Goal: Task Accomplishment & Management: Use online tool/utility

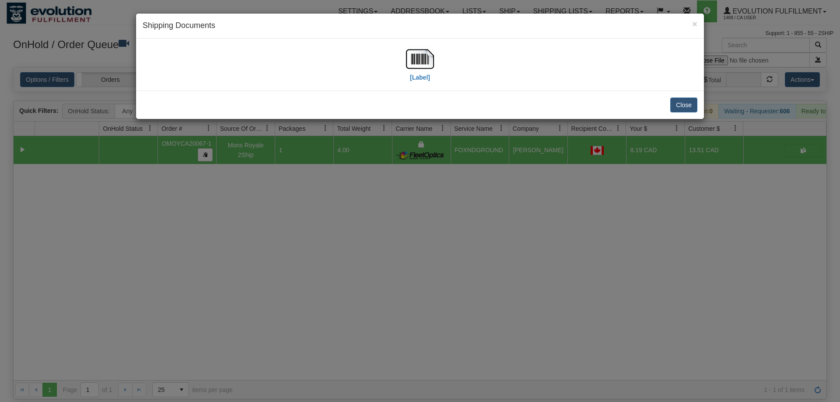
click at [378, 162] on div "× Shipping Documents [Label] Close" at bounding box center [420, 201] width 840 height 402
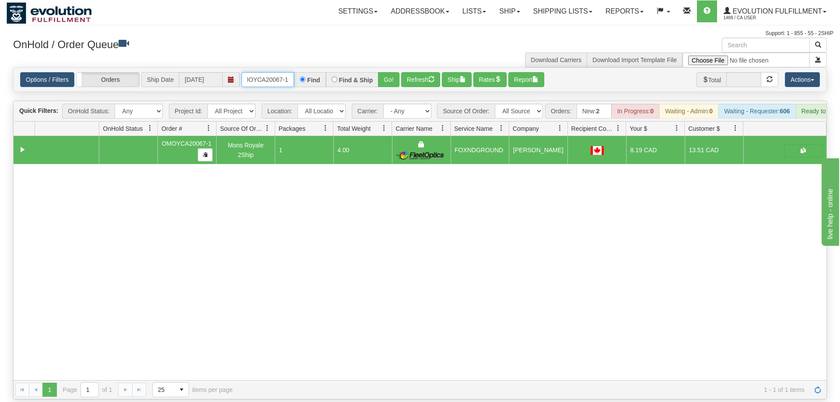
click at [271, 72] on input "OMOYCA20067-1" at bounding box center [268, 79] width 53 height 15
click at [384, 74] on div "× Get OnHold Shipments fields - load dt: 687 Get OnHold Shipments fields - tran…" at bounding box center [420, 219] width 827 height 362
click at [388, 72] on button "Go!" at bounding box center [388, 79] width 21 height 15
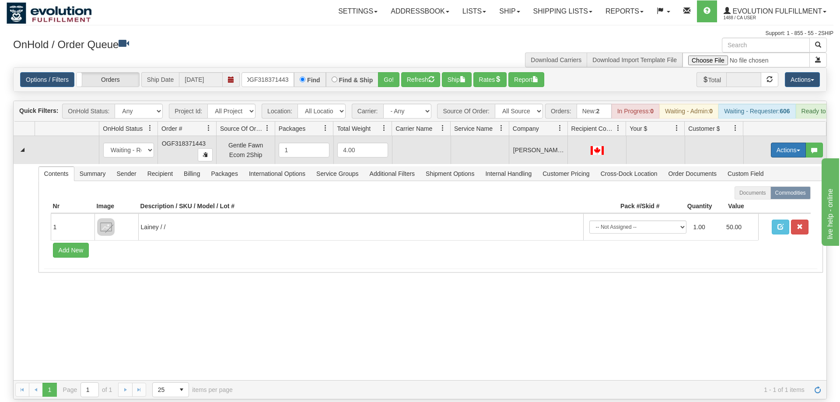
click at [793, 143] on button "Actions" at bounding box center [788, 150] width 35 height 15
click at [754, 209] on span "Delete" at bounding box center [756, 212] width 24 height 7
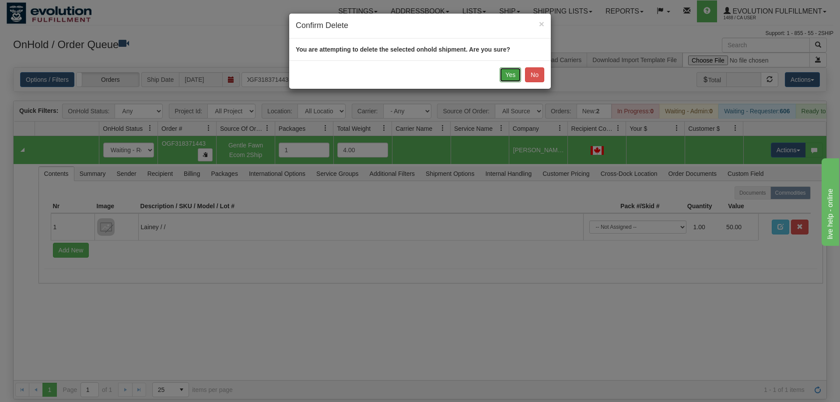
click at [510, 74] on button "Yes" at bounding box center [510, 74] width 21 height 15
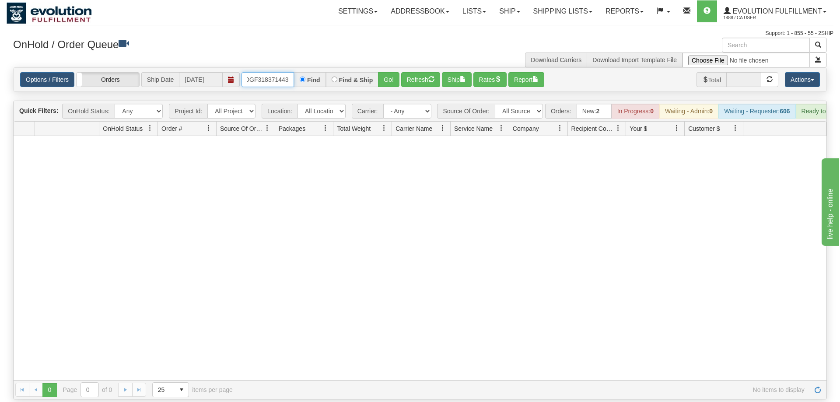
click at [266, 72] on input "OGF318371443" at bounding box center [268, 79] width 53 height 15
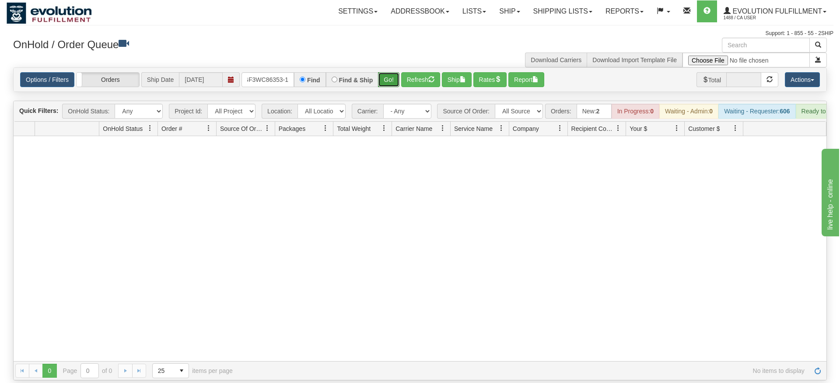
click at [386, 86] on div "Is equal to Is not equal to Contains Does not contains CAD USD EUR ZAR RON ANG …" at bounding box center [420, 223] width 827 height 313
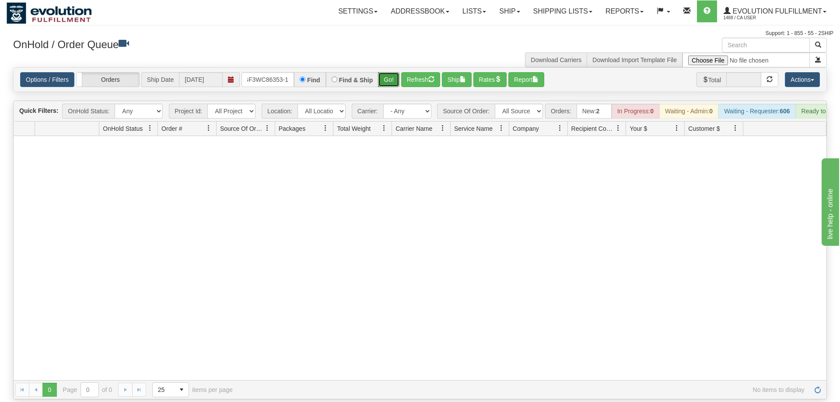
click at [397, 72] on button "Go!" at bounding box center [388, 79] width 21 height 15
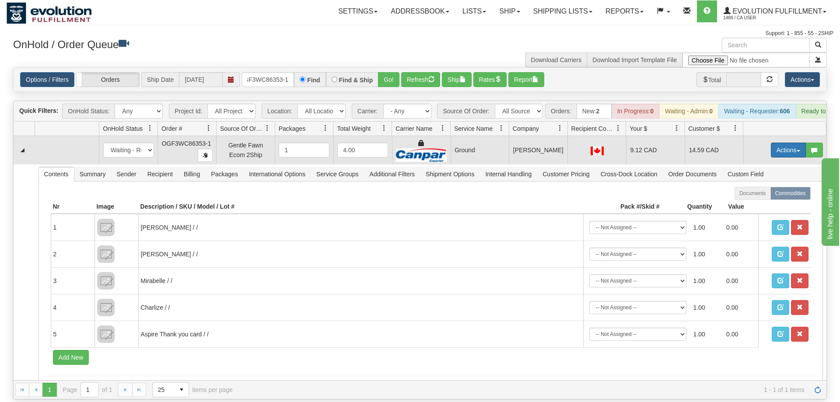
click at [791, 143] on button "Actions" at bounding box center [788, 150] width 35 height 15
click at [767, 186] on span "Rate All Services" at bounding box center [770, 189] width 53 height 7
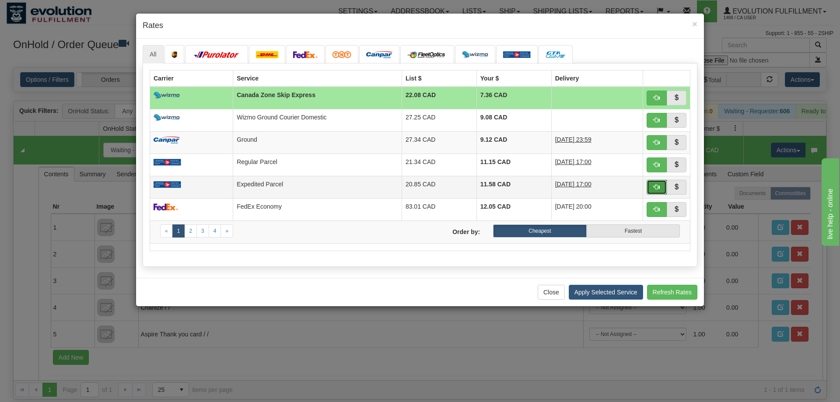
click at [663, 191] on button "button" at bounding box center [657, 187] width 20 height 15
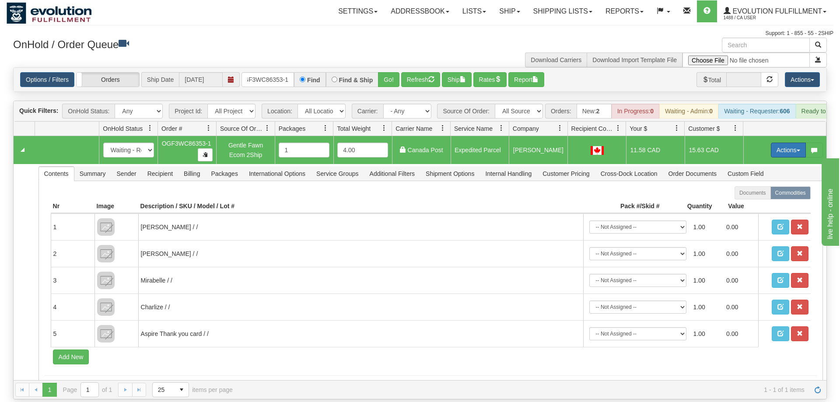
click at [787, 143] on button "Actions" at bounding box center [788, 150] width 35 height 15
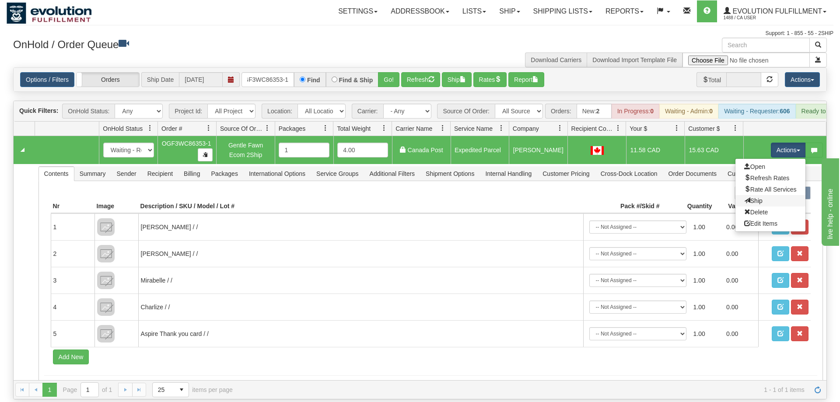
click at [764, 195] on link "Ship" at bounding box center [771, 200] width 70 height 11
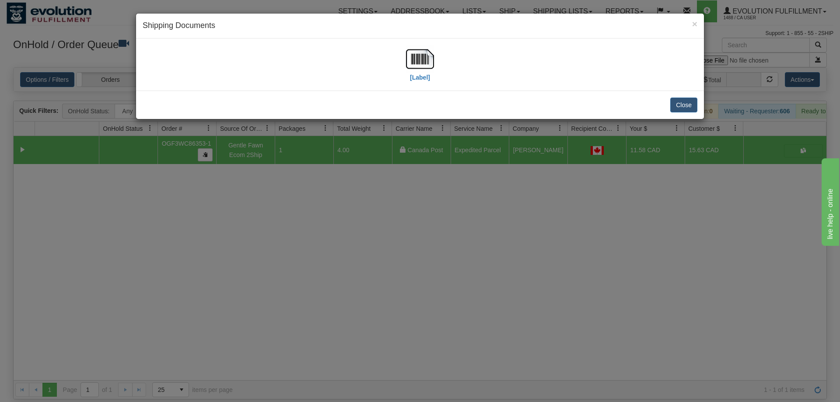
click at [403, 63] on div "[Label]" at bounding box center [420, 64] width 555 height 39
click at [416, 65] on img at bounding box center [420, 59] width 28 height 28
drag, startPoint x: 285, startPoint y: 229, endPoint x: 282, endPoint y: 19, distance: 210.1
click at [283, 222] on div "× Shipping Documents [Label] Close" at bounding box center [420, 201] width 840 height 402
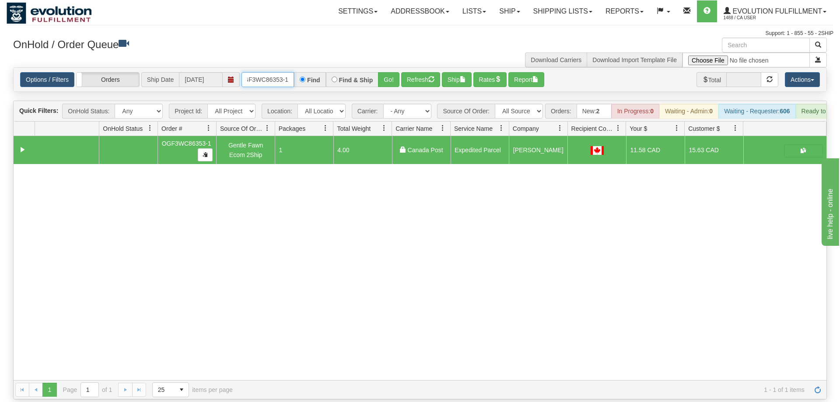
click at [283, 72] on input "OGF3WC86353-1" at bounding box center [268, 79] width 53 height 15
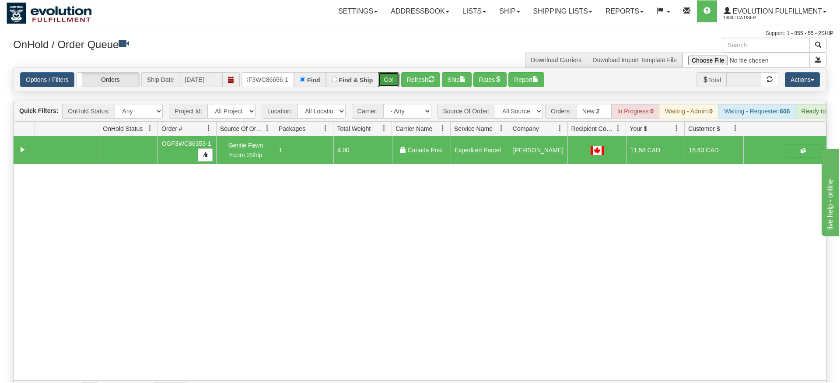
drag, startPoint x: 394, startPoint y: 60, endPoint x: 395, endPoint y: 80, distance: 19.3
click at [395, 80] on div "Is equal to Is not equal to Contains Does not contains CAD USD EUR ZAR RON ANG …" at bounding box center [420, 233] width 827 height 332
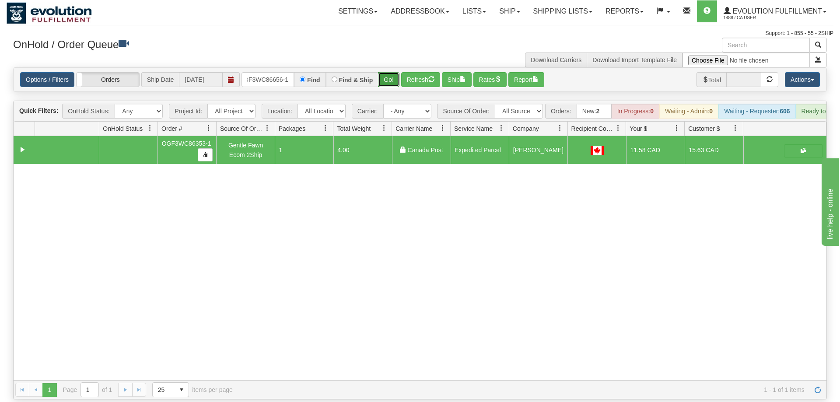
click at [393, 72] on button "Go!" at bounding box center [388, 79] width 21 height 15
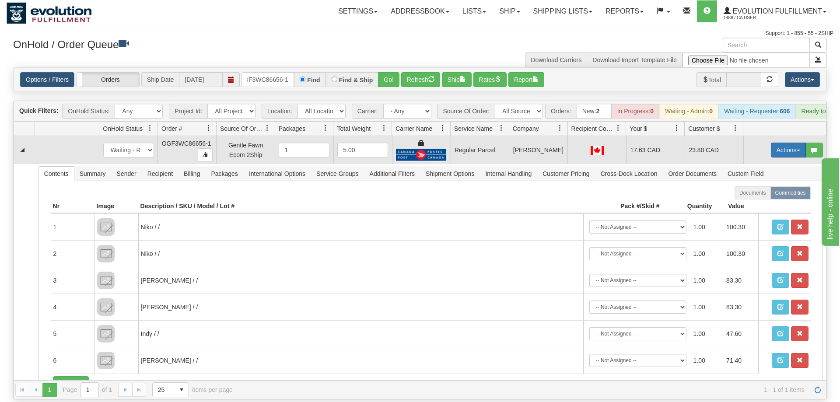
click at [776, 144] on button "Actions" at bounding box center [788, 150] width 35 height 15
click at [763, 186] on span "Rate All Services" at bounding box center [770, 189] width 53 height 7
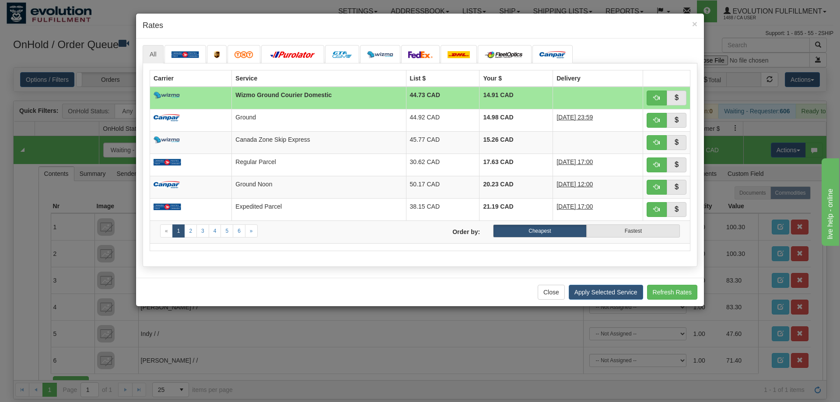
click at [177, 282] on div "Close Apply Selected Service Refresh Rates" at bounding box center [420, 292] width 568 height 28
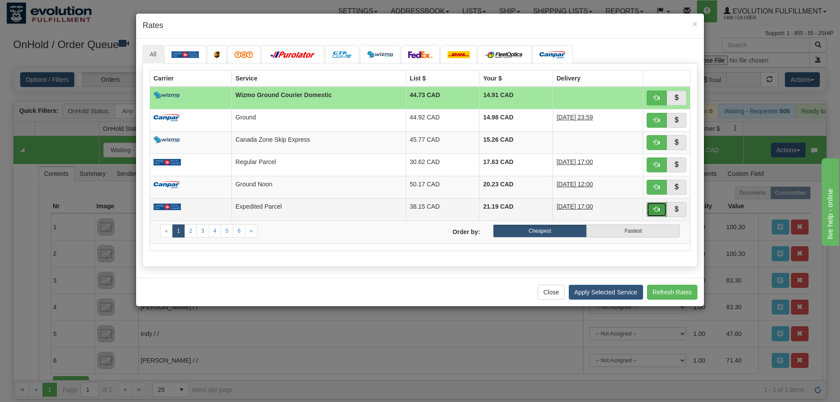
click at [662, 215] on button "button" at bounding box center [657, 209] width 20 height 15
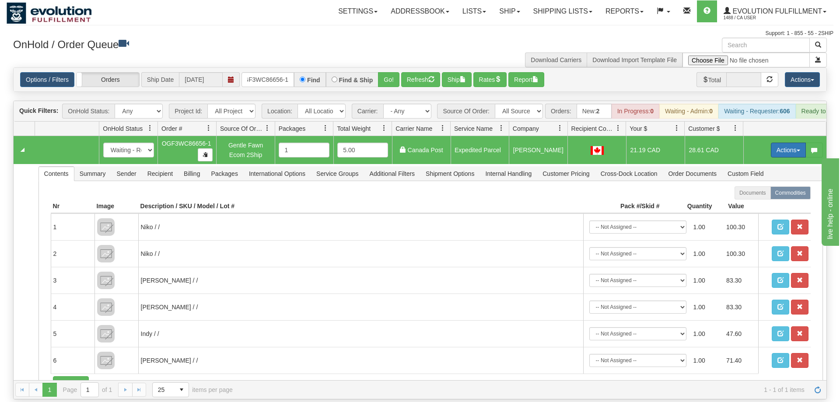
click at [792, 143] on button "Actions" at bounding box center [788, 150] width 35 height 15
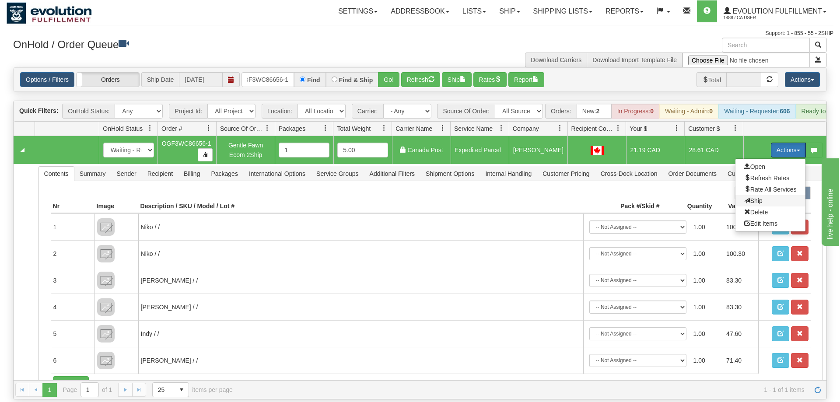
click at [747, 197] on span "Ship" at bounding box center [753, 200] width 18 height 7
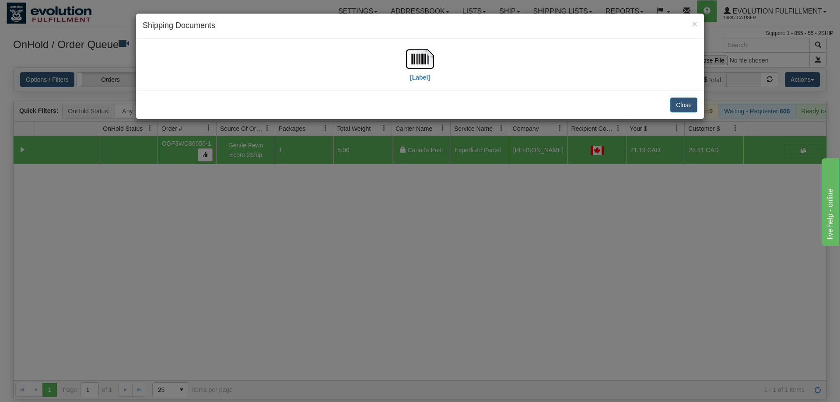
click at [405, 62] on div "[Label]" at bounding box center [420, 64] width 555 height 39
click at [406, 63] on div "[Label]" at bounding box center [420, 64] width 555 height 39
click at [409, 64] on img at bounding box center [420, 59] width 28 height 28
drag, startPoint x: 223, startPoint y: 188, endPoint x: 231, endPoint y: 64, distance: 123.7
click at [224, 185] on div "× Shipping Documents [Label] Close" at bounding box center [420, 201] width 840 height 402
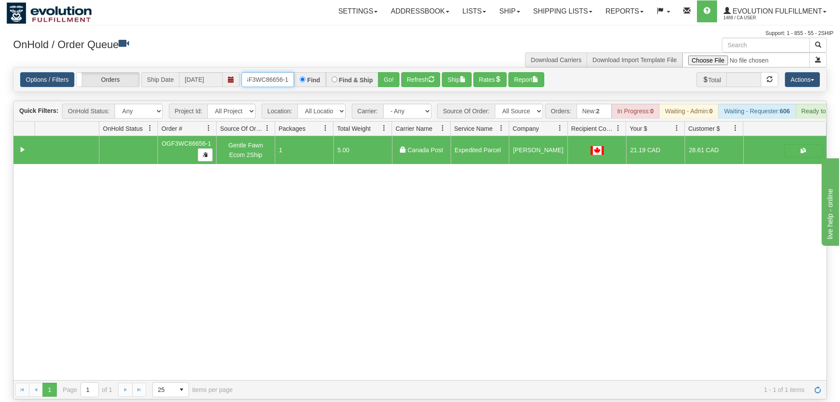
click at [260, 72] on input "OGF3WC86656-1" at bounding box center [268, 79] width 53 height 15
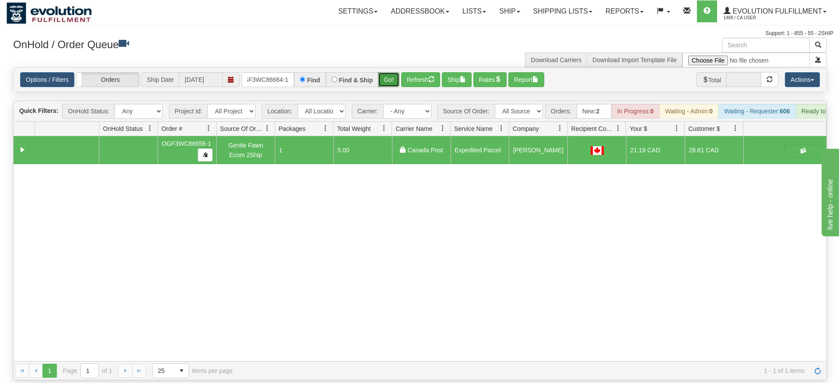
click at [382, 83] on div "Is equal to Is not equal to Contains Does not contains CAD USD EUR ZAR RON ANG …" at bounding box center [420, 223] width 827 height 313
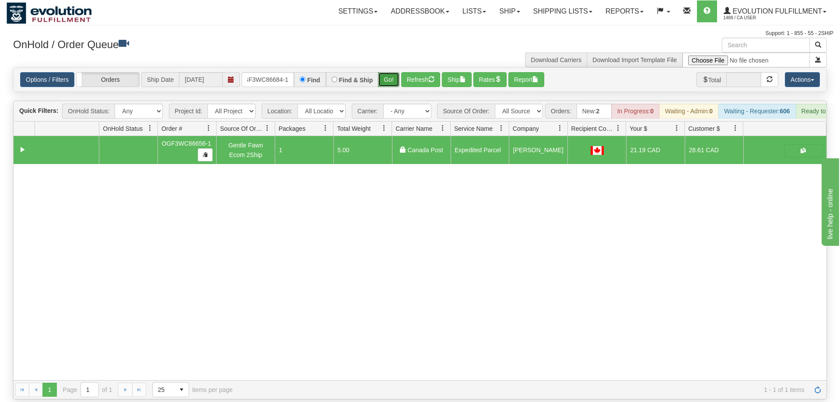
click at [384, 72] on button "Go!" at bounding box center [388, 79] width 21 height 15
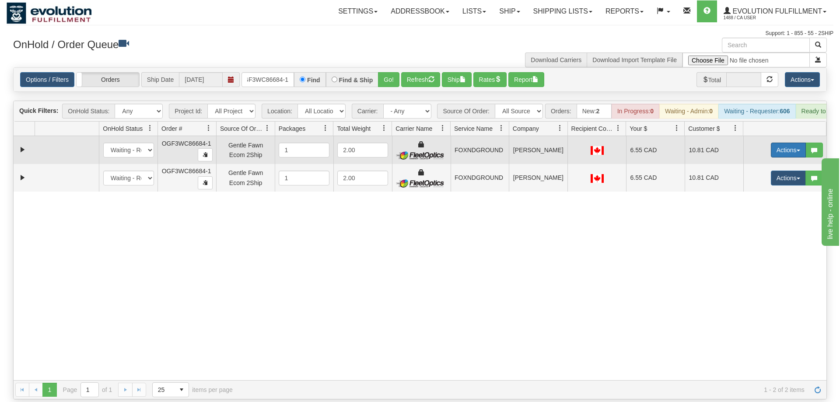
click at [793, 143] on button "Actions" at bounding box center [788, 150] width 35 height 15
click at [768, 195] on link "Ship" at bounding box center [771, 200] width 70 height 11
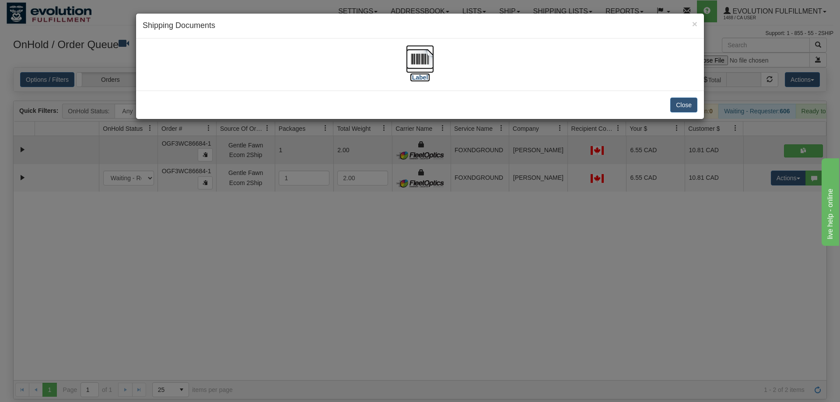
click at [420, 61] on img at bounding box center [420, 59] width 28 height 28
drag, startPoint x: 518, startPoint y: 243, endPoint x: 690, endPoint y: 164, distance: 189.2
click at [519, 243] on div "× Shipping Documents [Label] Close" at bounding box center [420, 201] width 840 height 402
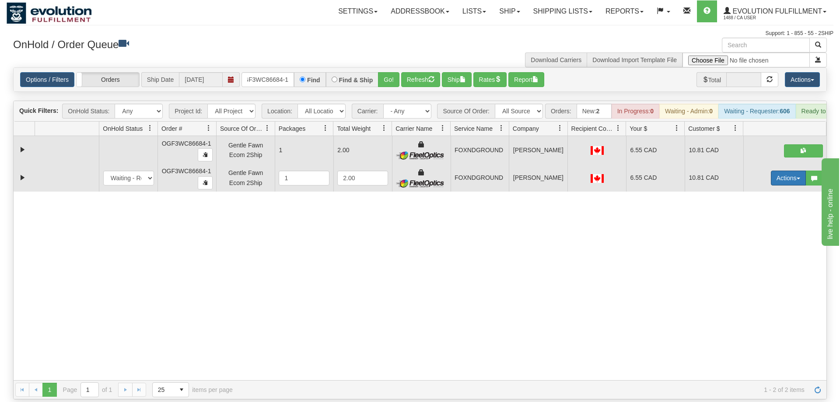
click at [787, 171] on button "Actions" at bounding box center [788, 178] width 35 height 15
click at [767, 235] on link "Delete" at bounding box center [771, 240] width 70 height 11
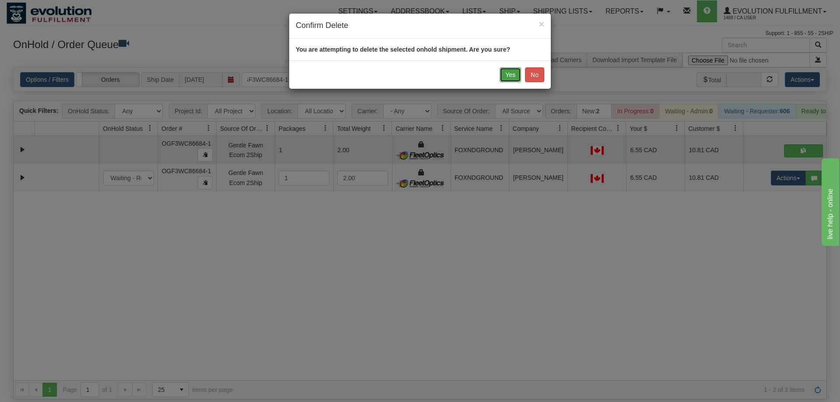
click at [504, 80] on button "Yes" at bounding box center [510, 74] width 21 height 15
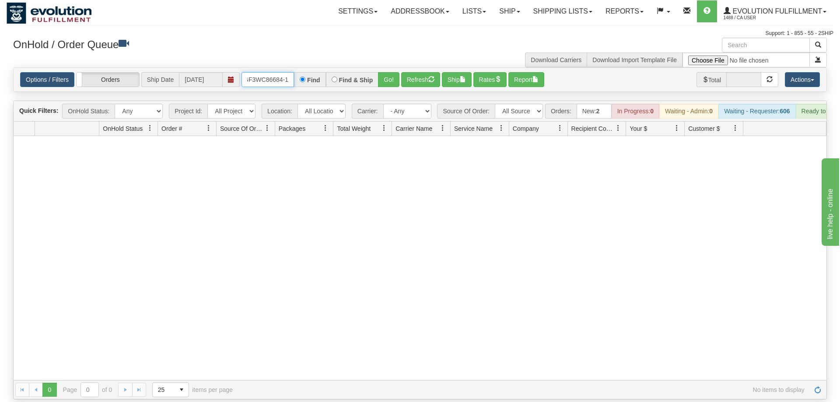
click at [277, 72] on input "OGF3WC86684-1" at bounding box center [268, 79] width 53 height 15
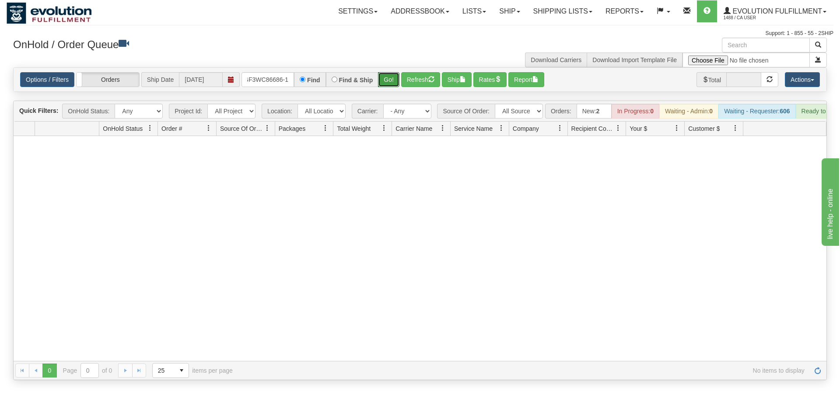
drag, startPoint x: 393, startPoint y: 65, endPoint x: 393, endPoint y: 76, distance: 10.5
click at [393, 84] on div "Is equal to Is not equal to Contains Does not contains CAD USD EUR ZAR RON ANG …" at bounding box center [420, 223] width 827 height 313
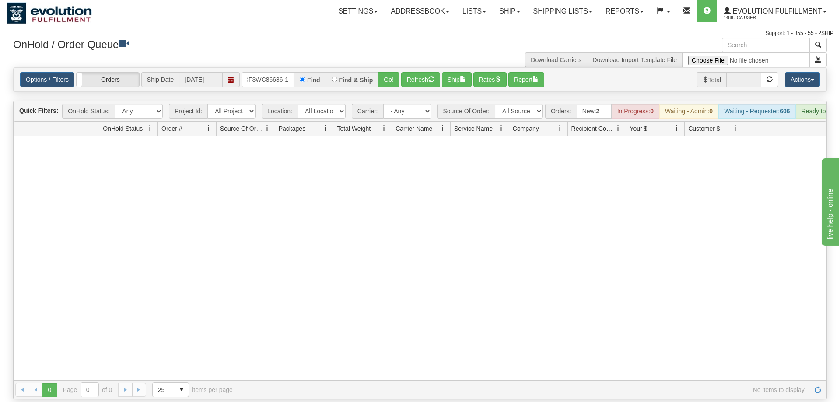
click at [393, 76] on div "Options / Filters Group Shipments Orders Ship Date 09/10/2025 OGF3WC86686-1 Fin…" at bounding box center [420, 80] width 813 height 24
click at [395, 72] on button "Go!" at bounding box center [388, 79] width 21 height 15
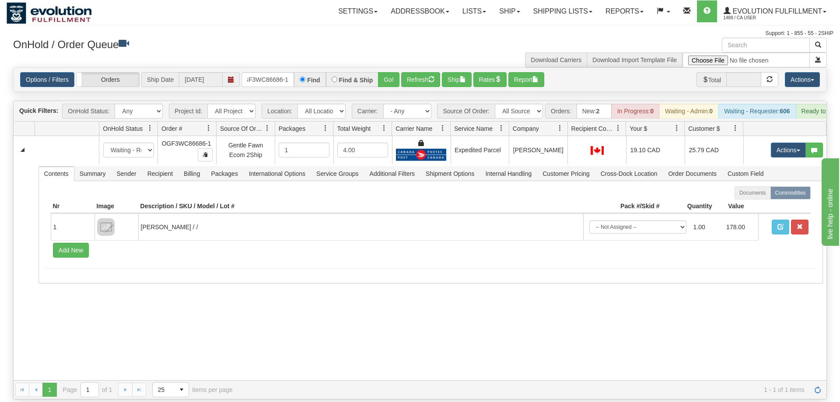
drag, startPoint x: 785, startPoint y: 124, endPoint x: 778, endPoint y: 123, distance: 7.1
click at [785, 136] on td "Actions Open Refresh Rates Rate All Services Ship Delete Edit Items" at bounding box center [784, 150] width 83 height 28
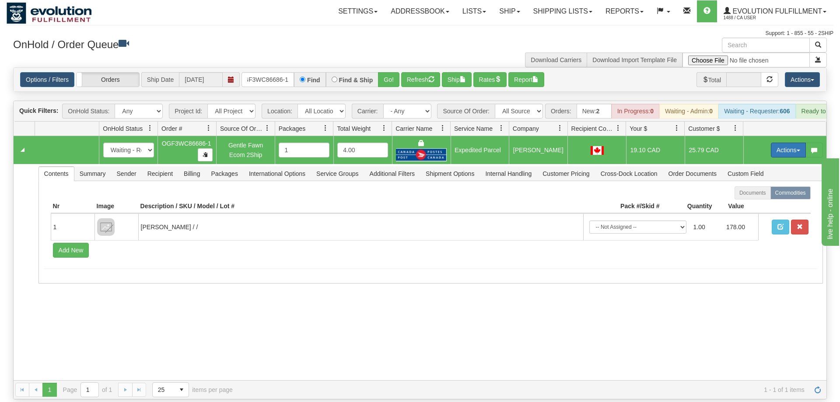
click at [778, 143] on button "Actions" at bounding box center [788, 150] width 35 height 15
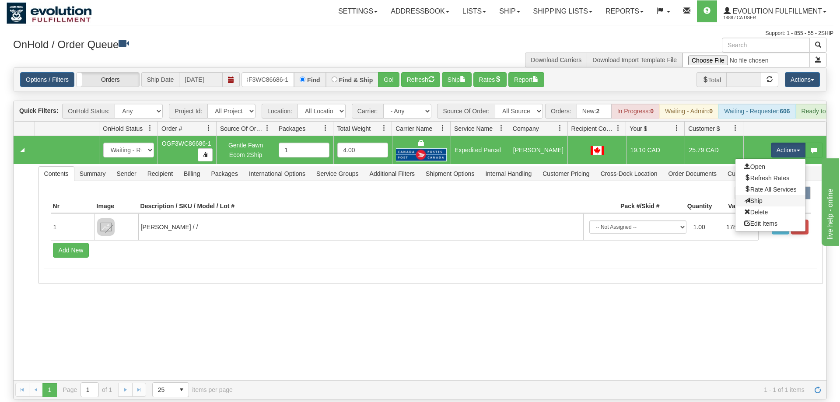
click at [767, 195] on link "Ship" at bounding box center [771, 200] width 70 height 11
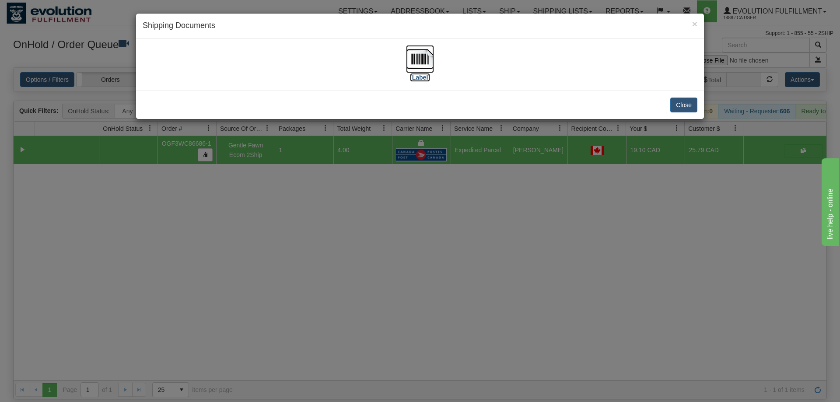
click at [417, 53] on img at bounding box center [420, 59] width 28 height 28
drag, startPoint x: 291, startPoint y: 166, endPoint x: 295, endPoint y: 71, distance: 95.0
click at [290, 156] on div "× Shipping Documents [Label] Close" at bounding box center [420, 201] width 840 height 402
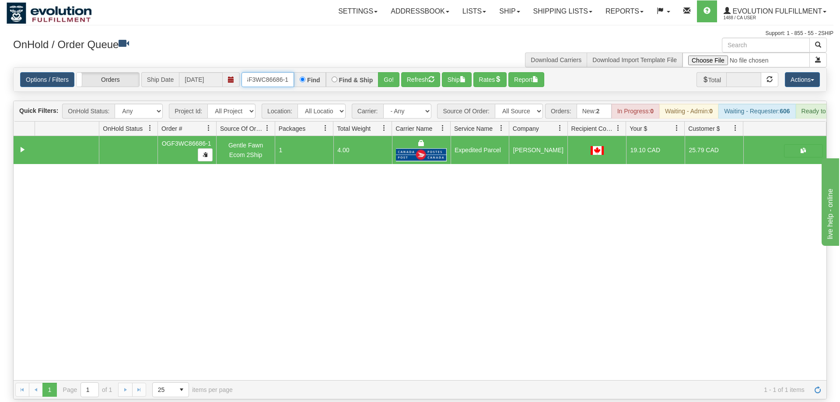
click at [261, 72] on input "OGF3WC86686-1" at bounding box center [268, 79] width 53 height 15
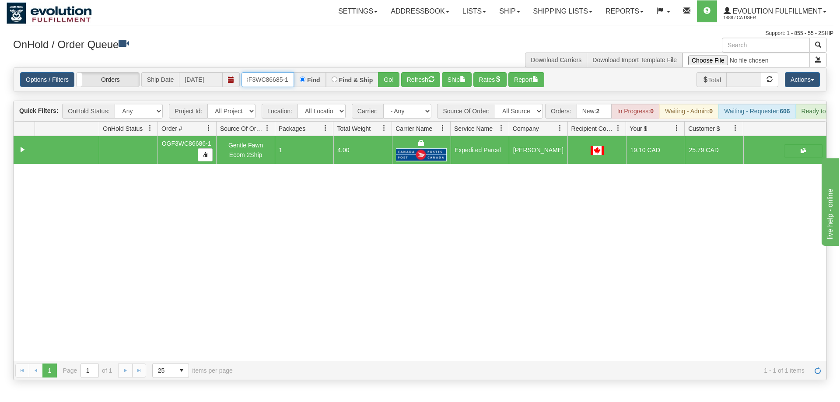
scroll to position [0, 7]
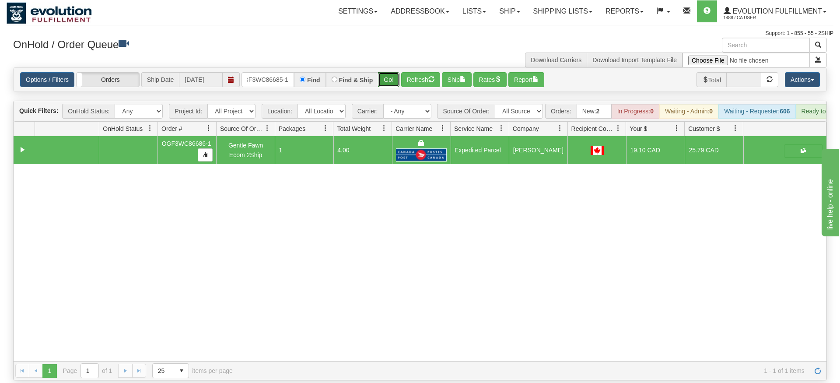
drag, startPoint x: 388, startPoint y: 70, endPoint x: 385, endPoint y: 77, distance: 7.5
click at [388, 89] on div "Is equal to Is not equal to Contains Does not contains CAD USD EUR ZAR RON ANG …" at bounding box center [420, 223] width 827 height 313
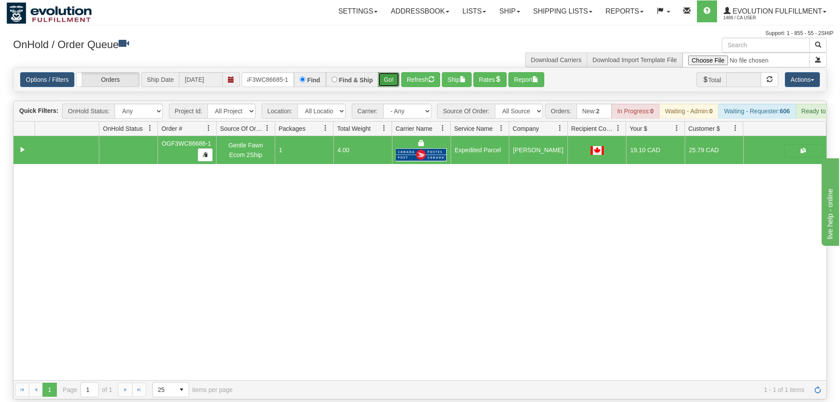
click at [387, 73] on button "Go!" at bounding box center [388, 79] width 21 height 15
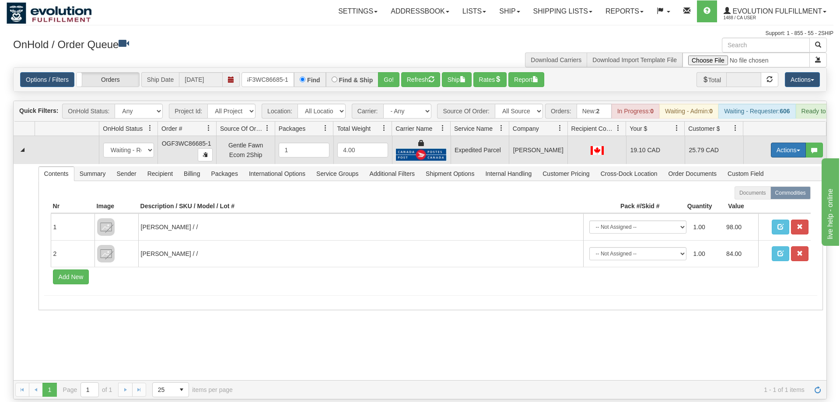
click at [776, 143] on button "Actions" at bounding box center [788, 150] width 35 height 15
click at [758, 197] on span "Ship" at bounding box center [753, 200] width 18 height 7
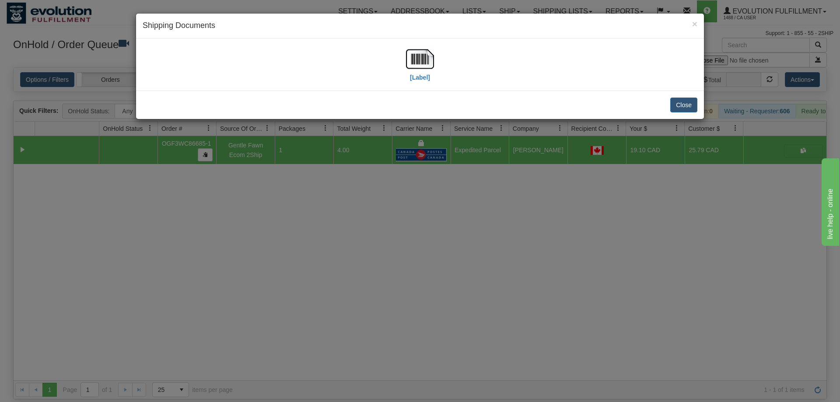
click at [422, 82] on div "[Label]" at bounding box center [420, 64] width 28 height 39
click at [418, 67] on img at bounding box center [420, 59] width 28 height 28
drag, startPoint x: 292, startPoint y: 158, endPoint x: 314, endPoint y: 50, distance: 109.9
click at [296, 145] on div "× Shipping Documents [Label] Close" at bounding box center [420, 201] width 840 height 402
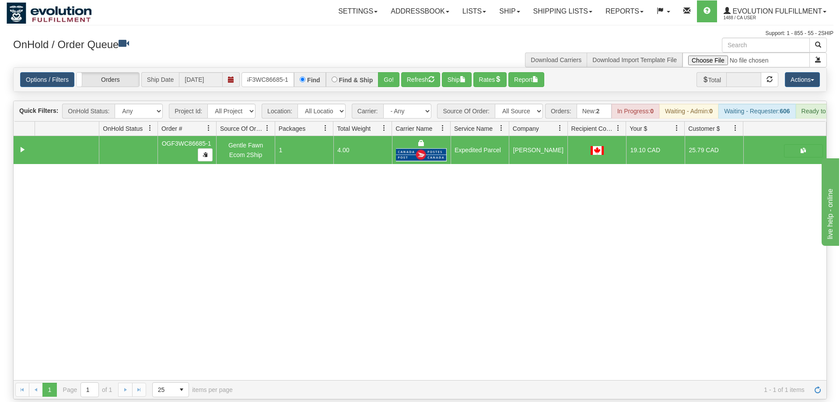
click at [307, 72] on div "Find" at bounding box center [310, 79] width 32 height 15
click at [290, 72] on input "oGF3WC86685-1" at bounding box center [268, 79] width 53 height 15
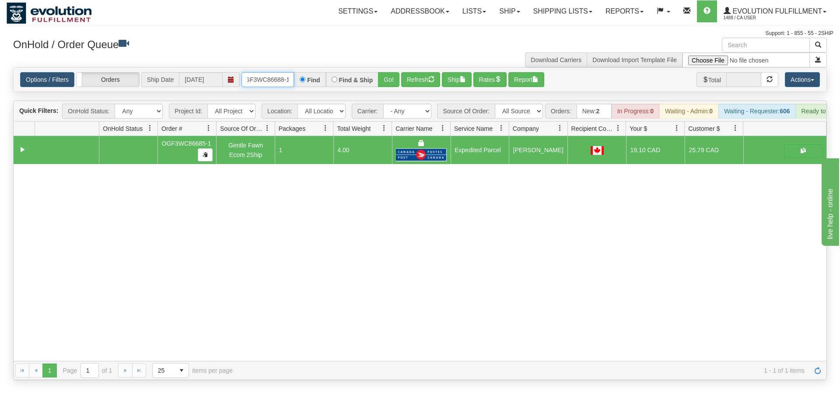
scroll to position [0, 8]
click at [386, 88] on div "Is equal to Is not equal to Contains Does not contains CAD USD EUR ZAR RON ANG …" at bounding box center [420, 223] width 827 height 313
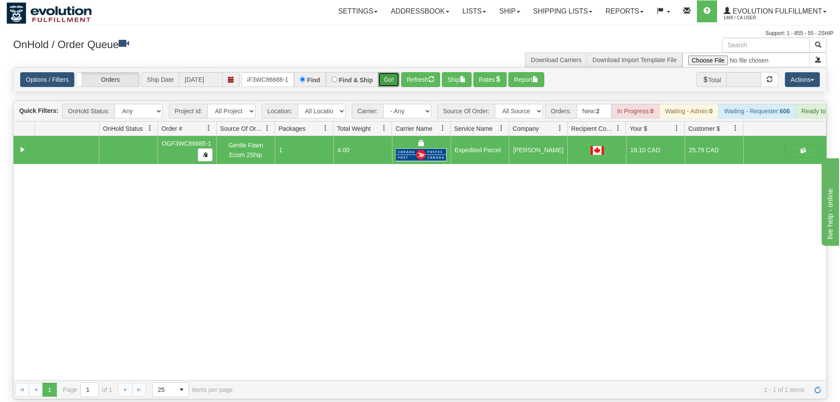
click at [388, 72] on button "Go!" at bounding box center [388, 79] width 21 height 15
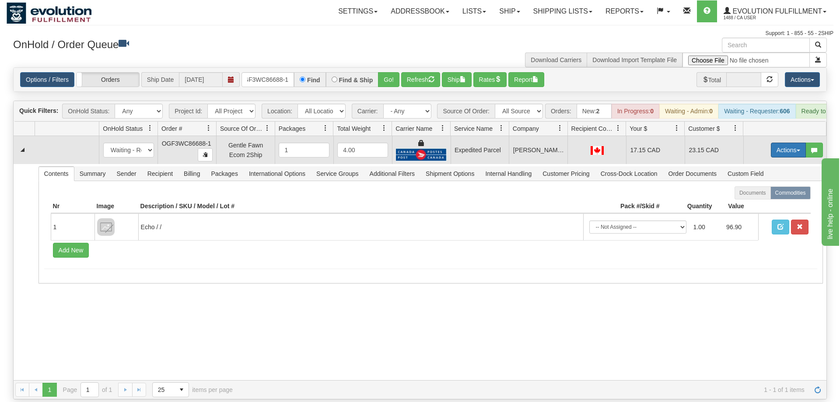
click at [785, 143] on button "Actions" at bounding box center [788, 150] width 35 height 15
click at [754, 197] on span "Ship" at bounding box center [753, 200] width 18 height 7
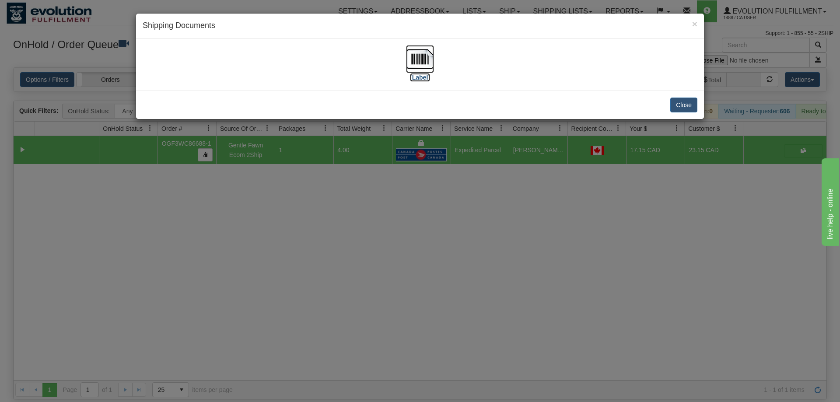
click at [420, 55] on img at bounding box center [420, 59] width 28 height 28
drag, startPoint x: 241, startPoint y: 317, endPoint x: 240, endPoint y: 68, distance: 248.6
click at [244, 297] on div "× Shipping Documents [Label] Close" at bounding box center [420, 201] width 840 height 402
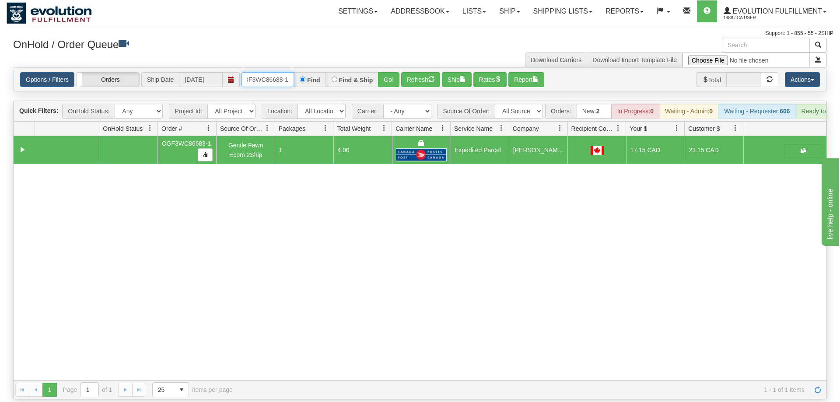
click at [277, 72] on input "OGF3WC86688-1" at bounding box center [268, 79] width 53 height 15
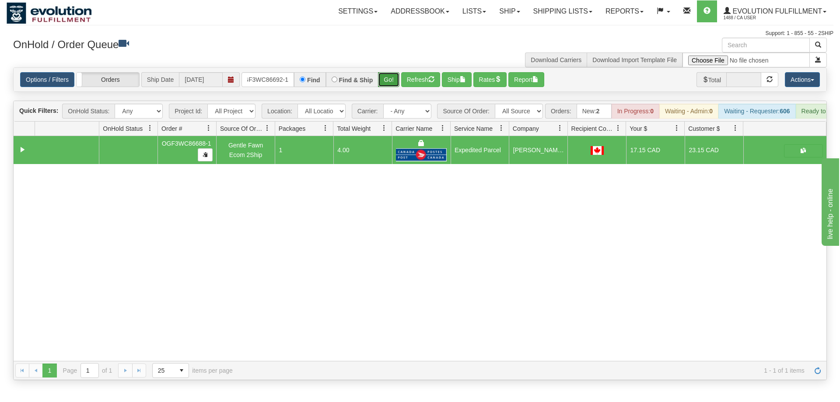
click at [392, 80] on div "Is equal to Is not equal to Contains Does not contains CAD USD EUR ZAR RON ANG …" at bounding box center [420, 223] width 827 height 313
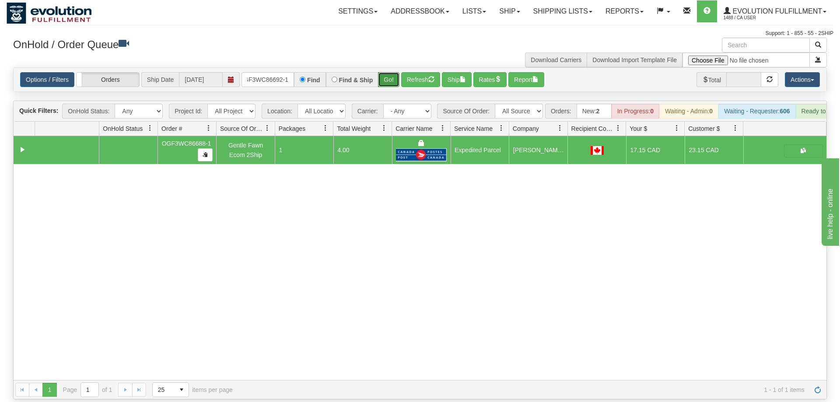
click at [387, 72] on button "Go!" at bounding box center [388, 79] width 21 height 15
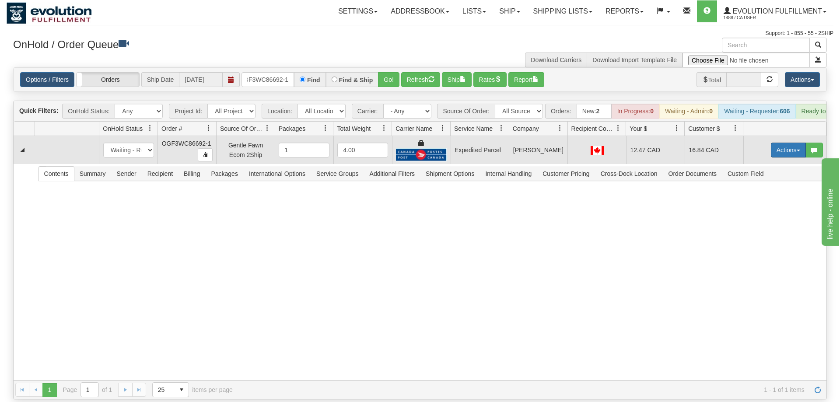
click at [784, 143] on button "Actions" at bounding box center [788, 150] width 35 height 15
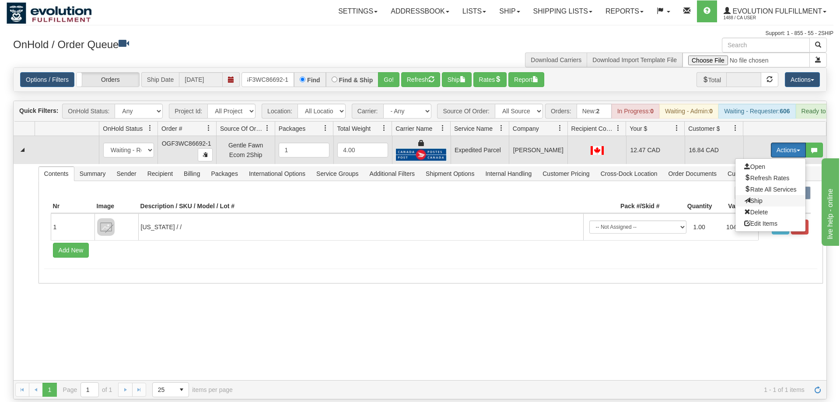
click at [760, 197] on span "Ship" at bounding box center [753, 200] width 18 height 7
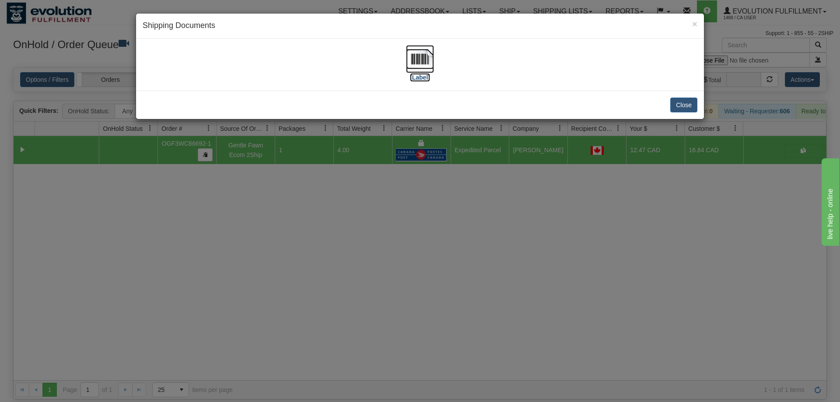
click at [412, 63] on img at bounding box center [420, 59] width 28 height 28
drag, startPoint x: 267, startPoint y: 200, endPoint x: 264, endPoint y: 187, distance: 13.8
click at [264, 187] on div "× Shipping Documents [Label] Close" at bounding box center [420, 201] width 840 height 402
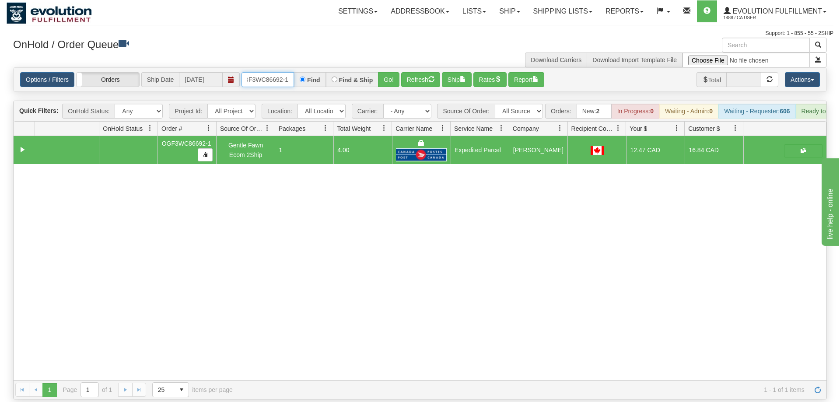
click at [268, 72] on input "OGF3WC86692-1" at bounding box center [268, 79] width 53 height 15
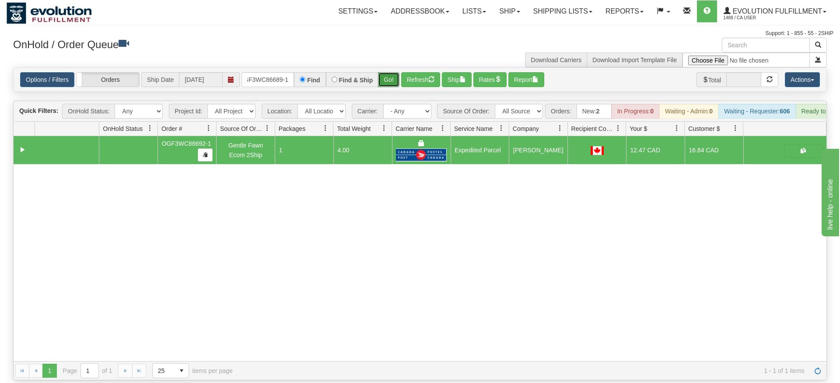
click at [383, 84] on div "Is equal to Is not equal to Contains Does not contains CAD USD EUR ZAR RON ANG …" at bounding box center [420, 223] width 827 height 313
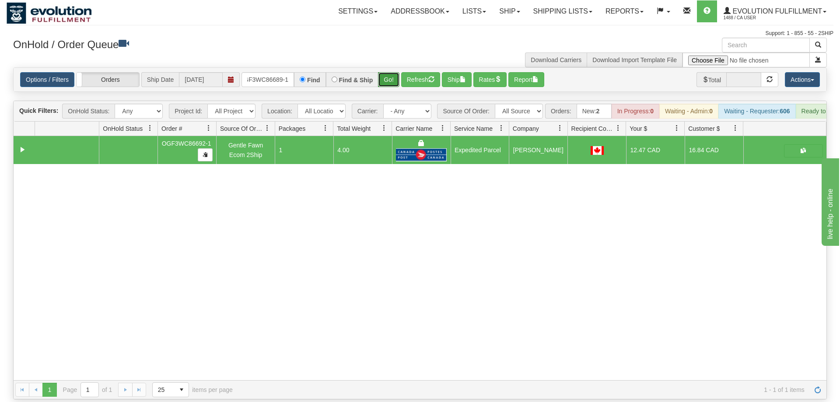
click at [392, 72] on button "Go!" at bounding box center [388, 79] width 21 height 15
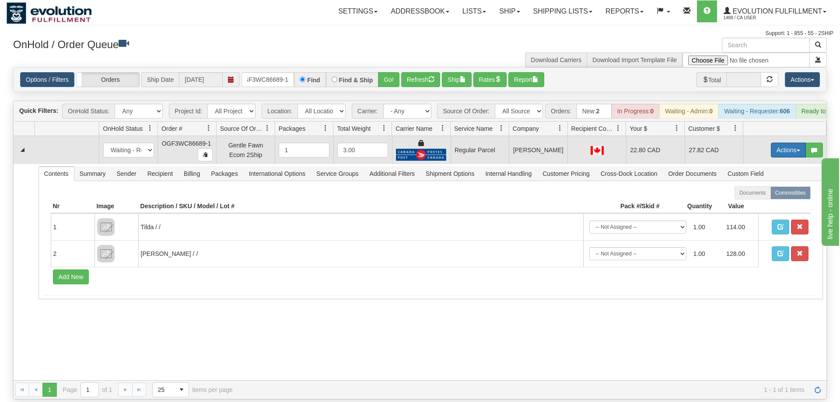
click at [784, 143] on button "Actions" at bounding box center [788, 150] width 35 height 15
click at [773, 186] on span "Rate All Services" at bounding box center [770, 189] width 53 height 7
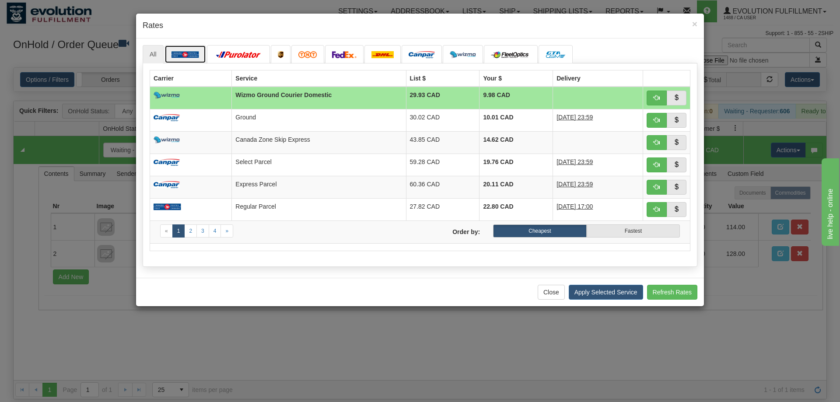
click at [187, 52] on img at bounding box center [186, 54] width 28 height 7
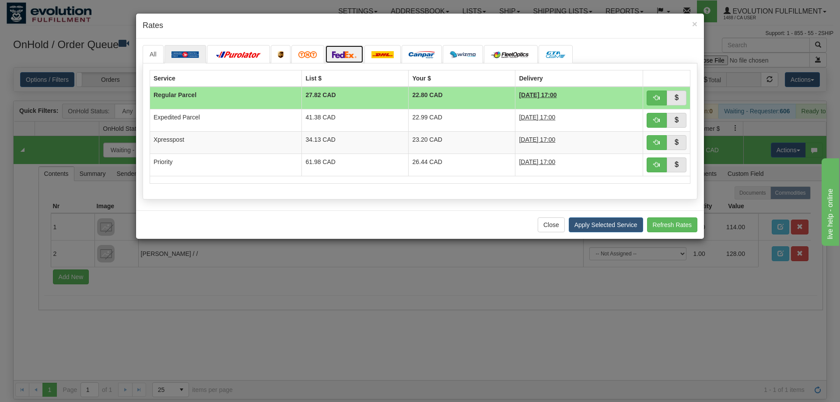
click at [347, 53] on img at bounding box center [344, 54] width 25 height 7
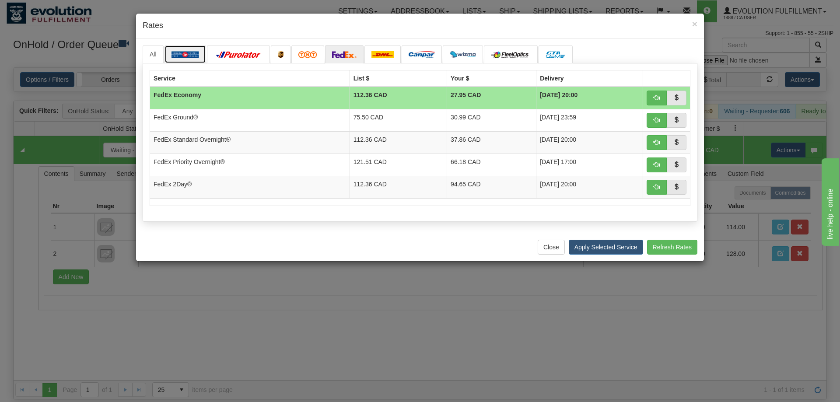
click at [186, 50] on link at bounding box center [186, 54] width 42 height 18
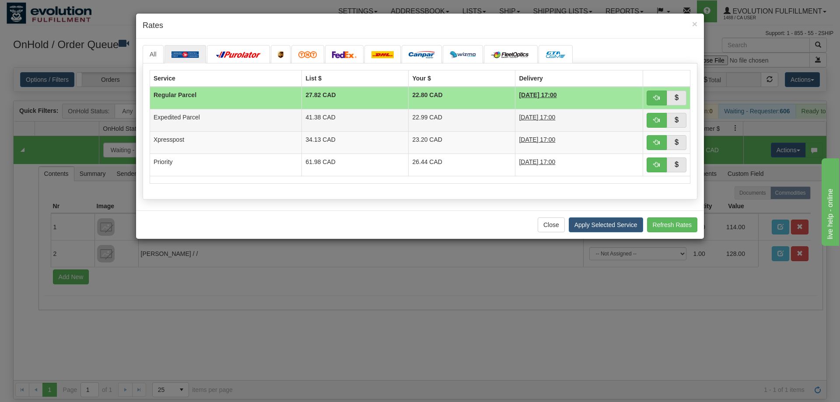
click at [653, 112] on td at bounding box center [666, 120] width 47 height 22
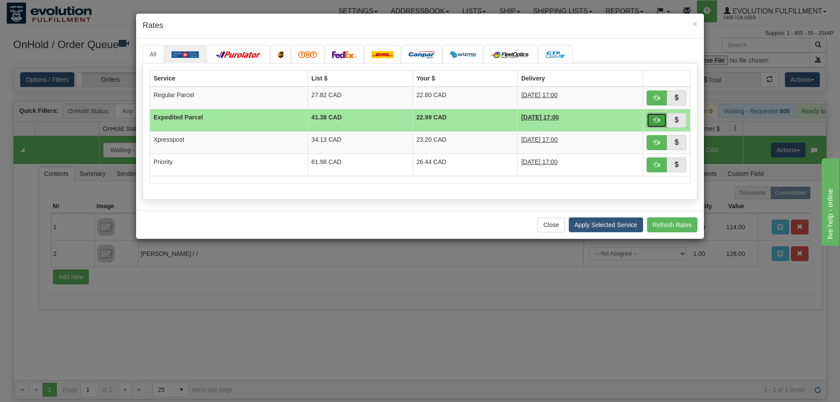
click at [653, 115] on button "button" at bounding box center [657, 120] width 20 height 15
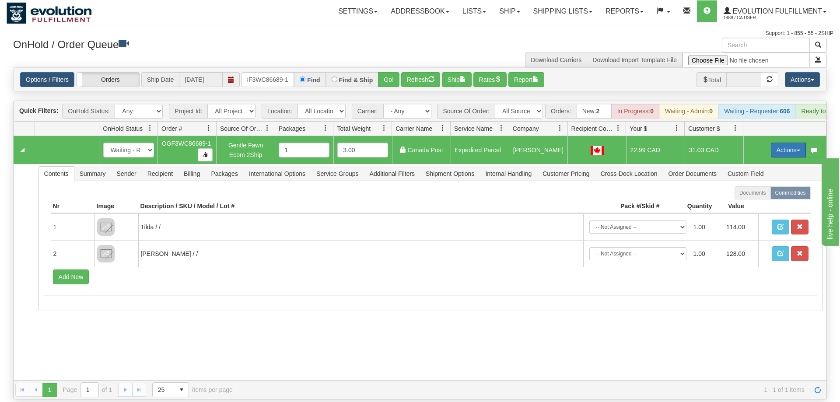
click at [778, 143] on button "Actions" at bounding box center [788, 150] width 35 height 15
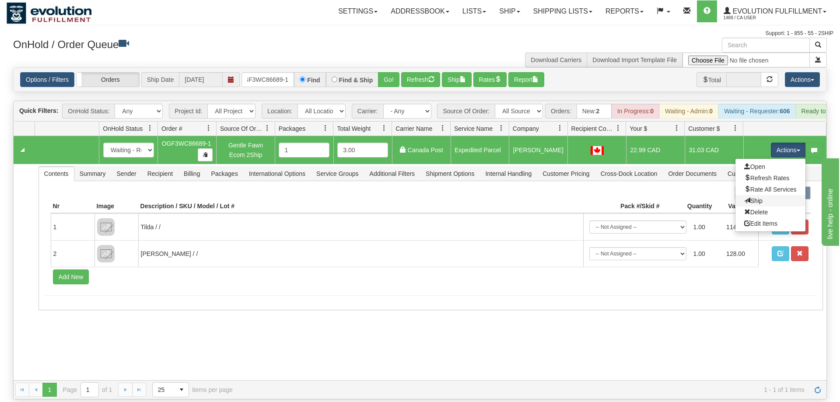
click at [762, 195] on link "Ship" at bounding box center [771, 200] width 70 height 11
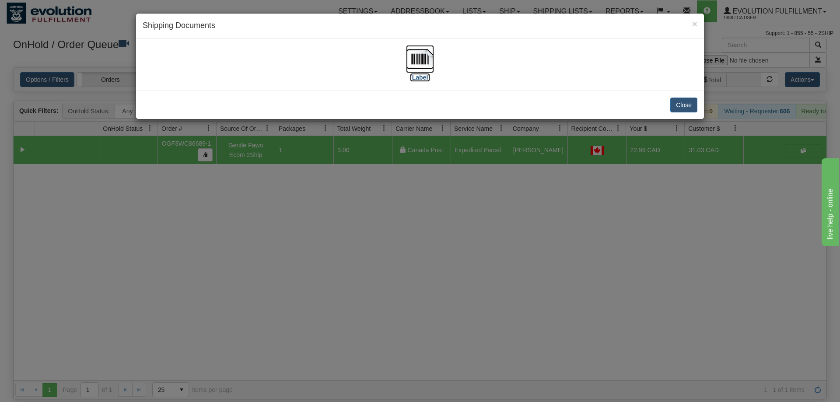
click at [407, 67] on img at bounding box center [420, 59] width 28 height 28
click at [602, 252] on div "× Shipping Documents [Label] Close" at bounding box center [420, 201] width 840 height 402
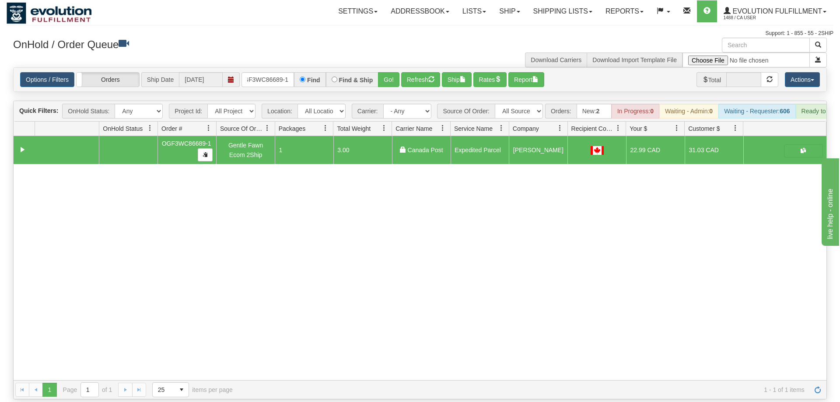
click at [255, 77] on div "Options / Filters Group Shipments Orders Ship Date 09/10/2025 OGF3WC86689-1 Fin…" at bounding box center [420, 80] width 813 height 24
click at [255, 76] on div "Options / Filters Group Shipments Orders Ship Date 09/10/2025 OGF3WC86689-1 Fin…" at bounding box center [420, 80] width 813 height 24
click at [255, 73] on input "OGF3WC86689-1" at bounding box center [268, 79] width 53 height 15
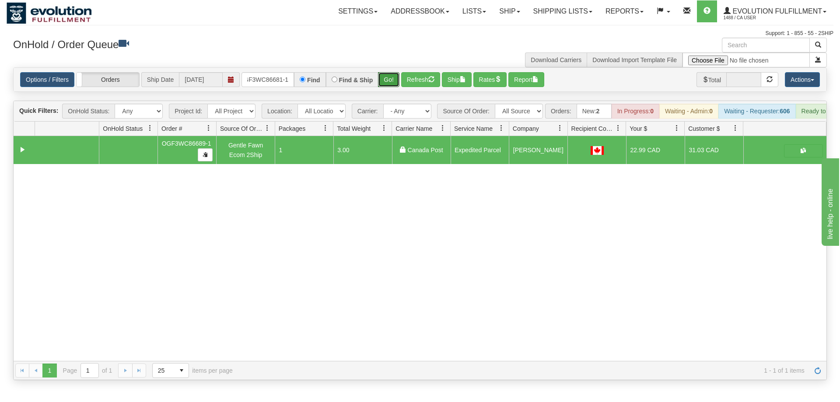
drag, startPoint x: 393, startPoint y: 67, endPoint x: 393, endPoint y: 74, distance: 7.4
click at [393, 83] on div "Is equal to Is not equal to Contains Does not contains CAD USD EUR ZAR RON ANG …" at bounding box center [420, 223] width 827 height 313
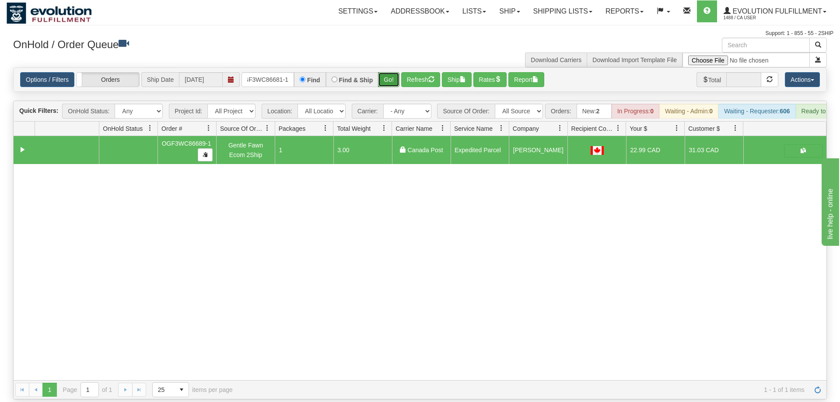
click at [393, 74] on button "Go!" at bounding box center [388, 79] width 21 height 15
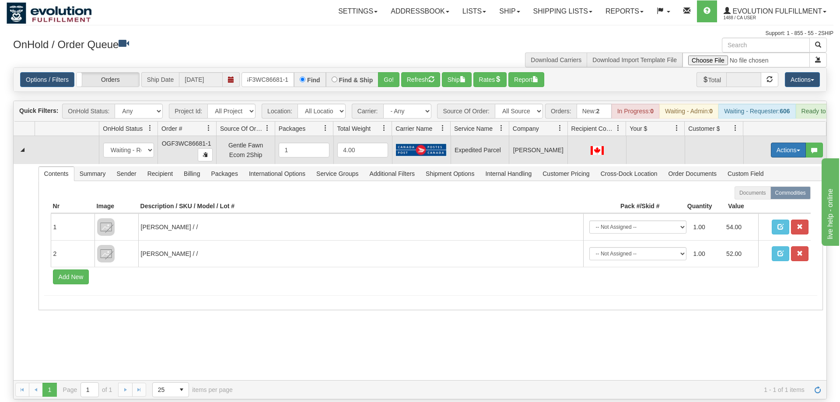
click at [797, 143] on button "Actions" at bounding box center [788, 150] width 35 height 15
click at [774, 175] on span "Refresh Rates" at bounding box center [766, 178] width 45 height 7
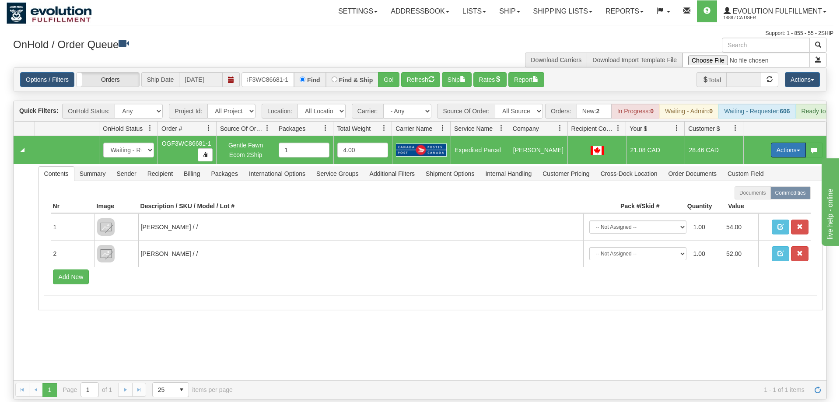
click at [786, 143] on button "Actions" at bounding box center [788, 150] width 35 height 15
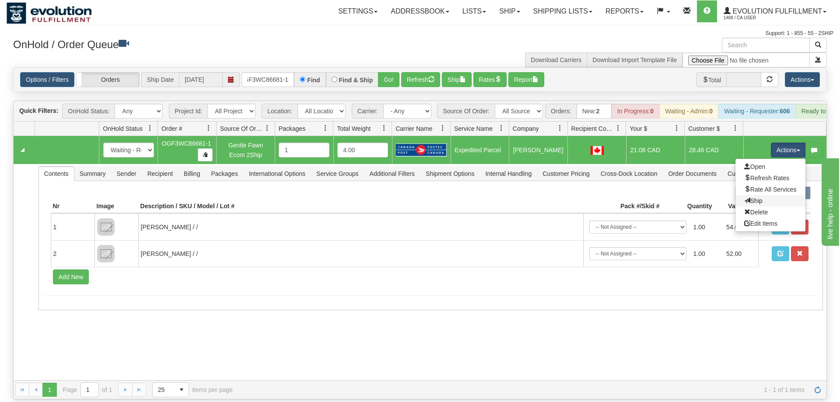
click at [771, 195] on link "Ship" at bounding box center [771, 200] width 70 height 11
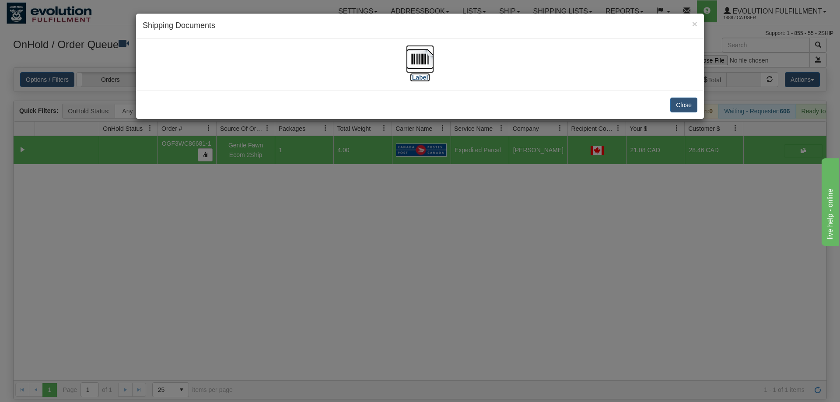
click at [425, 57] on img at bounding box center [420, 59] width 28 height 28
drag, startPoint x: 277, startPoint y: 308, endPoint x: 236, endPoint y: 84, distance: 228.1
click at [273, 292] on div "× Shipping Documents [Label] Close" at bounding box center [420, 201] width 840 height 402
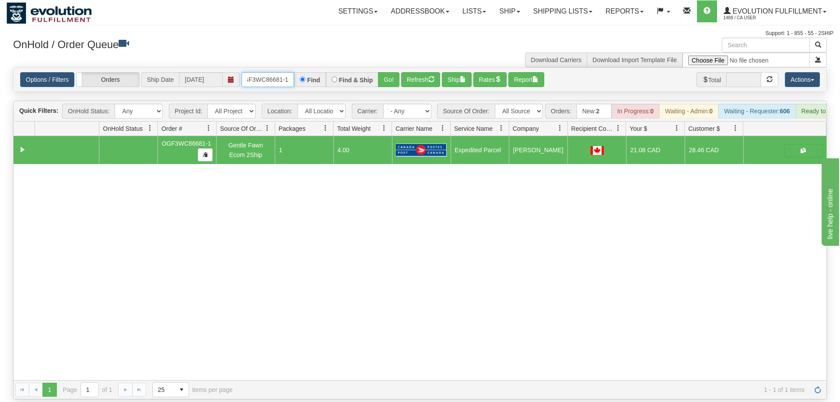
click at [266, 72] on input "OGF3WC86681-1" at bounding box center [268, 79] width 53 height 15
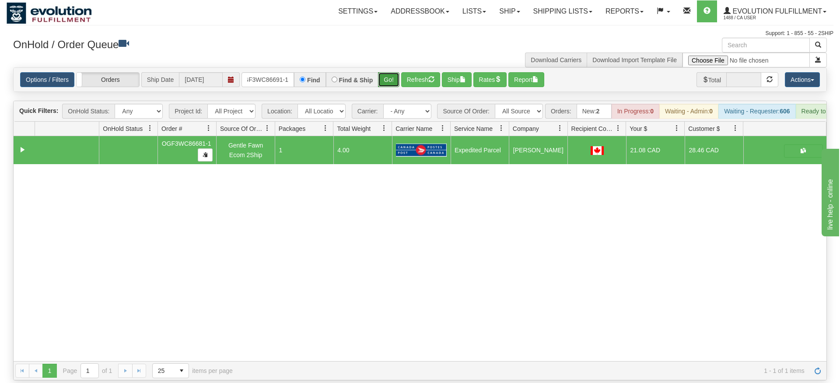
click at [387, 82] on div "Is equal to Is not equal to Contains Does not contains CAD USD EUR ZAR RON ANG …" at bounding box center [420, 223] width 827 height 313
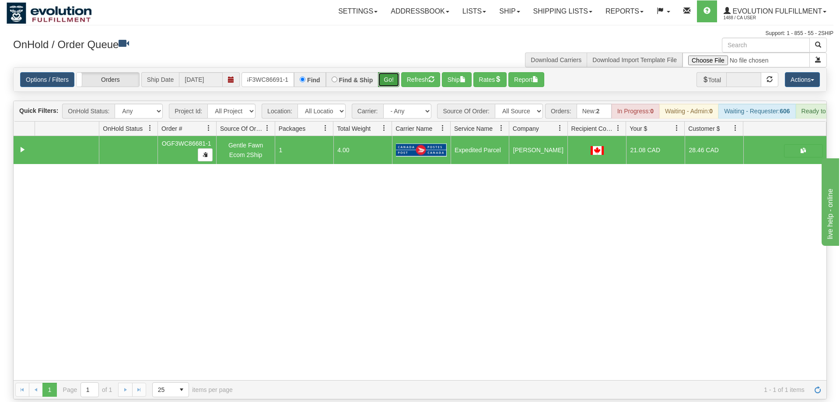
click at [391, 72] on button "Go!" at bounding box center [388, 79] width 21 height 15
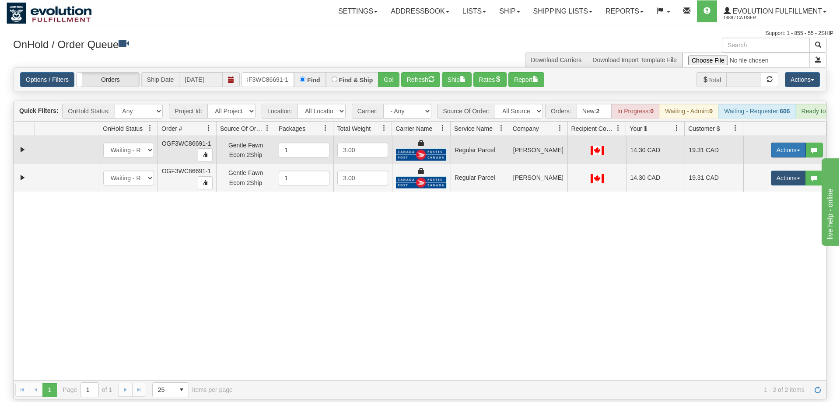
click at [775, 143] on button "Actions" at bounding box center [788, 150] width 35 height 15
click at [762, 186] on span "Rate All Services" at bounding box center [770, 189] width 53 height 7
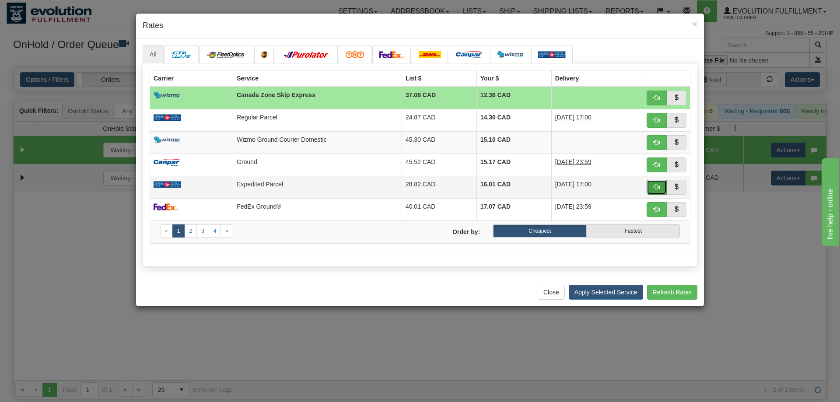
click at [655, 185] on span "button" at bounding box center [657, 187] width 6 height 6
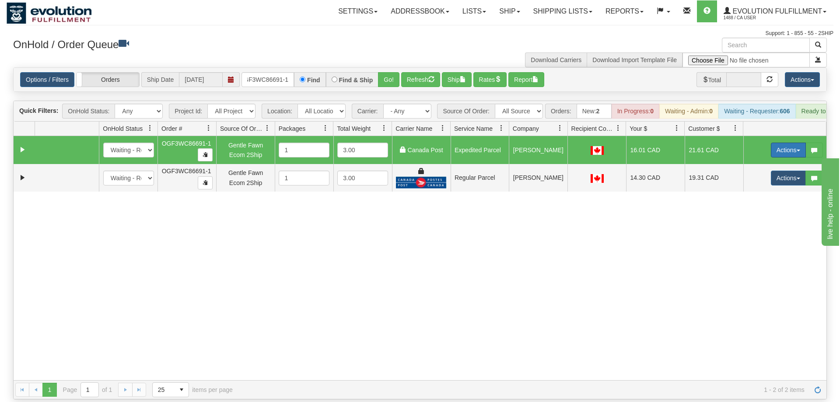
click at [780, 143] on button "Actions" at bounding box center [788, 150] width 35 height 15
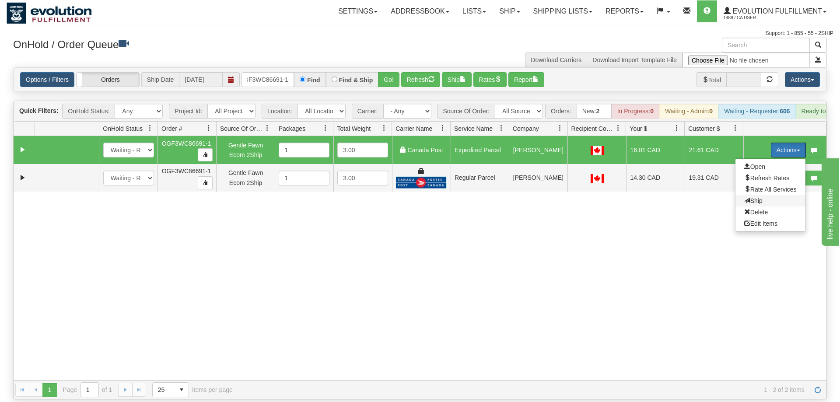
click at [760, 197] on span "Ship" at bounding box center [753, 200] width 18 height 7
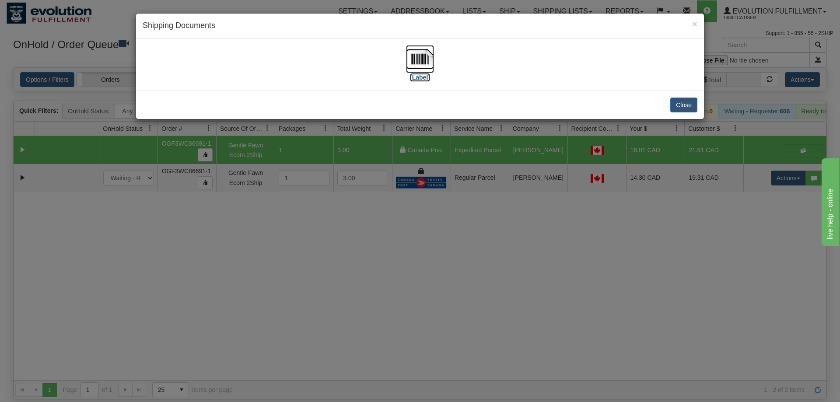
click at [408, 58] on img at bounding box center [420, 59] width 28 height 28
click at [453, 200] on div "× Shipping Documents [Label] Close" at bounding box center [420, 201] width 840 height 402
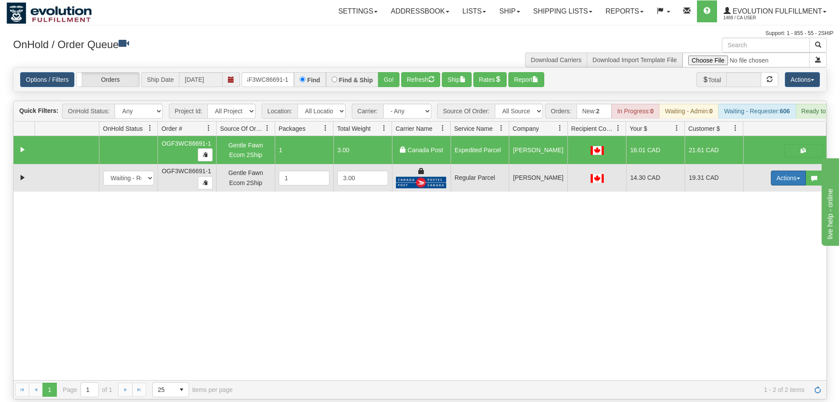
click at [782, 171] on button "Actions" at bounding box center [788, 178] width 35 height 15
click at [768, 235] on link "Delete" at bounding box center [771, 240] width 70 height 11
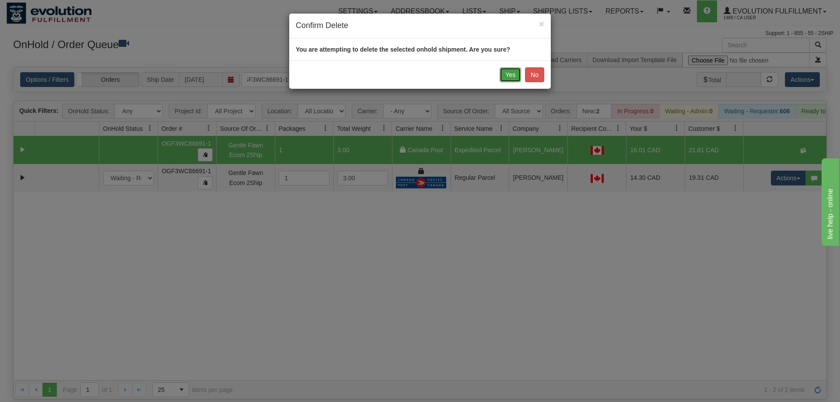
click at [512, 78] on button "Yes" at bounding box center [510, 74] width 21 height 15
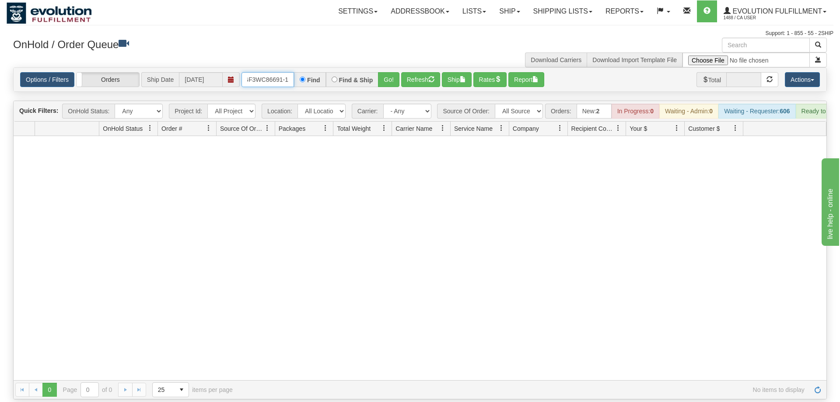
click at [263, 72] on input "OGF3WC86691-1" at bounding box center [268, 79] width 53 height 15
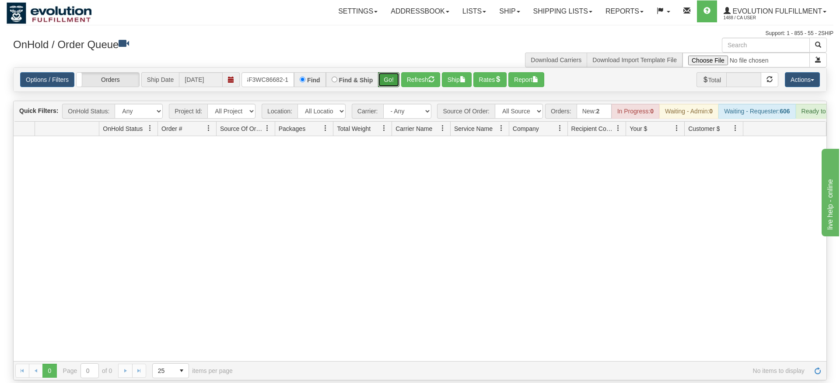
drag, startPoint x: 398, startPoint y: 72, endPoint x: 394, endPoint y: 81, distance: 10.0
click at [394, 85] on div "Is equal to Is not equal to Contains Does not contains CAD USD EUR ZAR RON ANG …" at bounding box center [420, 223] width 827 height 313
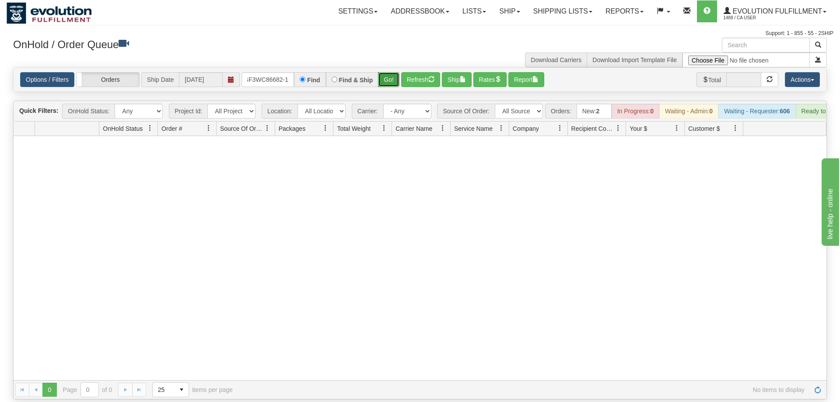
click at [393, 72] on button "Go!" at bounding box center [388, 79] width 21 height 15
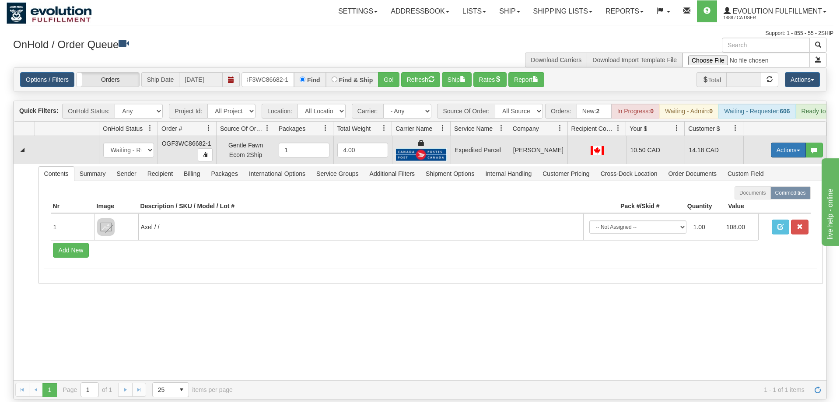
click at [780, 143] on button "Actions" at bounding box center [788, 150] width 35 height 15
click at [760, 197] on span "Ship" at bounding box center [753, 200] width 18 height 7
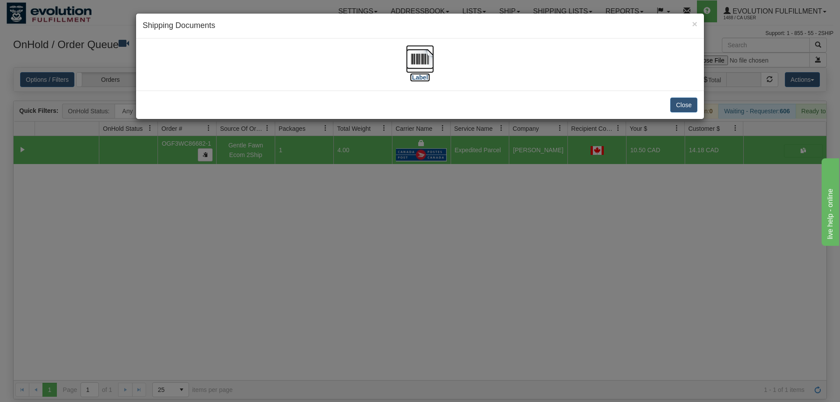
click at [419, 53] on img at bounding box center [420, 59] width 28 height 28
drag, startPoint x: 267, startPoint y: 234, endPoint x: 269, endPoint y: 226, distance: 8.5
click at [269, 226] on div "× Shipping Documents [Label] Close" at bounding box center [420, 201] width 840 height 402
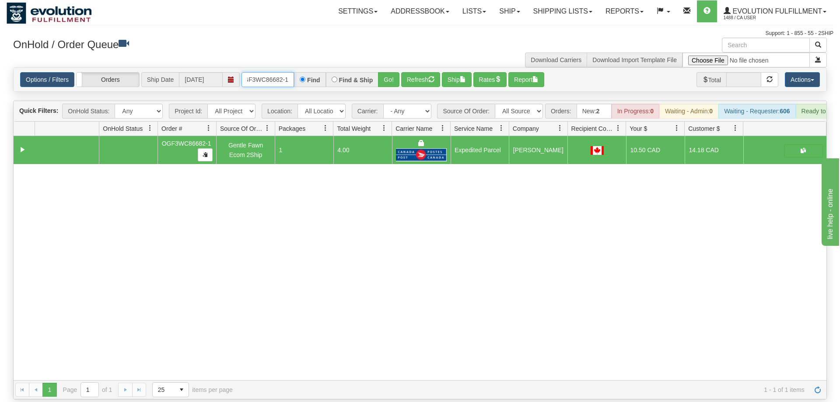
click at [275, 72] on input "OGF3WC86682-1" at bounding box center [268, 79] width 53 height 15
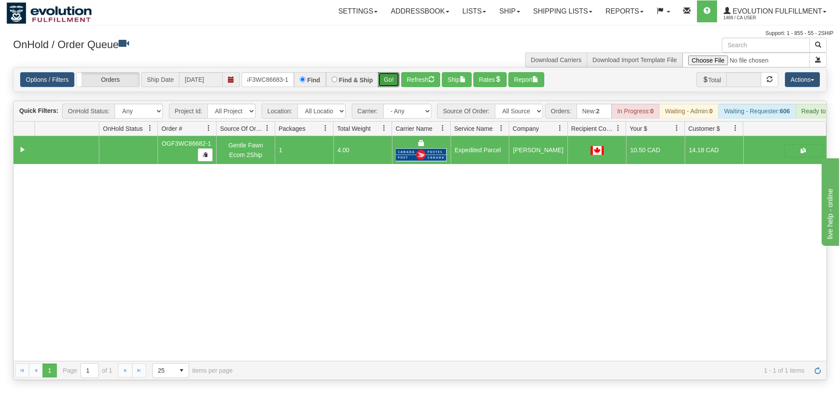
drag, startPoint x: 399, startPoint y: 71, endPoint x: 388, endPoint y: 76, distance: 12.4
click at [396, 88] on div "Is equal to Is not equal to Contains Does not contains CAD USD EUR ZAR RON ANG …" at bounding box center [420, 223] width 827 height 313
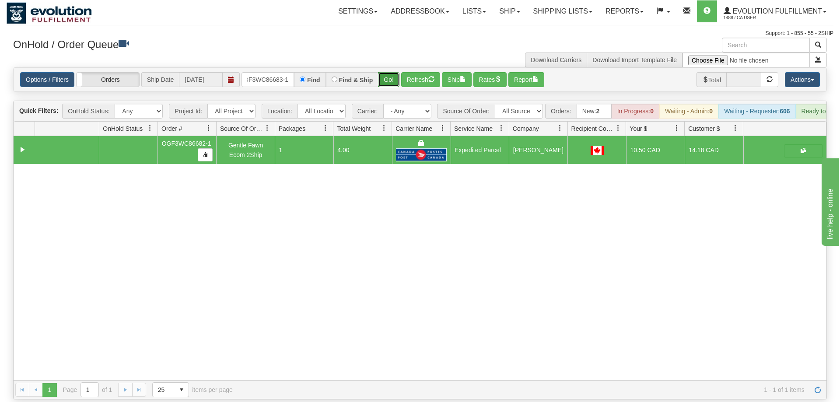
click at [388, 72] on button "Go!" at bounding box center [388, 79] width 21 height 15
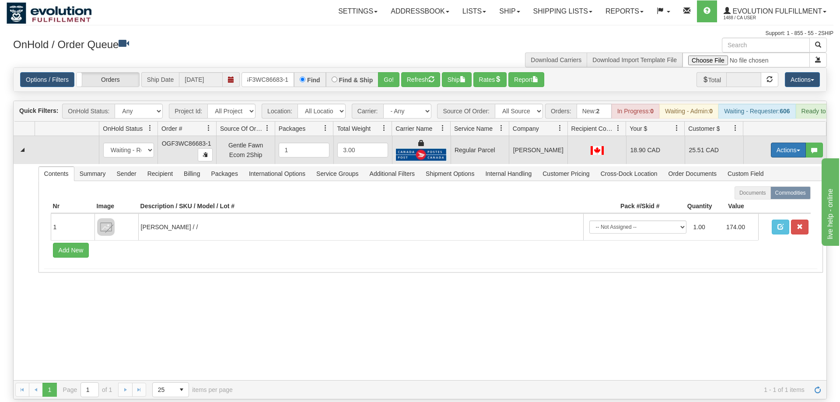
drag, startPoint x: 764, startPoint y: 135, endPoint x: 777, endPoint y: 135, distance: 12.3
click at [767, 136] on td "Actions Open Refresh Rates Rate All Services Ship Delete Edit Items" at bounding box center [784, 150] width 83 height 28
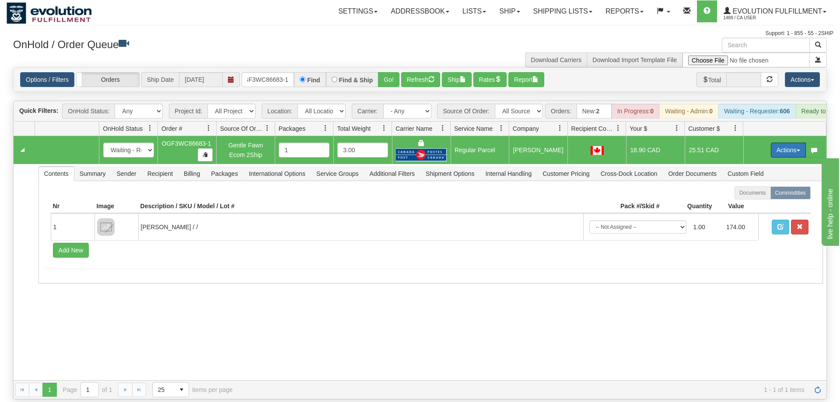
click at [778, 143] on button "Actions" at bounding box center [788, 150] width 35 height 15
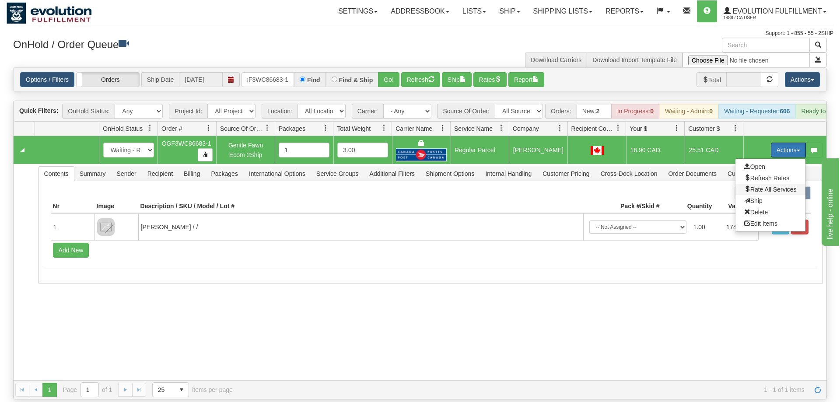
click at [756, 186] on span "Rate All Services" at bounding box center [770, 189] width 53 height 7
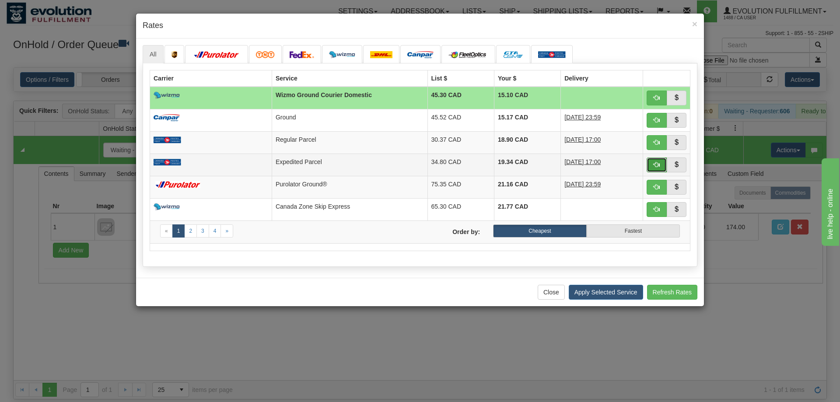
click at [659, 168] on span "button" at bounding box center [657, 164] width 6 height 6
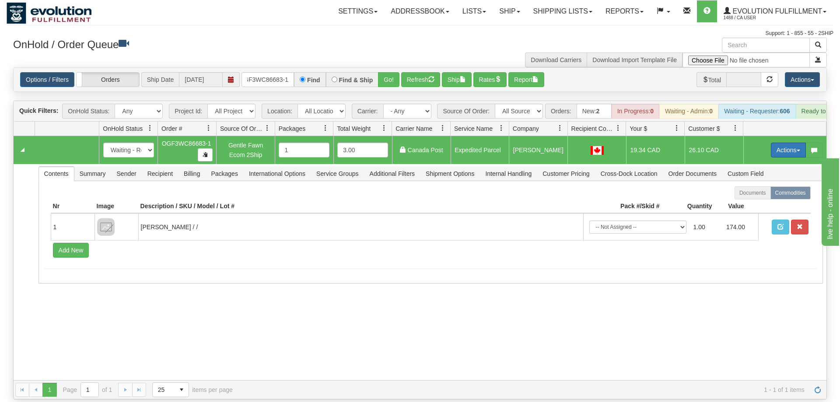
click at [786, 143] on button "Actions" at bounding box center [788, 150] width 35 height 15
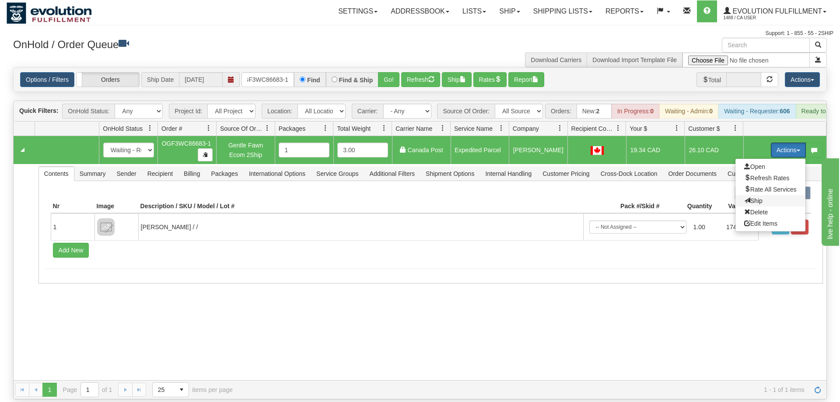
click at [754, 197] on span "Ship" at bounding box center [753, 200] width 18 height 7
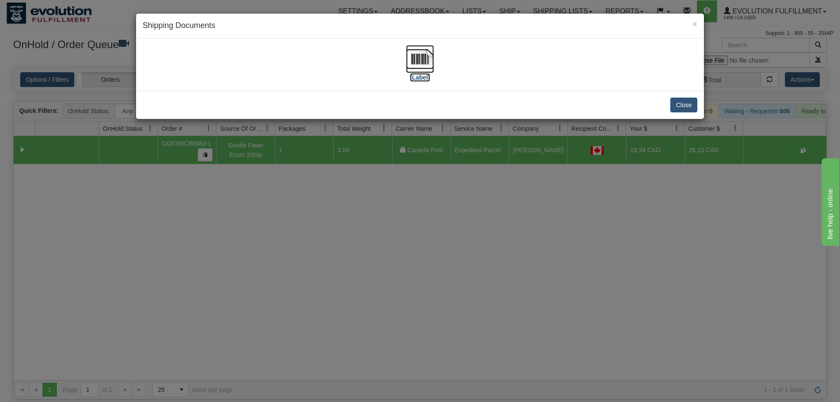
click at [430, 65] on img at bounding box center [420, 59] width 28 height 28
click at [336, 200] on div "× Shipping Documents [Label] Close" at bounding box center [420, 201] width 840 height 402
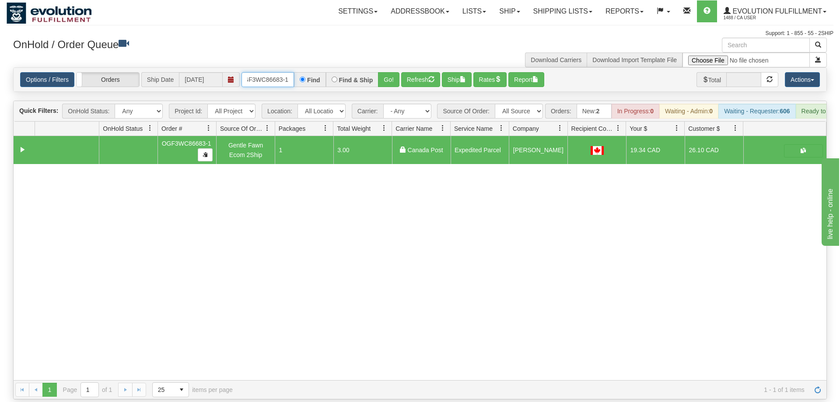
click at [266, 72] on input "OGF3WC86683-1" at bounding box center [268, 79] width 53 height 15
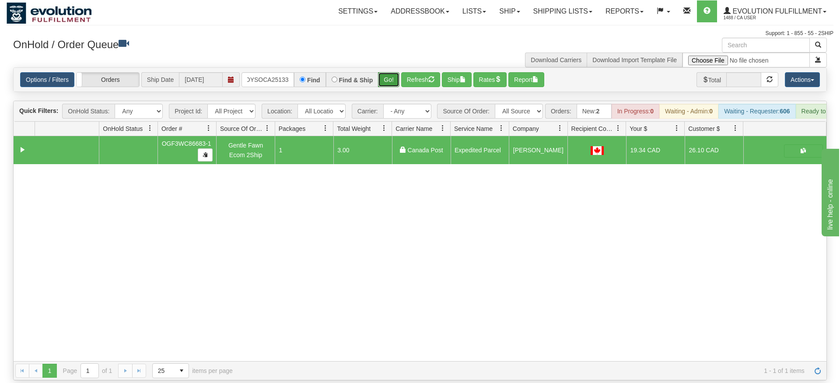
drag, startPoint x: 394, startPoint y: 65, endPoint x: 388, endPoint y: 74, distance: 10.9
click at [394, 84] on div "Is equal to Is not equal to Contains Does not contains CAD USD EUR ZAR RON ANG …" at bounding box center [420, 223] width 827 height 313
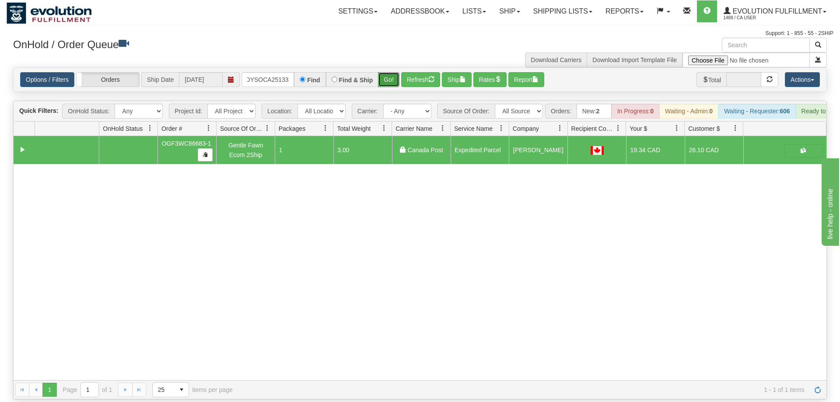
click at [388, 74] on button "Go!" at bounding box center [388, 79] width 21 height 15
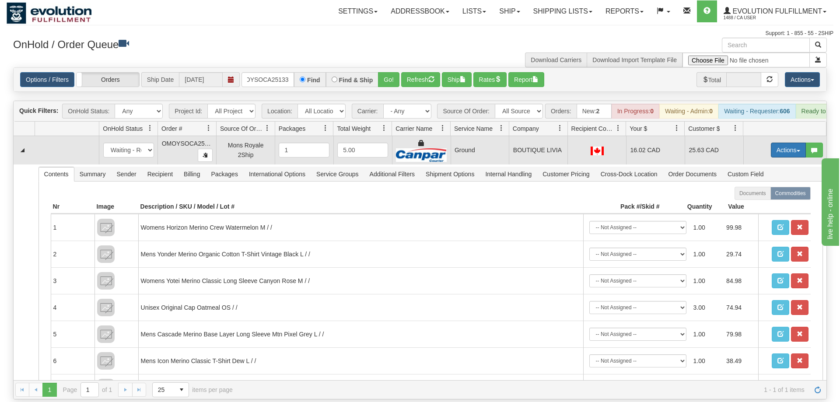
click at [790, 143] on button "Actions" at bounding box center [788, 150] width 35 height 15
click at [768, 195] on link "Ship" at bounding box center [771, 200] width 70 height 11
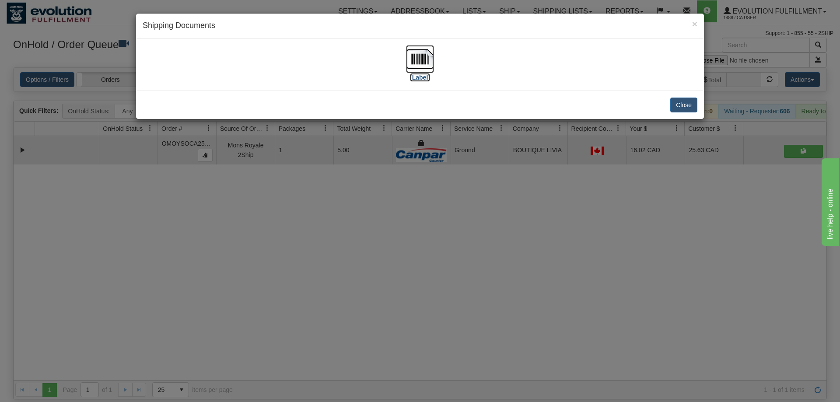
click at [417, 63] on img at bounding box center [420, 59] width 28 height 28
click at [347, 263] on div "× Shipping Documents [Label] Close" at bounding box center [420, 201] width 840 height 402
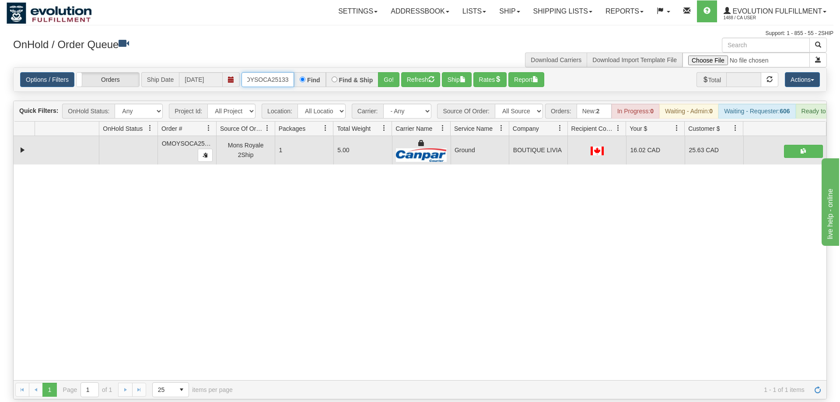
click at [263, 72] on input "OMOYSOCA25133" at bounding box center [268, 79] width 53 height 15
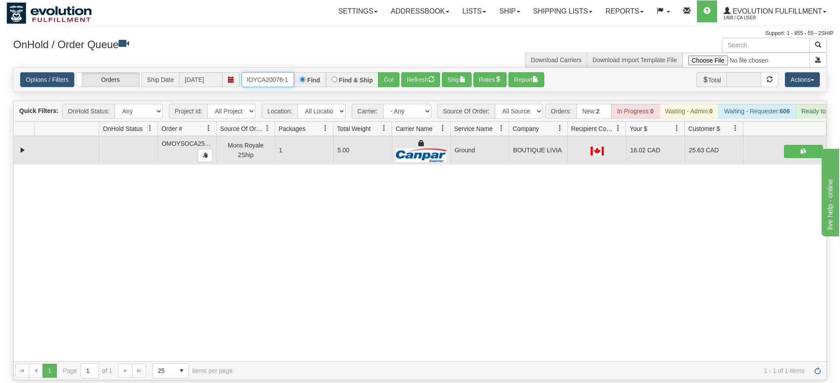
click at [278, 79] on div "Options / Filters Group Shipments Orders Ship Date 09/10/2025 OMOYCA20076-1 Fin…" at bounding box center [420, 79] width 814 height 25
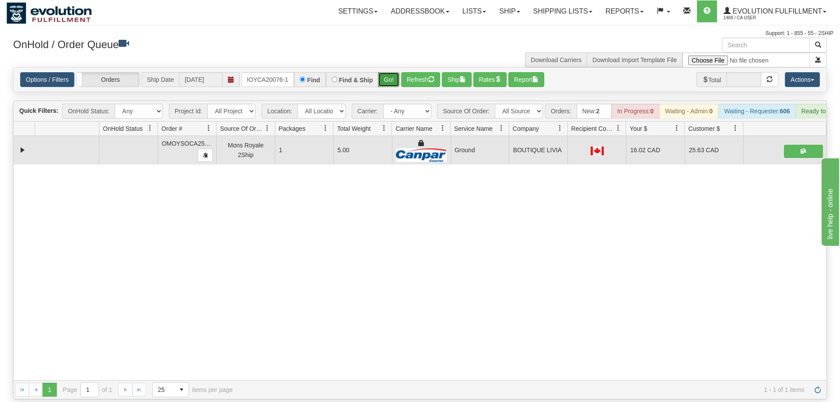
click at [387, 72] on button "Go!" at bounding box center [388, 79] width 21 height 15
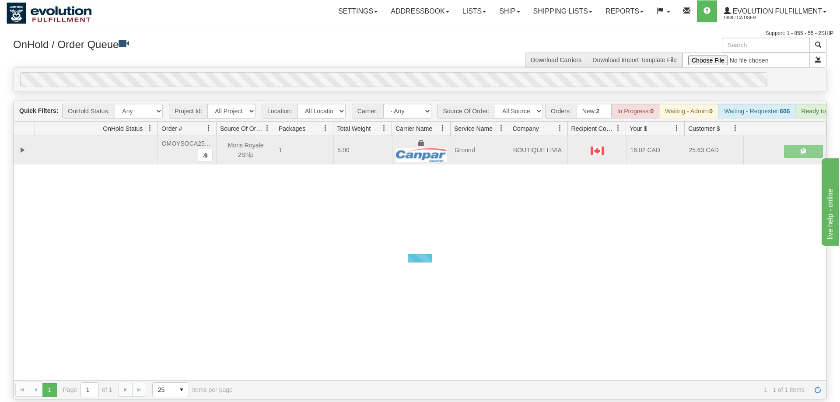
click at [387, 54] on div "OnHold / Order Queue" at bounding box center [214, 46] width 414 height 17
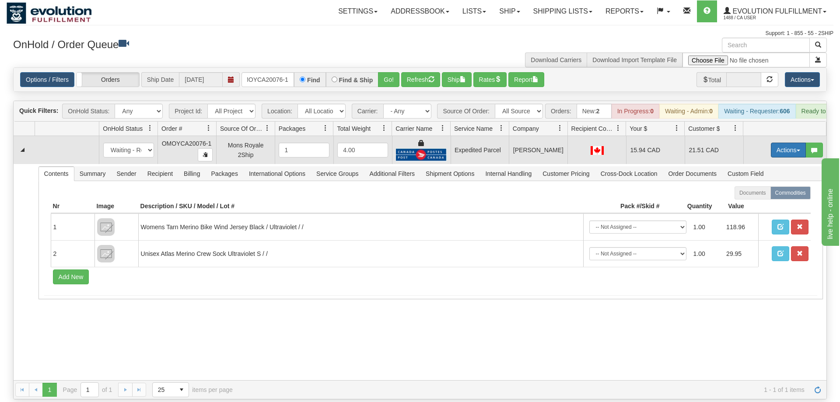
click at [796, 143] on button "Actions" at bounding box center [788, 150] width 35 height 15
click at [767, 195] on link "Ship" at bounding box center [771, 200] width 70 height 11
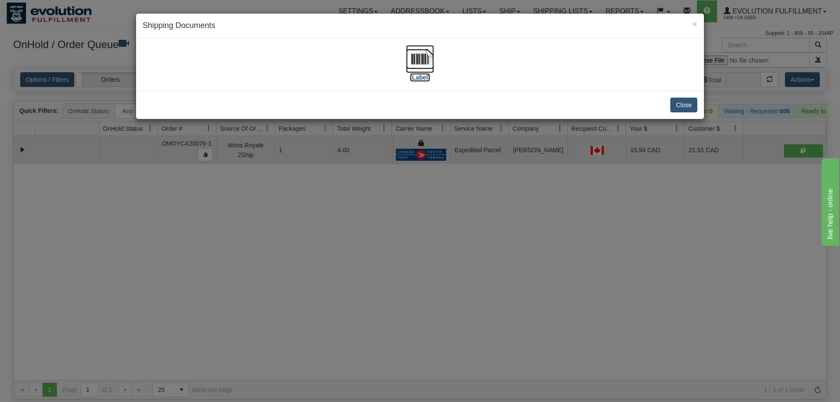
click at [426, 78] on label "[Label]" at bounding box center [420, 77] width 20 height 9
drag, startPoint x: 254, startPoint y: 242, endPoint x: 303, endPoint y: 60, distance: 188.2
click at [256, 229] on div "× Shipping Documents [Label] Close" at bounding box center [420, 201] width 840 height 402
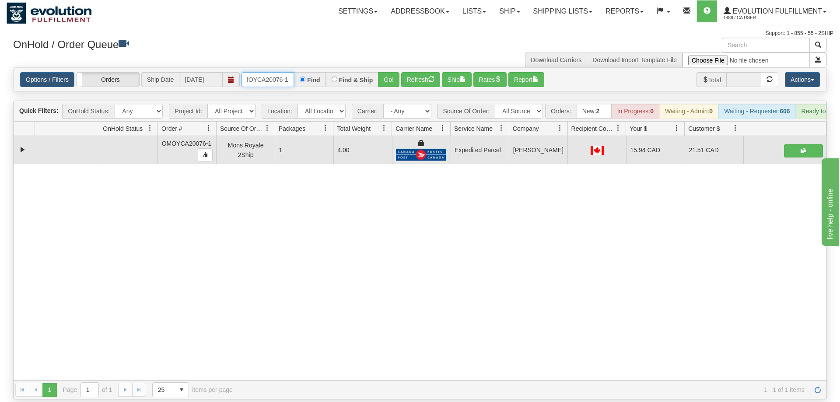
click at [264, 72] on input "OMOYCA20076-1" at bounding box center [268, 79] width 53 height 15
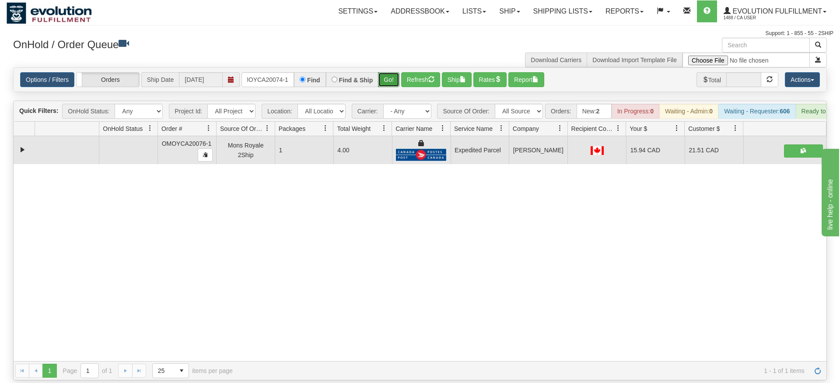
click at [393, 87] on div "Is equal to Is not equal to Contains Does not contains CAD USD EUR ZAR RON ANG …" at bounding box center [420, 223] width 827 height 313
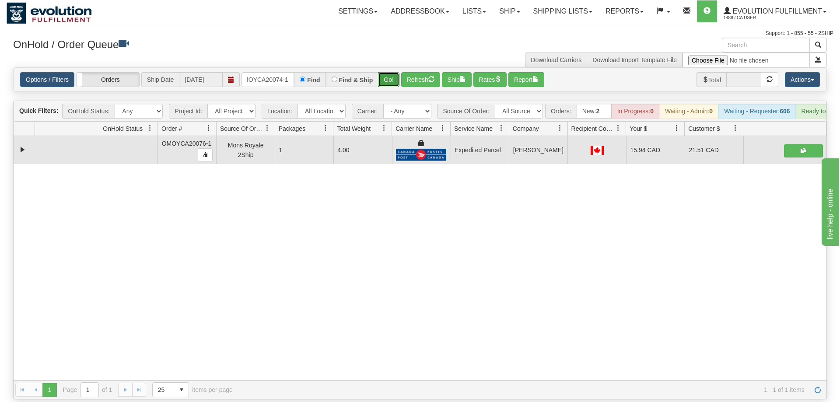
click at [392, 72] on button "Go!" at bounding box center [388, 79] width 21 height 15
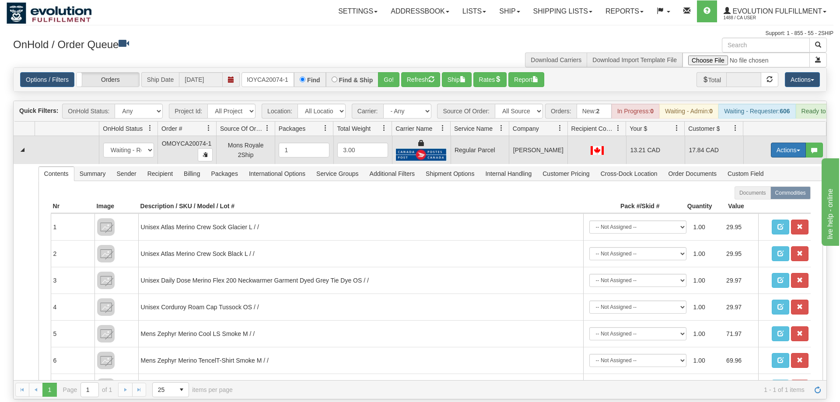
click at [790, 143] on button "Actions" at bounding box center [788, 150] width 35 height 15
click at [768, 186] on span "Rate All Services" at bounding box center [770, 189] width 53 height 7
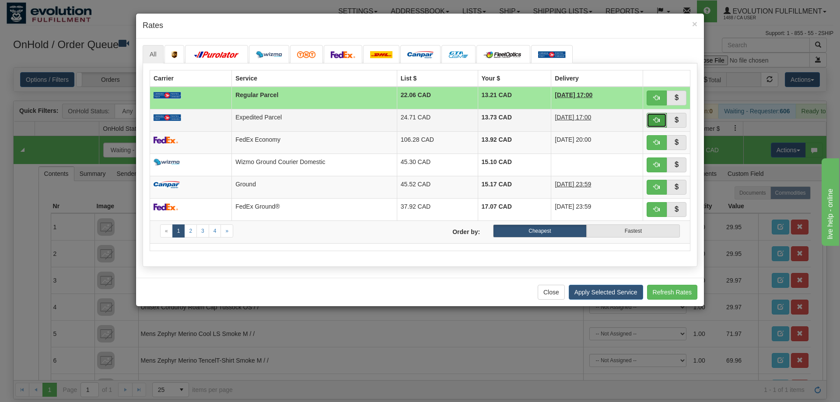
click at [655, 120] on span "button" at bounding box center [657, 120] width 6 height 6
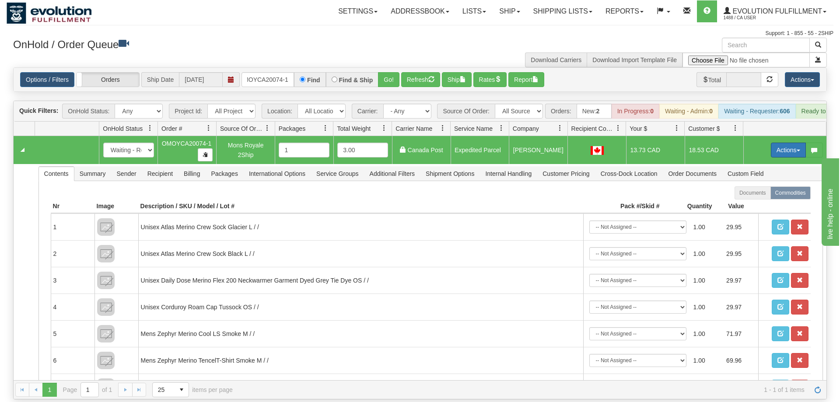
click at [786, 143] on button "Actions" at bounding box center [788, 150] width 35 height 15
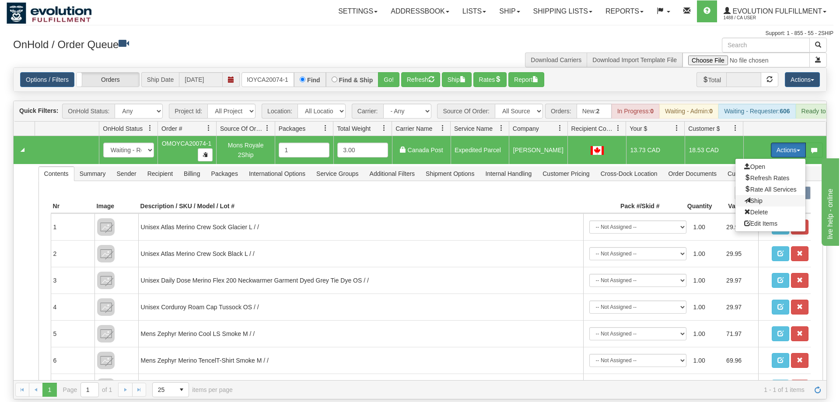
click at [755, 197] on span "Ship" at bounding box center [753, 200] width 18 height 7
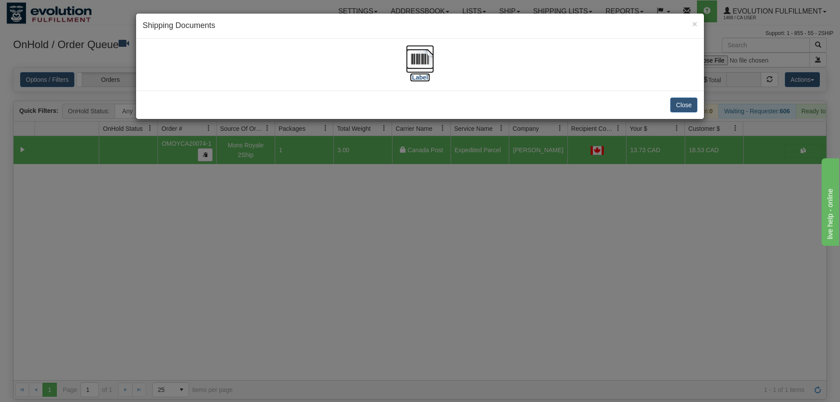
click at [415, 73] on label "[Label]" at bounding box center [420, 77] width 20 height 9
click at [263, 264] on div "× Shipping Documents [Label] Close" at bounding box center [420, 201] width 840 height 402
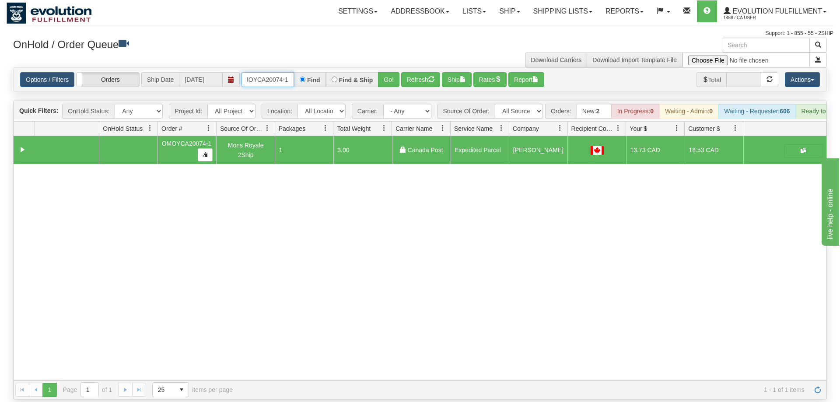
click at [273, 72] on input "OMOYCA20074-1" at bounding box center [268, 79] width 53 height 15
drag, startPoint x: 394, startPoint y: 63, endPoint x: 396, endPoint y: 71, distance: 8.0
click at [394, 82] on div "Is equal to Is not equal to Contains Does not contains CAD USD EUR ZAR RON ANG …" at bounding box center [420, 233] width 827 height 332
click at [396, 72] on button "Go!" at bounding box center [388, 79] width 21 height 15
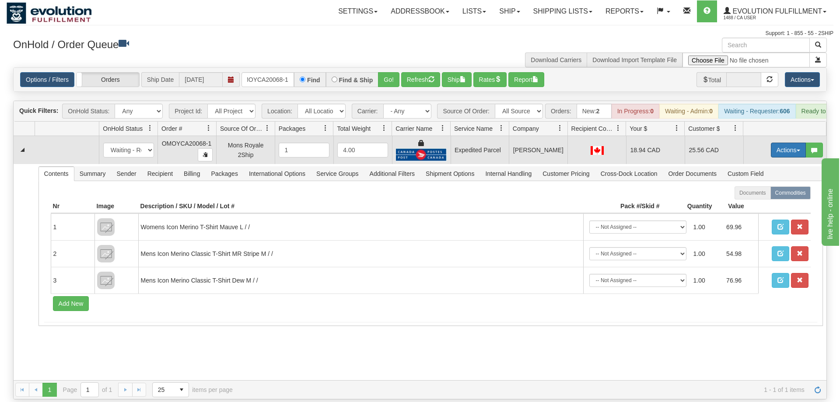
click at [794, 143] on button "Actions" at bounding box center [788, 150] width 35 height 15
click at [764, 195] on link "Ship" at bounding box center [771, 200] width 70 height 11
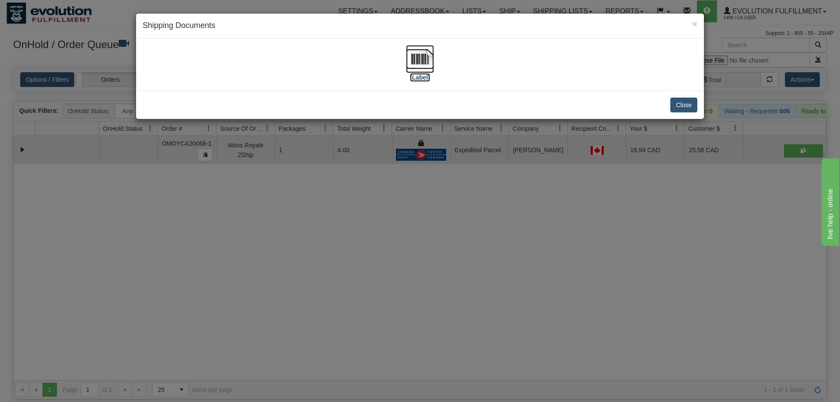
click at [417, 74] on label "[Label]" at bounding box center [420, 77] width 20 height 9
drag, startPoint x: 234, startPoint y: 237, endPoint x: 242, endPoint y: 65, distance: 172.2
click at [234, 231] on div "× Shipping Documents [Label] Close" at bounding box center [420, 201] width 840 height 402
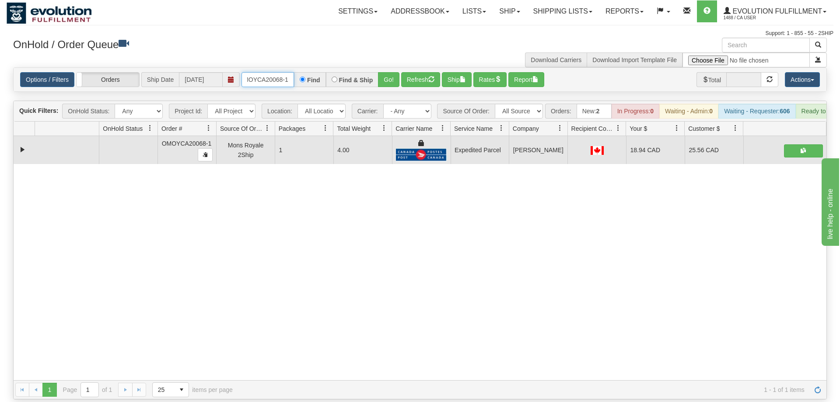
click at [257, 72] on input "OMOYCA20068-1" at bounding box center [268, 79] width 53 height 15
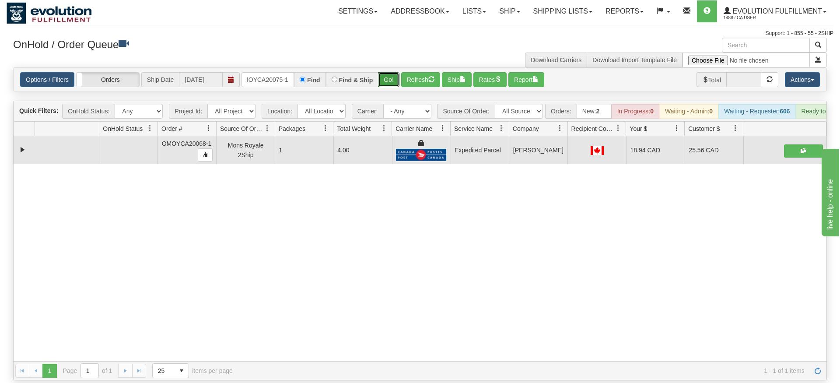
click at [388, 82] on div "Is equal to Is not equal to Contains Does not contains CAD USD EUR ZAR RON ANG …" at bounding box center [420, 223] width 827 height 313
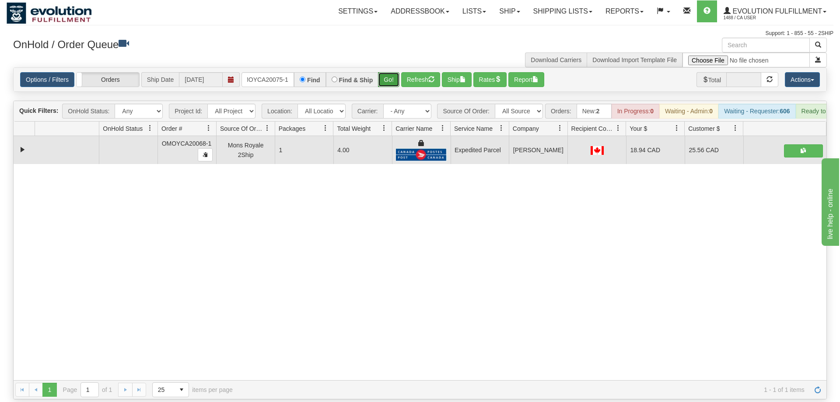
click at [389, 72] on button "Go!" at bounding box center [388, 79] width 21 height 15
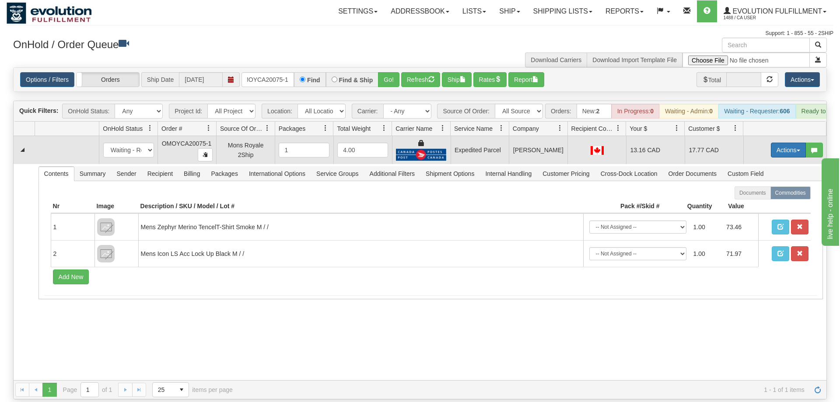
click at [788, 143] on button "Actions" at bounding box center [788, 150] width 35 height 15
click at [762, 195] on link "Ship" at bounding box center [771, 200] width 70 height 11
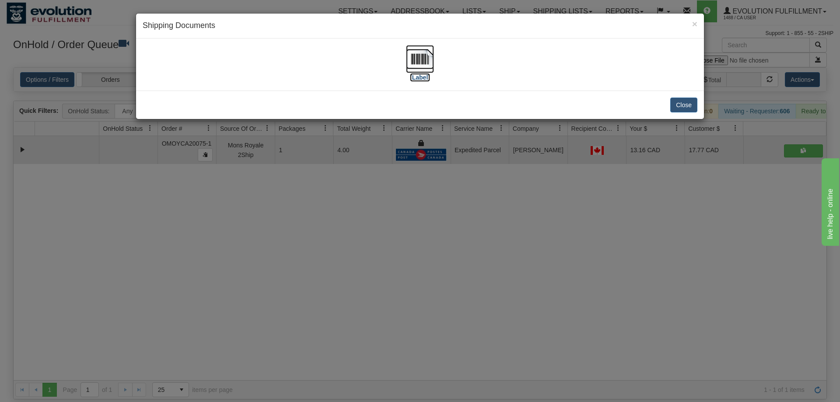
click at [423, 58] on img at bounding box center [420, 59] width 28 height 28
drag, startPoint x: 221, startPoint y: 286, endPoint x: 283, endPoint y: 101, distance: 195.7
click at [224, 277] on div "× Shipping Documents [Label] Close" at bounding box center [420, 201] width 840 height 402
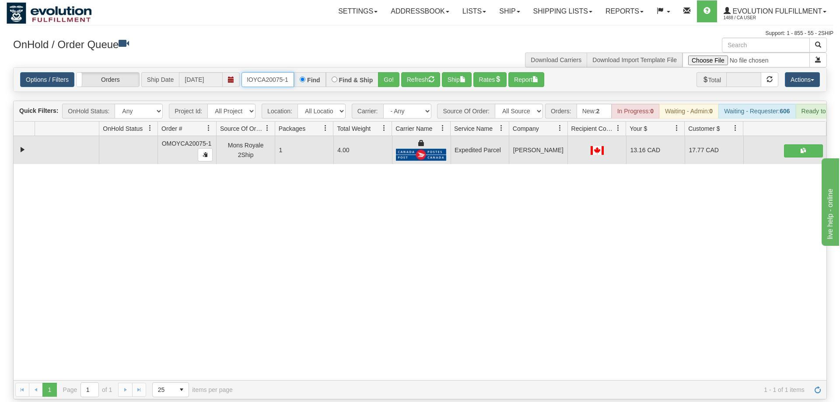
click at [270, 72] on input "OMOYCA20075-1" at bounding box center [268, 79] width 53 height 15
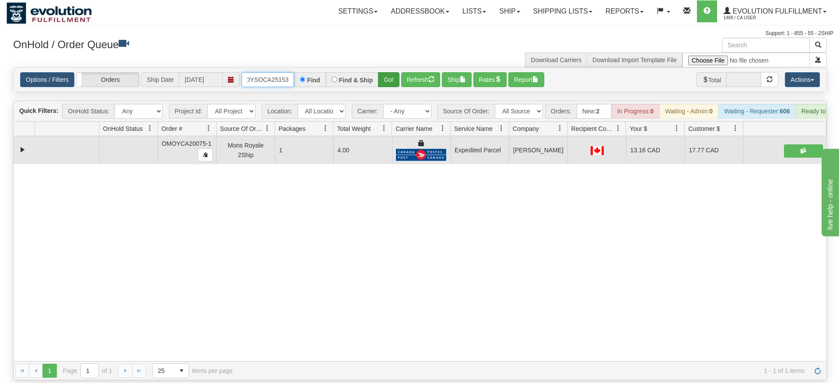
type input "OMOYSOCA25153"
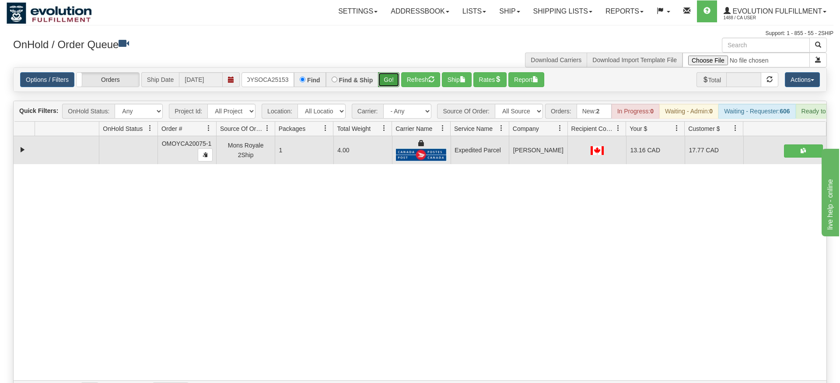
click at [393, 82] on div "Is equal to Is not equal to Contains Does not contains CAD USD EUR ZAR RON ANG …" at bounding box center [420, 233] width 827 height 332
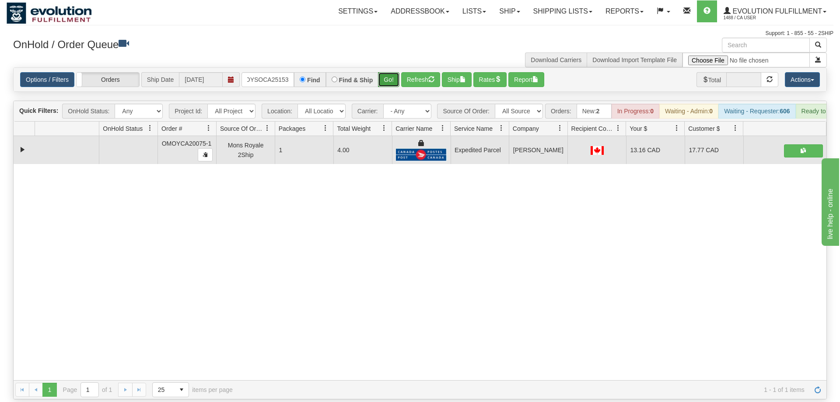
click at [393, 72] on button "Go!" at bounding box center [388, 79] width 21 height 15
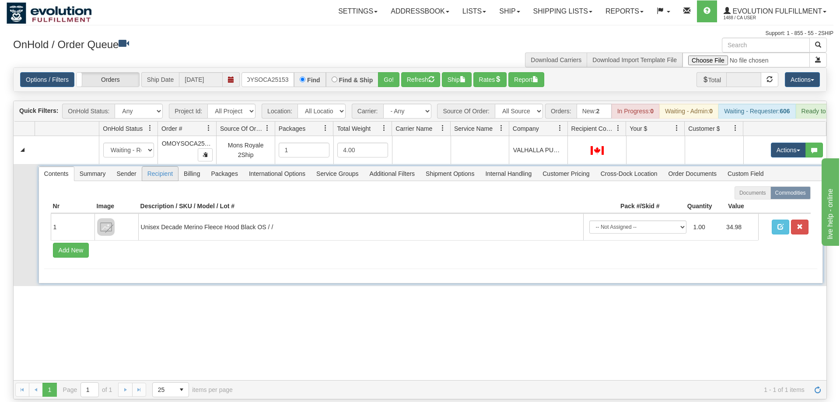
click at [175, 167] on span "Recipient" at bounding box center [160, 174] width 36 height 14
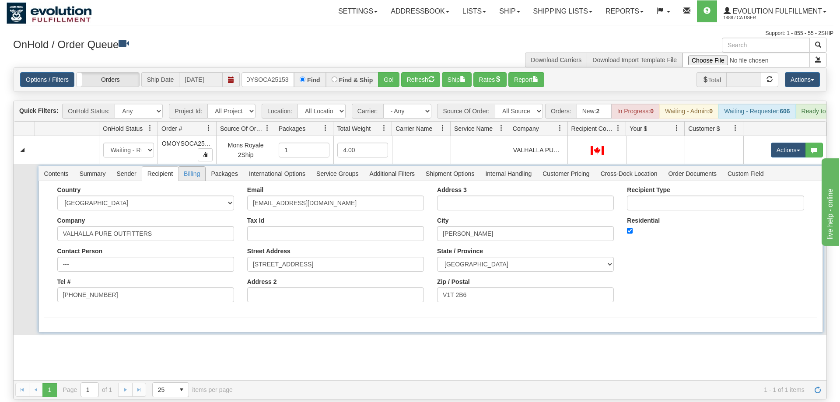
click at [193, 169] on li "Billing" at bounding box center [192, 173] width 28 height 15
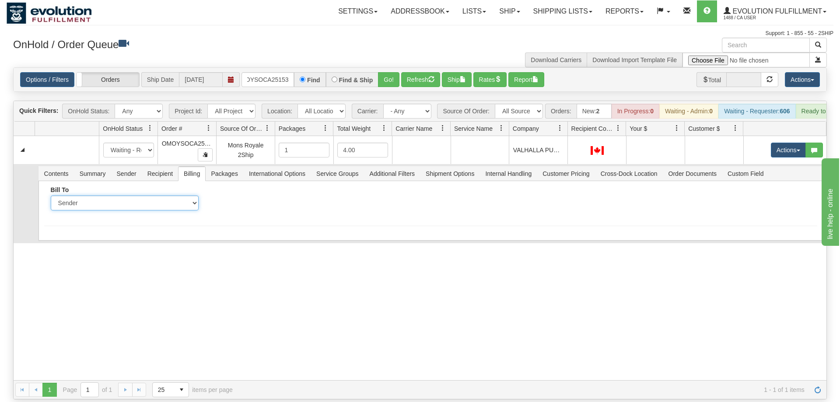
click at [51, 196] on select "Sender Recipient Third Party Collect" at bounding box center [125, 203] width 148 height 15
select select "2"
click option "Recipient" at bounding box center [0, 0] width 0 height 0
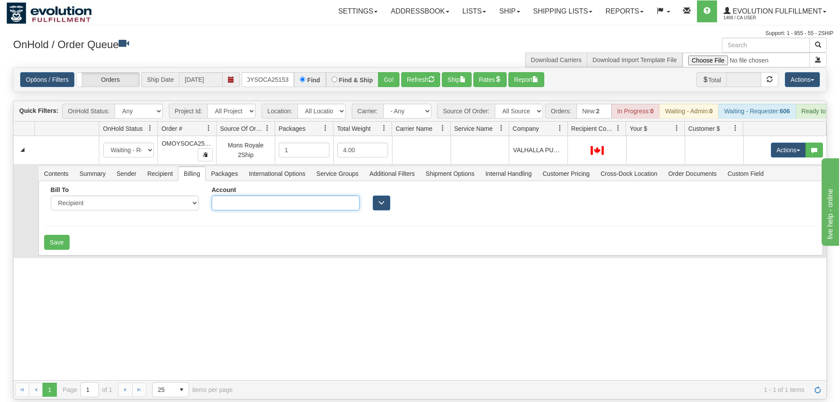
click at [233, 196] on input "Account" at bounding box center [286, 203] width 148 height 15
type input "3574033"
click at [60, 235] on button "Save" at bounding box center [56, 242] width 25 height 15
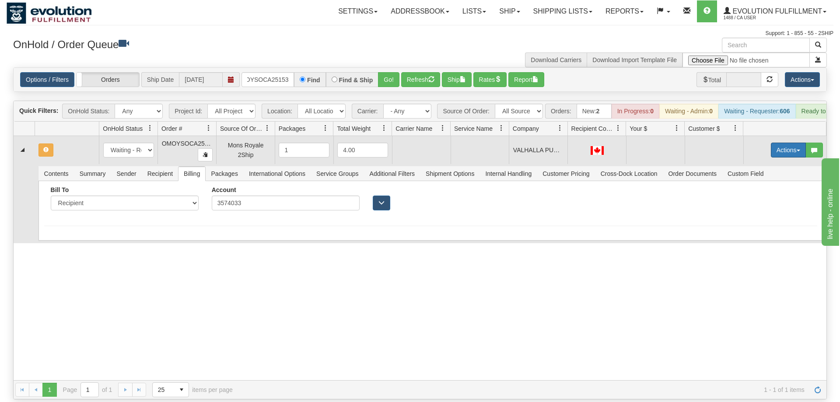
click at [784, 143] on button "Actions" at bounding box center [788, 150] width 35 height 15
click at [768, 186] on span "Rate All Services" at bounding box center [770, 189] width 53 height 7
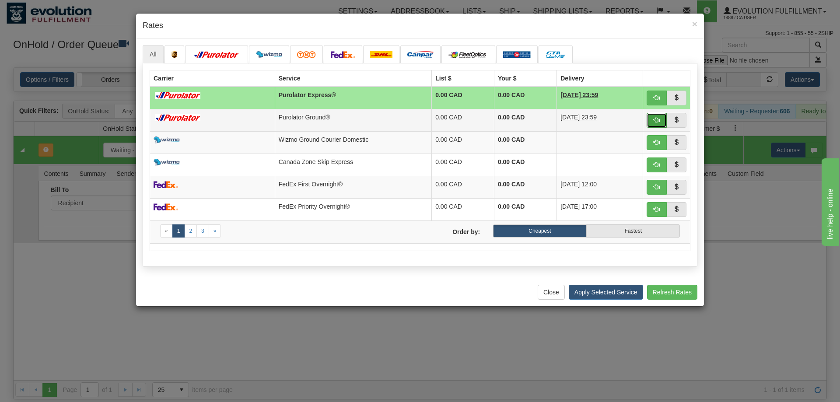
click at [656, 116] on button "button" at bounding box center [657, 120] width 20 height 15
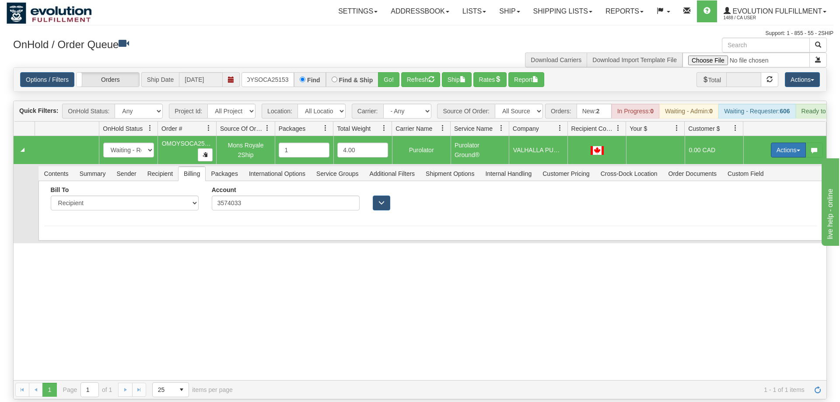
click at [785, 143] on button "Actions" at bounding box center [788, 150] width 35 height 15
click at [760, 197] on span "Ship" at bounding box center [753, 200] width 18 height 7
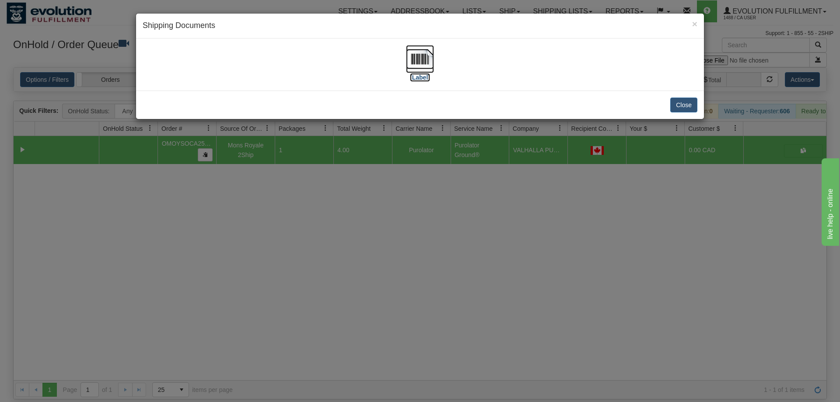
click at [411, 50] on img at bounding box center [420, 59] width 28 height 28
click at [341, 211] on div "× Shipping Documents [Label] Close" at bounding box center [420, 201] width 840 height 402
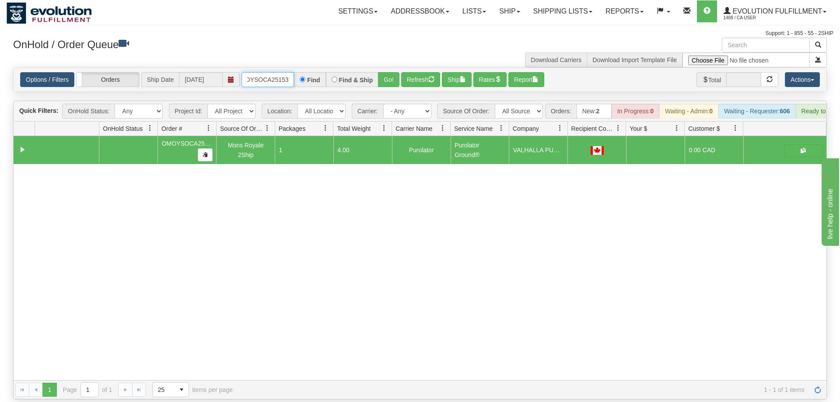
click at [273, 74] on input "OMOYSOCA25153" at bounding box center [268, 79] width 53 height 15
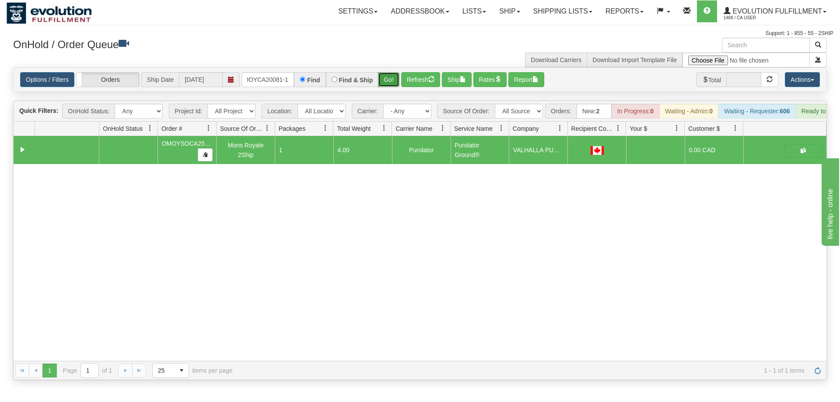
drag, startPoint x: 397, startPoint y: 63, endPoint x: 395, endPoint y: 73, distance: 9.4
click at [397, 82] on div "Is equal to Is not equal to Contains Does not contains CAD USD EUR ZAR RON ANG …" at bounding box center [420, 223] width 827 height 313
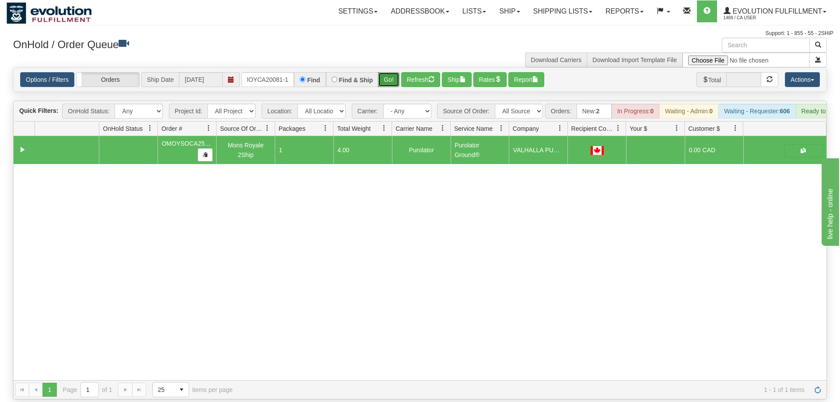
click at [395, 72] on button "Go!" at bounding box center [388, 79] width 21 height 15
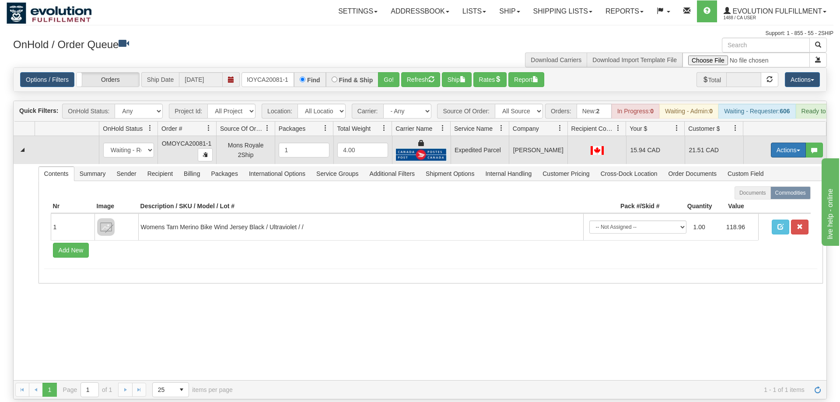
click at [772, 143] on button "Actions" at bounding box center [788, 150] width 35 height 15
click at [752, 197] on span "Ship" at bounding box center [753, 200] width 18 height 7
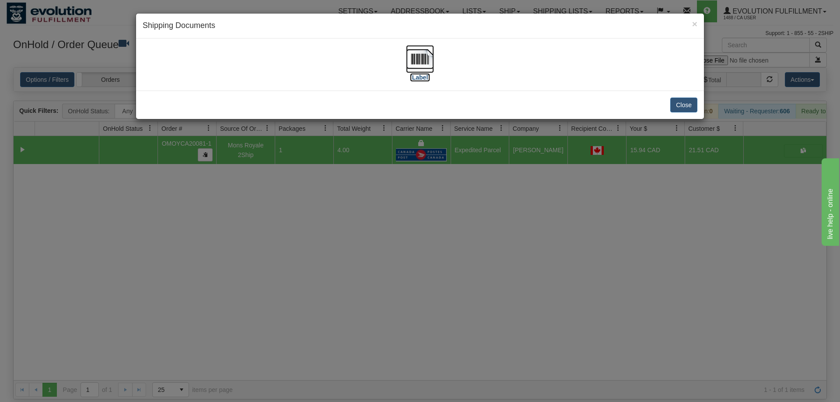
click at [421, 62] on img at bounding box center [420, 59] width 28 height 28
drag, startPoint x: 263, startPoint y: 155, endPoint x: 273, endPoint y: 67, distance: 88.6
click at [266, 156] on div "× Shipping Documents [Label] Close" at bounding box center [420, 201] width 840 height 402
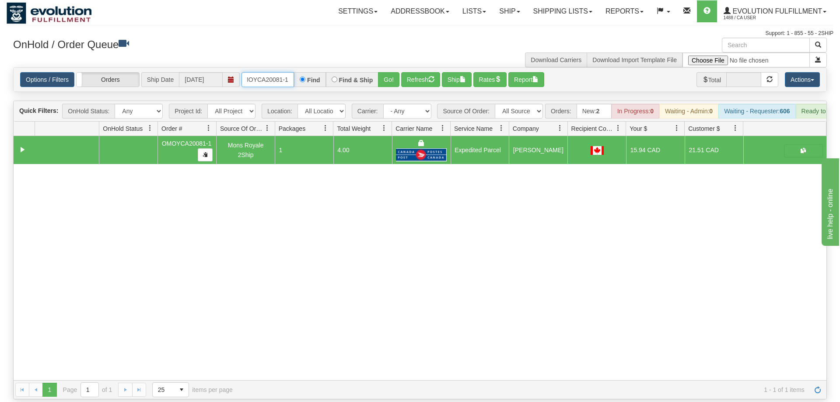
click at [289, 72] on input "OMOYCA20081-1" at bounding box center [268, 79] width 53 height 15
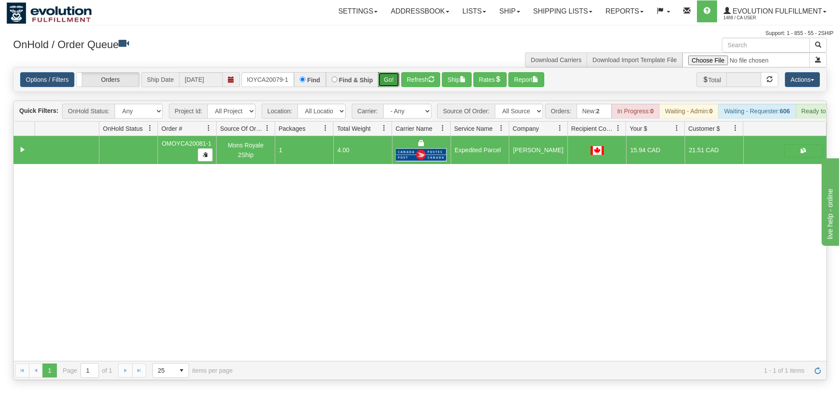
click at [393, 84] on div "Is equal to Is not equal to Contains Does not contains CAD USD EUR ZAR RON ANG …" at bounding box center [420, 223] width 827 height 313
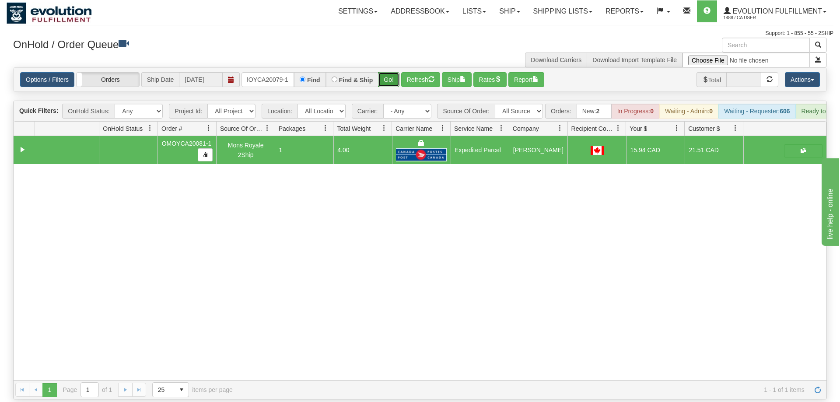
click at [393, 72] on button "Go!" at bounding box center [388, 79] width 21 height 15
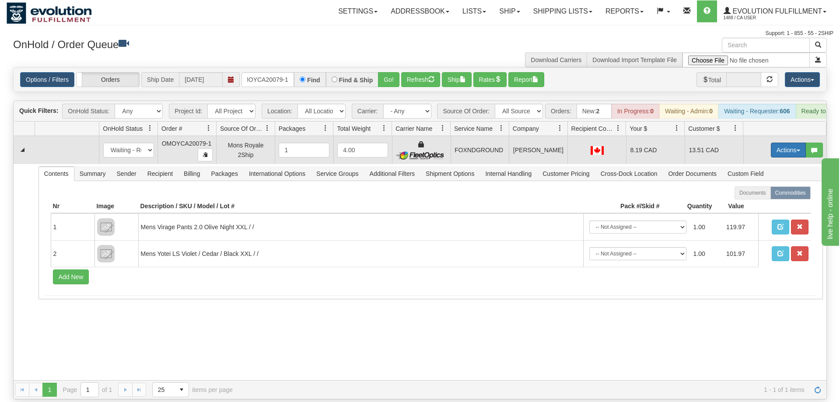
click at [784, 143] on button "Actions" at bounding box center [788, 150] width 35 height 15
click at [758, 197] on span "Ship" at bounding box center [753, 200] width 18 height 7
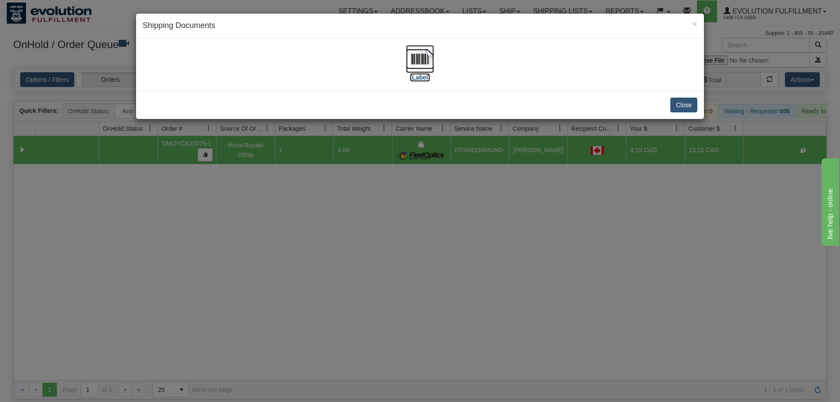
click at [434, 68] on img at bounding box center [420, 59] width 28 height 28
drag, startPoint x: 288, startPoint y: 208, endPoint x: 287, endPoint y: 51, distance: 157.5
click at [287, 199] on div "× Shipping Documents [Label] Close" at bounding box center [420, 201] width 840 height 402
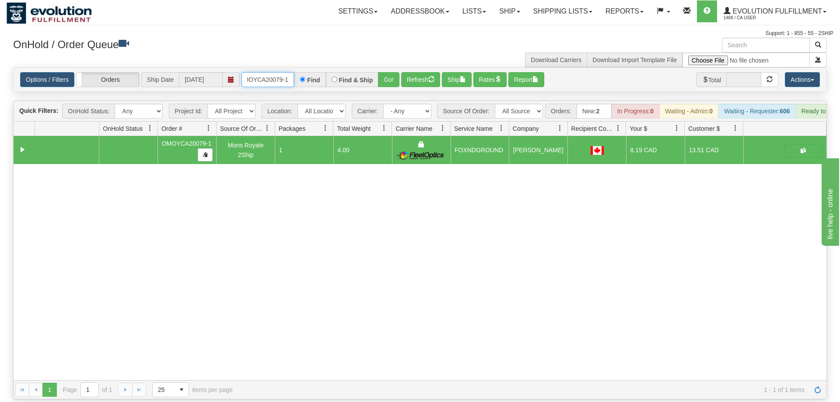
click at [258, 72] on input "OMOYCA20079-1" at bounding box center [268, 79] width 53 height 15
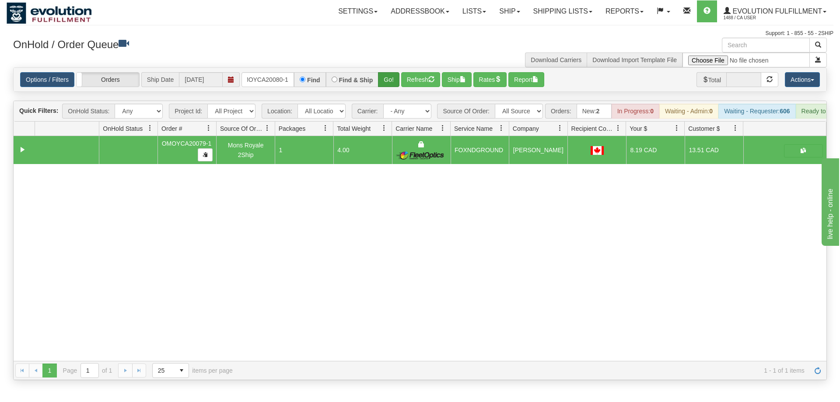
drag, startPoint x: 379, startPoint y: 60, endPoint x: 383, endPoint y: 73, distance: 13.0
click at [379, 79] on div "Is equal to Is not equal to Contains Does not contains CAD USD EUR ZAR RON ANG …" at bounding box center [420, 223] width 827 height 313
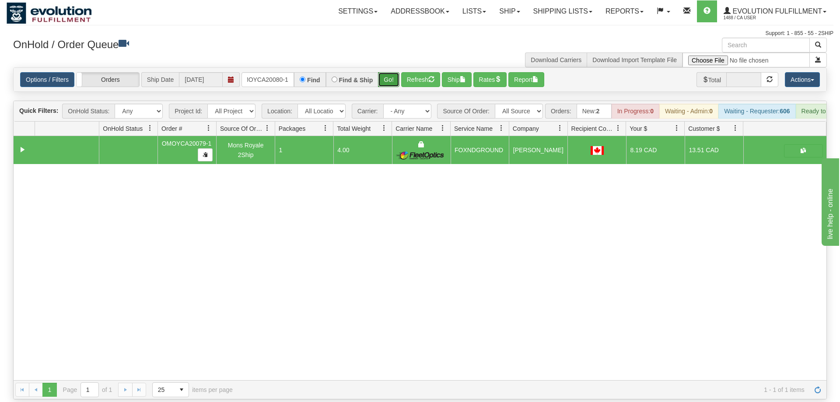
click at [388, 72] on button "Go!" at bounding box center [388, 79] width 21 height 15
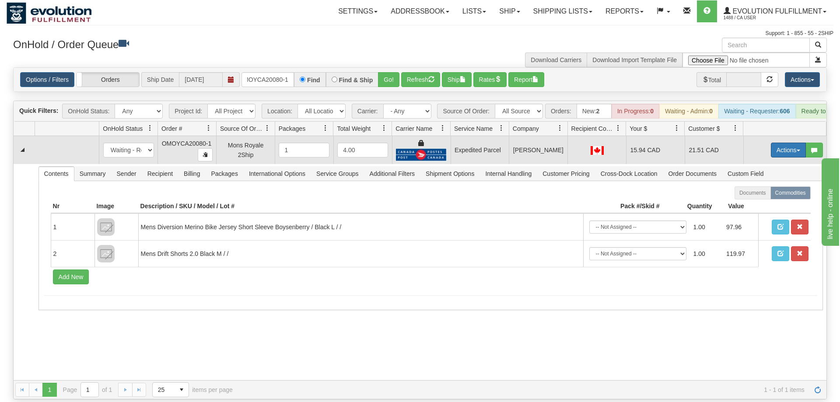
click at [782, 143] on button "Actions" at bounding box center [788, 150] width 35 height 15
click at [748, 197] on span "Ship" at bounding box center [753, 200] width 18 height 7
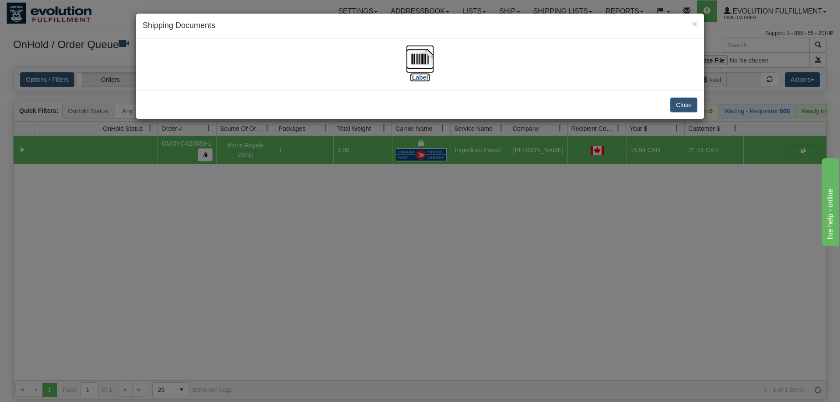
click at [410, 56] on img at bounding box center [420, 59] width 28 height 28
drag, startPoint x: 287, startPoint y: 203, endPoint x: 280, endPoint y: 70, distance: 133.6
click at [290, 190] on div "× Shipping Documents [Label] Close" at bounding box center [420, 201] width 840 height 402
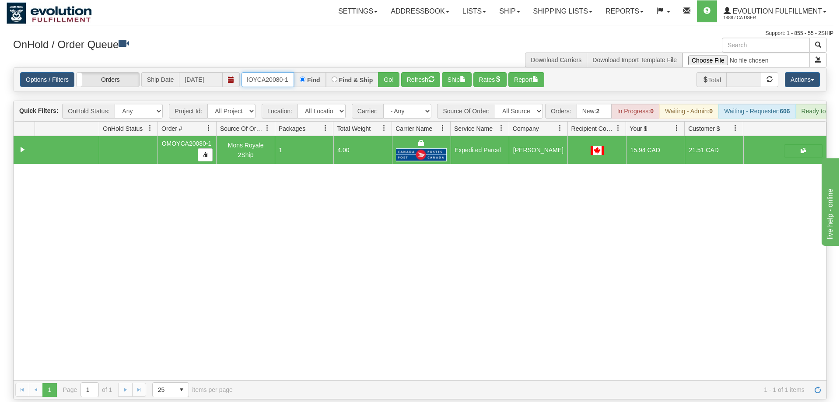
click at [279, 72] on input "oMOYCA20080-1" at bounding box center [268, 79] width 53 height 15
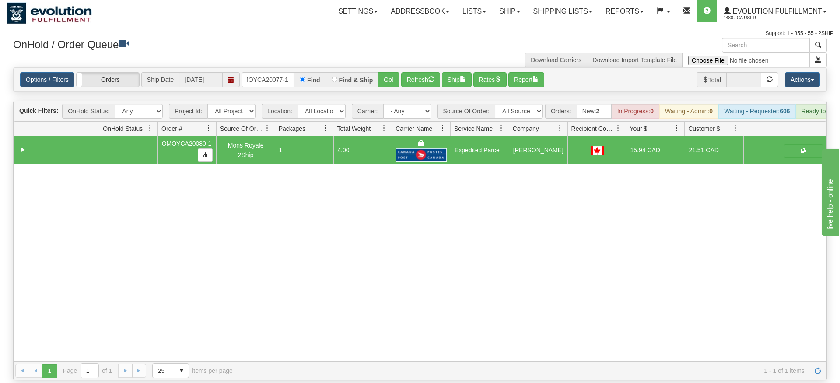
click at [390, 77] on div "Options / Filters Group Shipments Orders Ship Date 09/10/2025 OMOYCA20077-1 Fin…" at bounding box center [420, 80] width 813 height 24
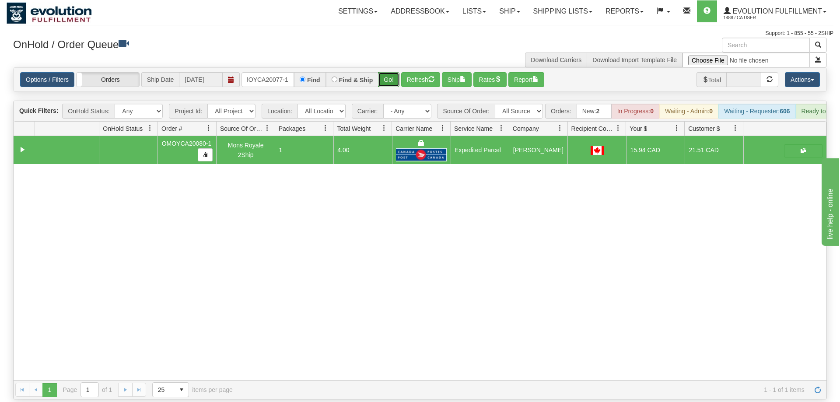
click at [391, 72] on button "Go!" at bounding box center [388, 79] width 21 height 15
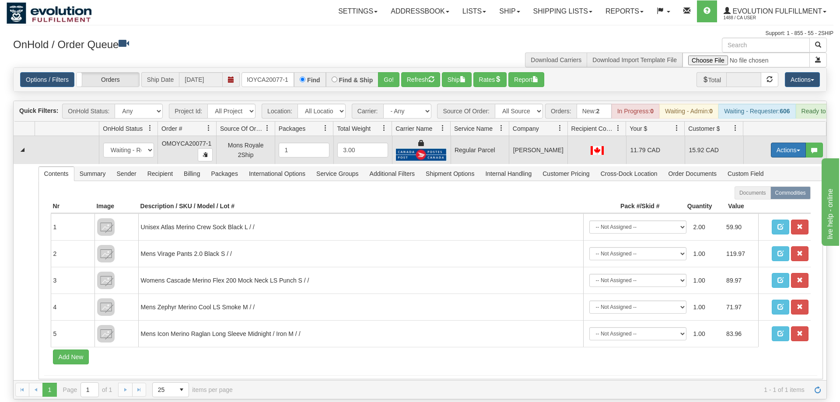
click at [782, 143] on button "Actions" at bounding box center [788, 150] width 35 height 15
click at [760, 186] on span "Rate All Services" at bounding box center [770, 189] width 53 height 7
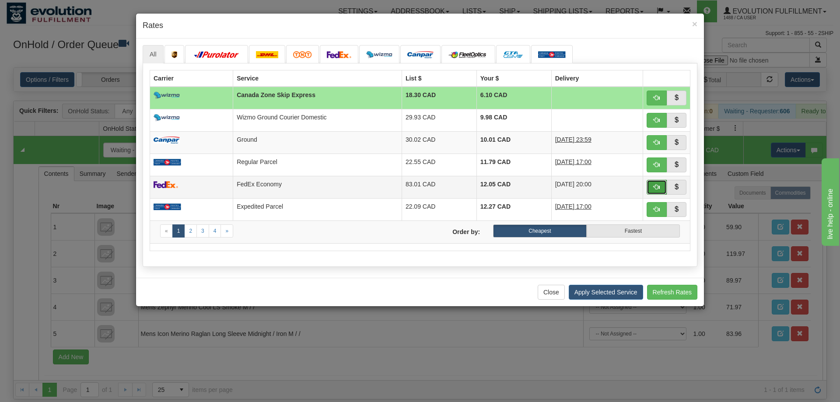
click at [656, 184] on span "button" at bounding box center [657, 187] width 6 height 6
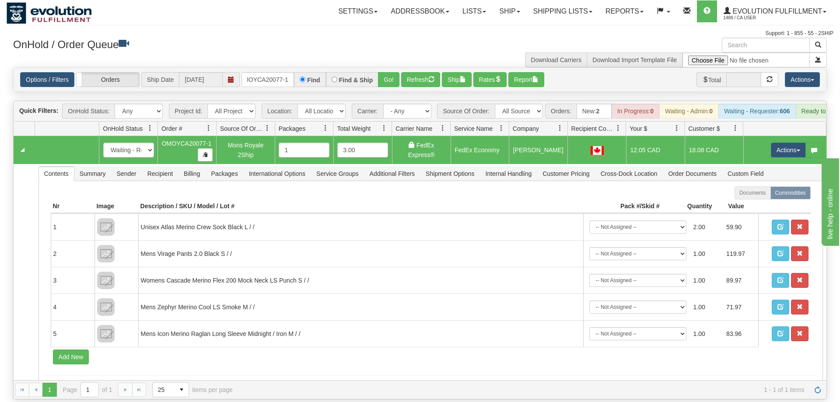
click at [784, 136] on td "Actions Open Refresh Rates Rate All Services Ship Delete Edit Items" at bounding box center [784, 150] width 83 height 28
click at [783, 143] on button "Actions" at bounding box center [788, 150] width 35 height 15
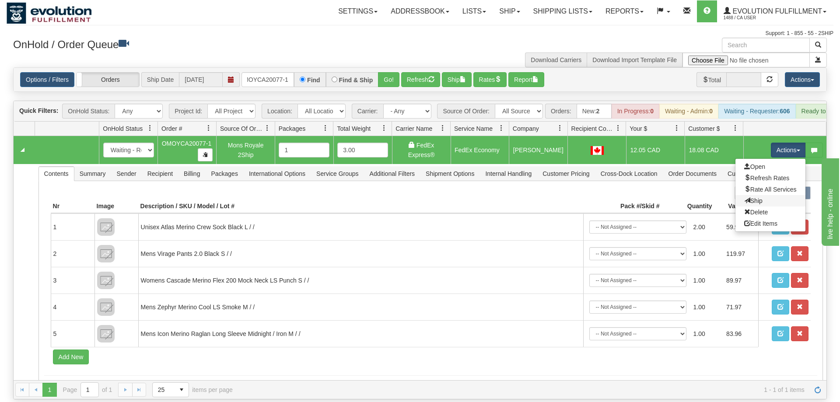
click at [763, 195] on link "Ship" at bounding box center [771, 200] width 70 height 11
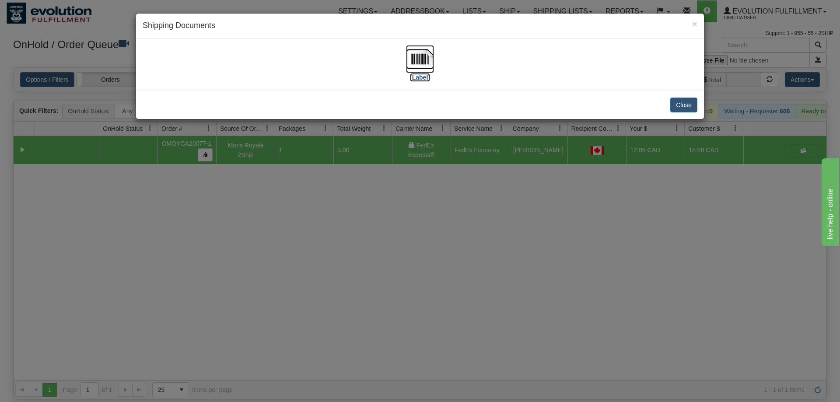
click at [419, 60] on img at bounding box center [420, 59] width 28 height 28
drag, startPoint x: 315, startPoint y: 288, endPoint x: 321, endPoint y: 261, distance: 27.5
click at [321, 261] on div "× Shipping Documents [Label] Close" at bounding box center [420, 201] width 840 height 402
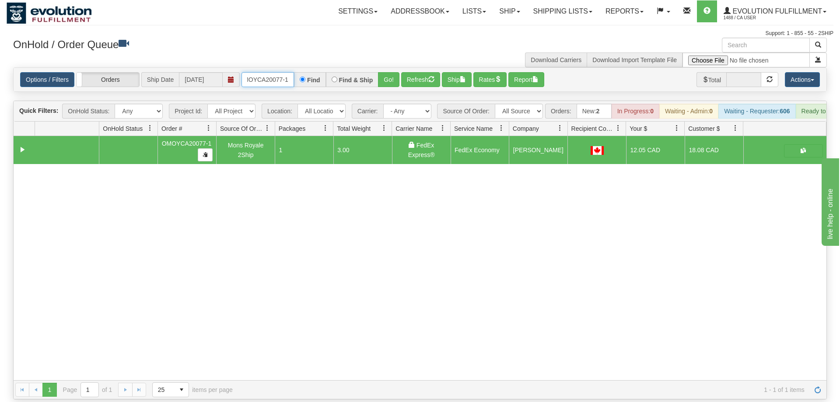
click at [278, 72] on input "OMOYCA20077-1" at bounding box center [268, 79] width 53 height 15
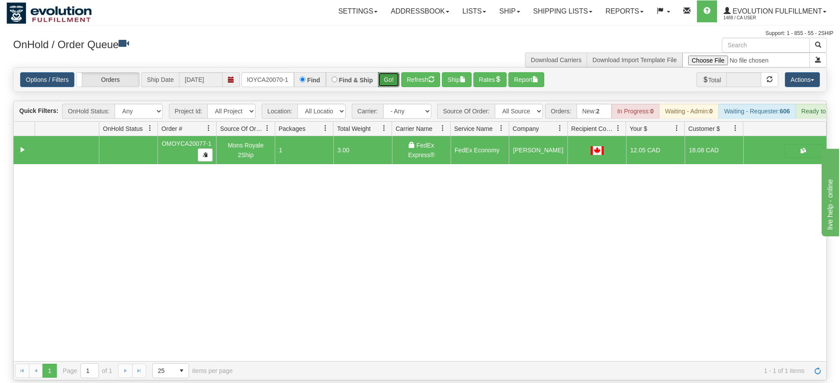
drag, startPoint x: 391, startPoint y: 69, endPoint x: 392, endPoint y: 87, distance: 18.0
click at [391, 88] on div "Is equal to Is not equal to Contains Does not contains CAD USD EUR ZAR RON ANG …" at bounding box center [420, 223] width 827 height 313
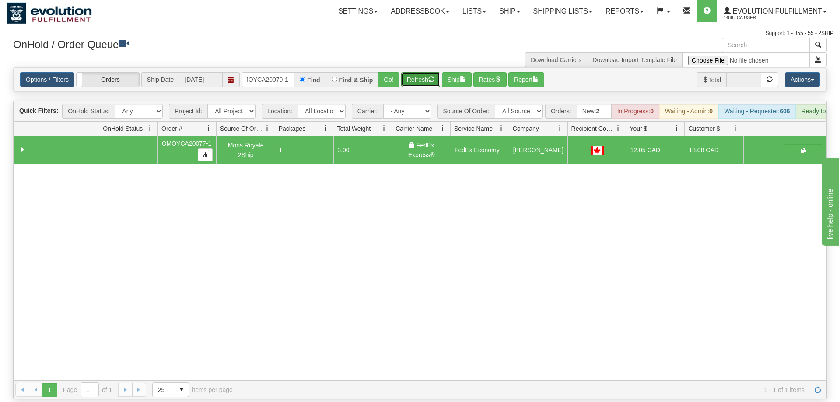
click at [402, 72] on button "Refresh" at bounding box center [420, 79] width 39 height 15
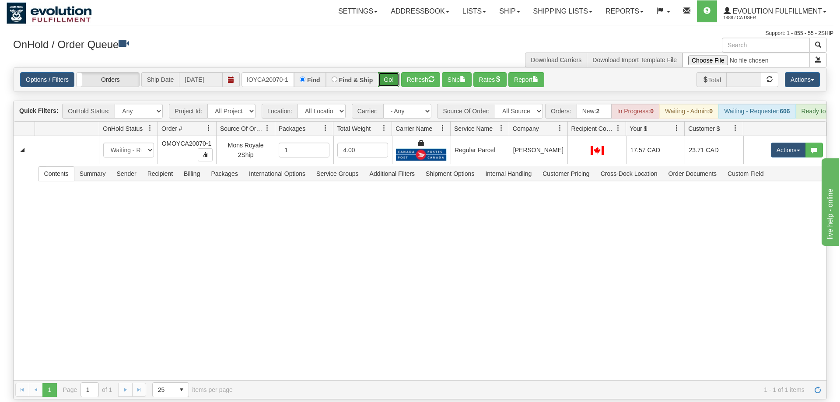
click at [393, 72] on button "Go!" at bounding box center [388, 79] width 21 height 15
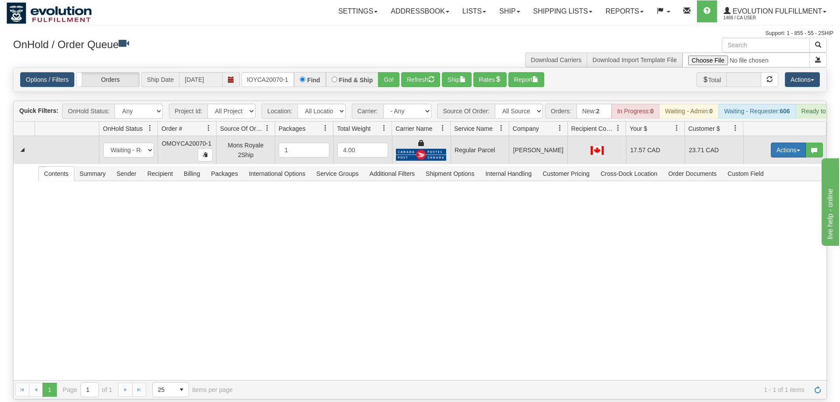
click at [798, 150] on span "button" at bounding box center [799, 151] width 4 height 2
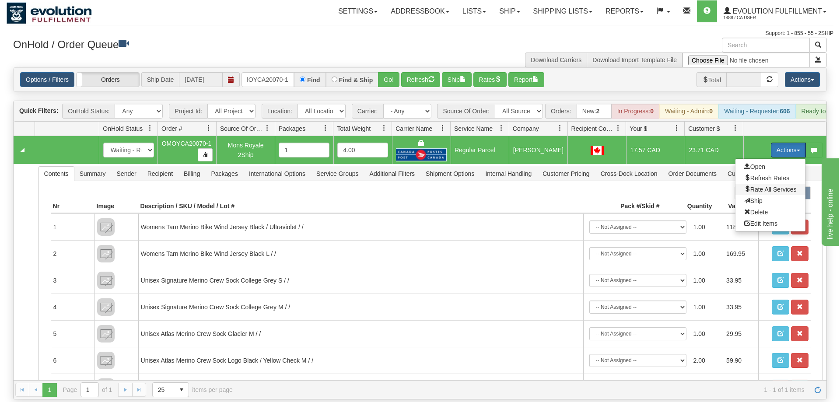
click at [774, 186] on span "Rate All Services" at bounding box center [770, 189] width 53 height 7
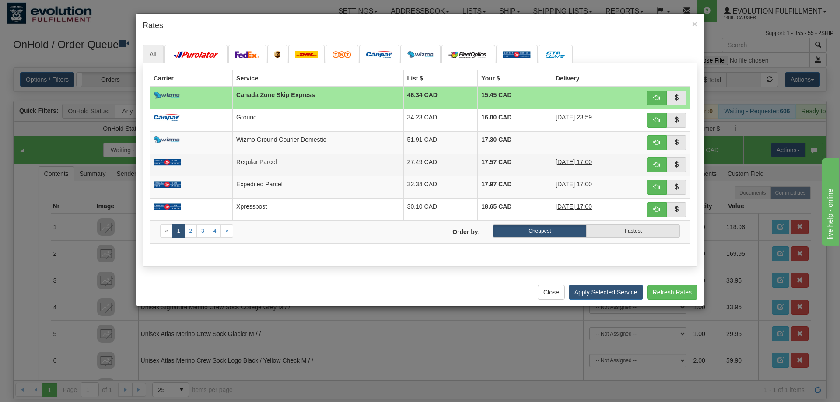
click at [634, 173] on td "09/15/2025 17:00" at bounding box center [597, 165] width 91 height 22
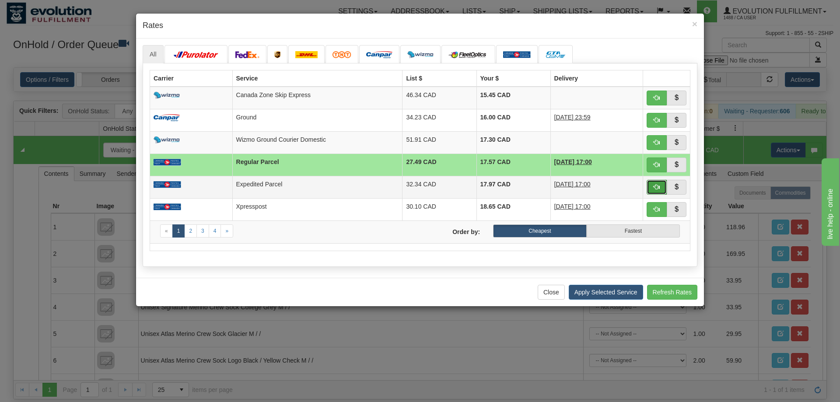
click at [656, 185] on span "button" at bounding box center [657, 187] width 6 height 6
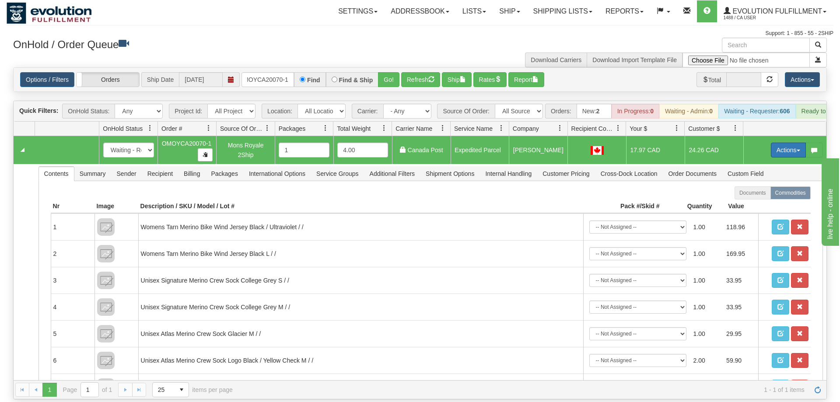
click at [783, 143] on button "Actions" at bounding box center [788, 150] width 35 height 15
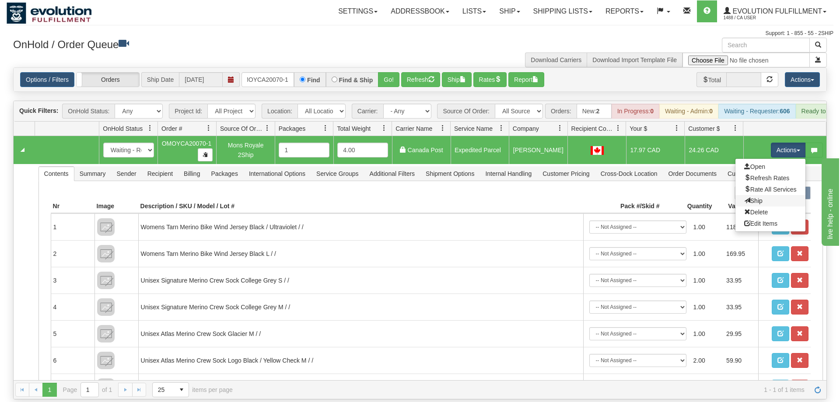
click at [767, 195] on link "Ship" at bounding box center [771, 200] width 70 height 11
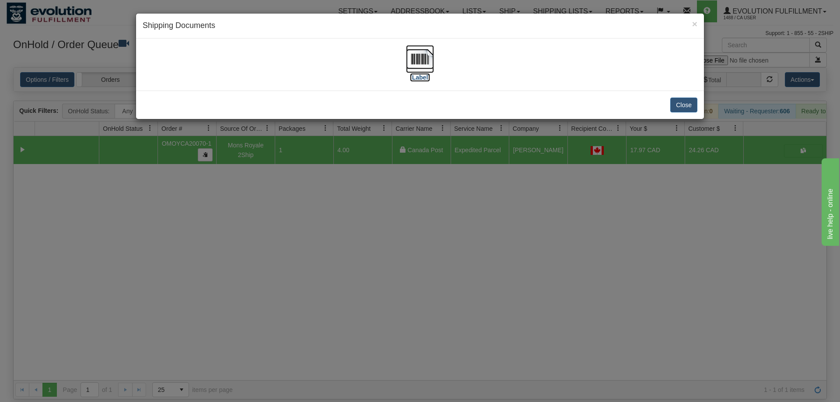
click at [414, 63] on img at bounding box center [420, 59] width 28 height 28
click at [436, 278] on div "× Shipping Documents [Label] Close" at bounding box center [420, 201] width 840 height 402
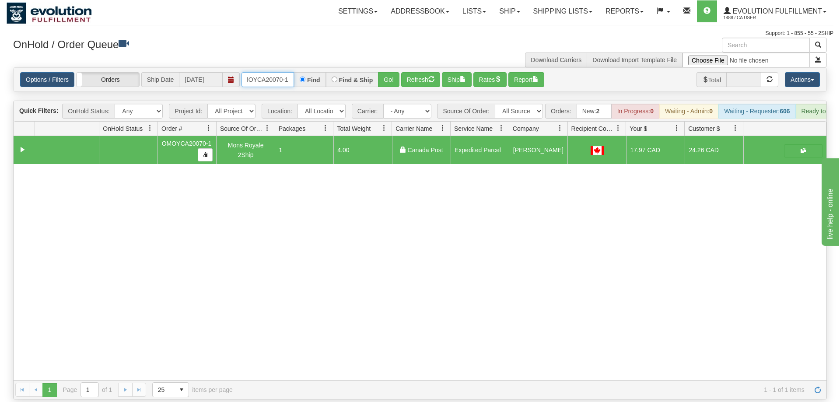
click at [261, 72] on input "OMOYCA20070-1" at bounding box center [268, 79] width 53 height 15
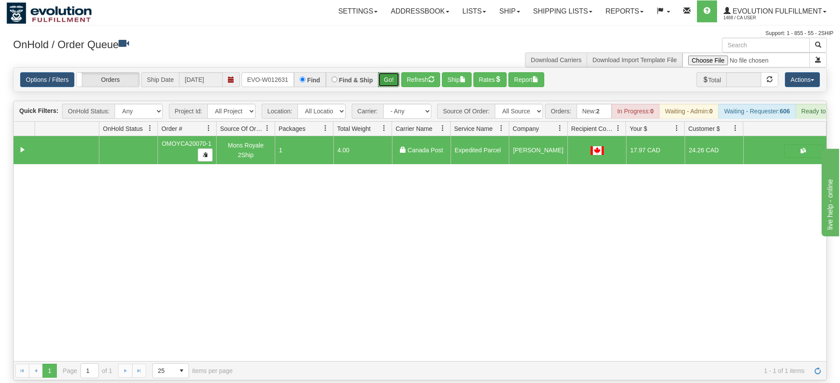
click at [384, 80] on div "Is equal to Is not equal to Contains Does not contains CAD USD EUR ZAR RON ANG …" at bounding box center [420, 223] width 827 height 313
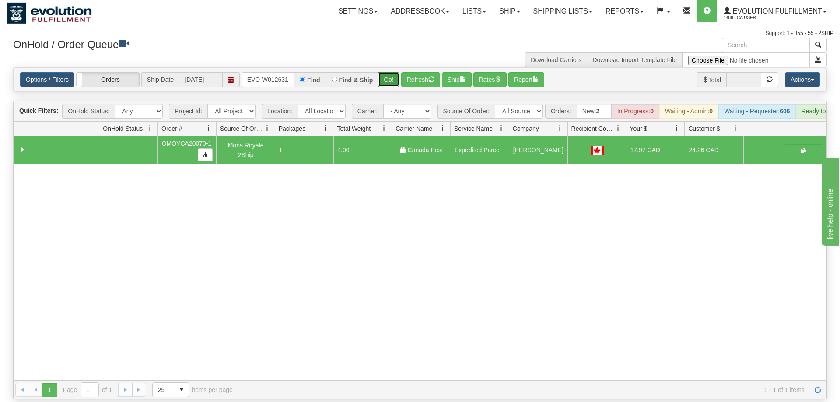
click at [388, 72] on button "Go!" at bounding box center [388, 79] width 21 height 15
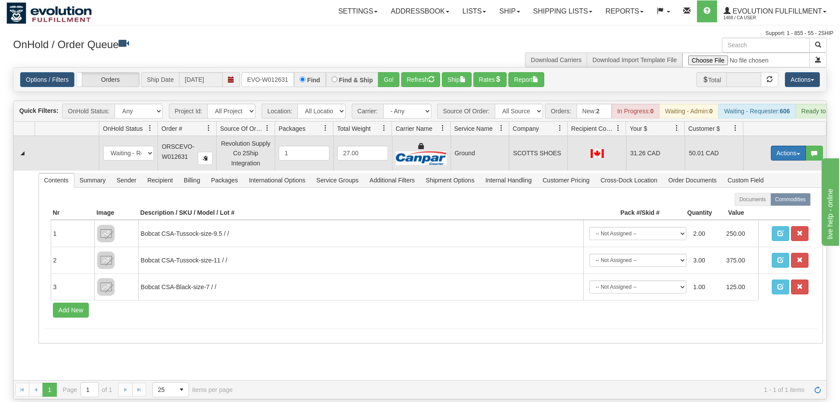
click at [796, 146] on button "Actions" at bounding box center [788, 153] width 35 height 15
click at [755, 200] on span "Ship" at bounding box center [753, 203] width 18 height 7
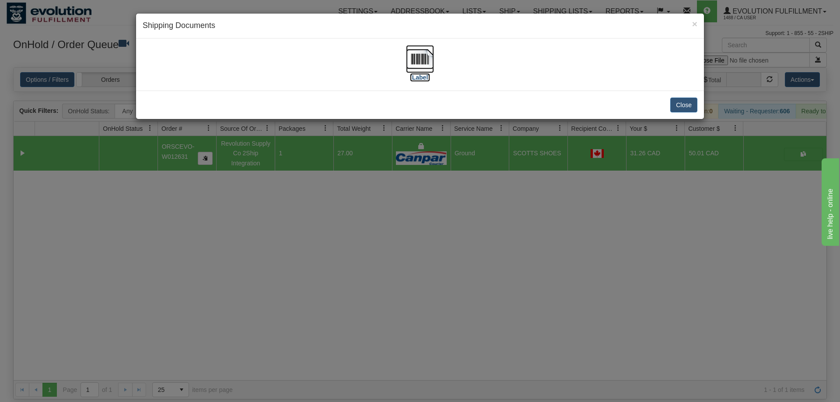
click at [419, 75] on label "[Label]" at bounding box center [420, 77] width 20 height 9
click at [369, 238] on div "× Shipping Documents [Label] Close" at bounding box center [420, 201] width 840 height 402
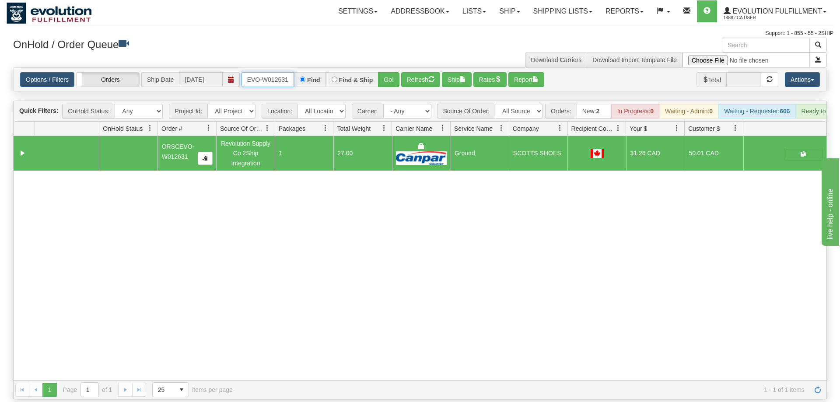
click at [280, 72] on input "ORSCEVO-W012631" at bounding box center [268, 79] width 53 height 15
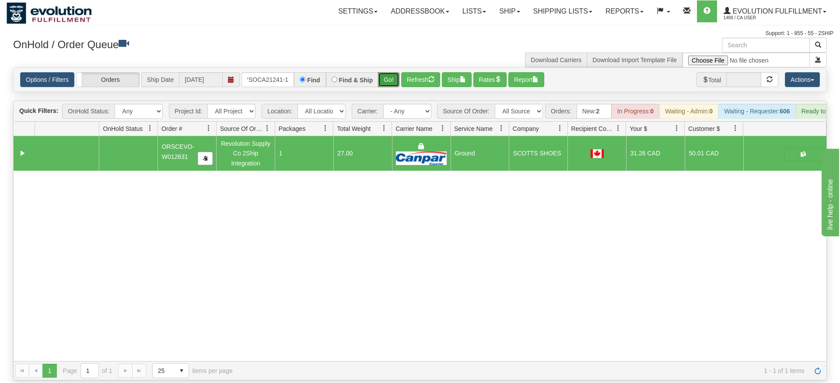
click at [395, 81] on div "Is equal to Is not equal to Contains Does not contains CAD USD EUR ZAR RON ANG …" at bounding box center [420, 223] width 827 height 313
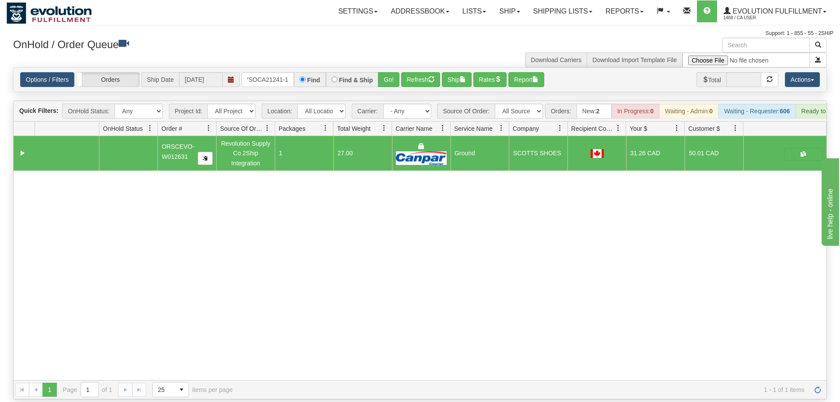
click at [396, 48] on h3 "OnHold / Order Queue" at bounding box center [213, 44] width 400 height 13
click at [394, 72] on button "Go!" at bounding box center [388, 79] width 21 height 15
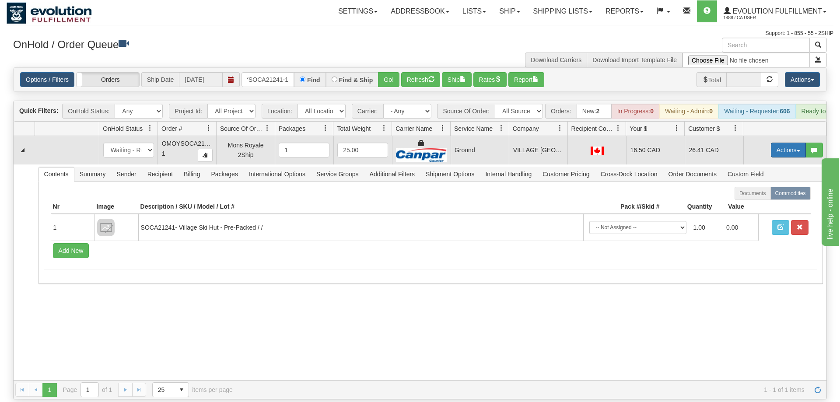
click at [774, 143] on button "Actions" at bounding box center [788, 150] width 35 height 15
click at [745, 197] on span at bounding box center [747, 200] width 6 height 6
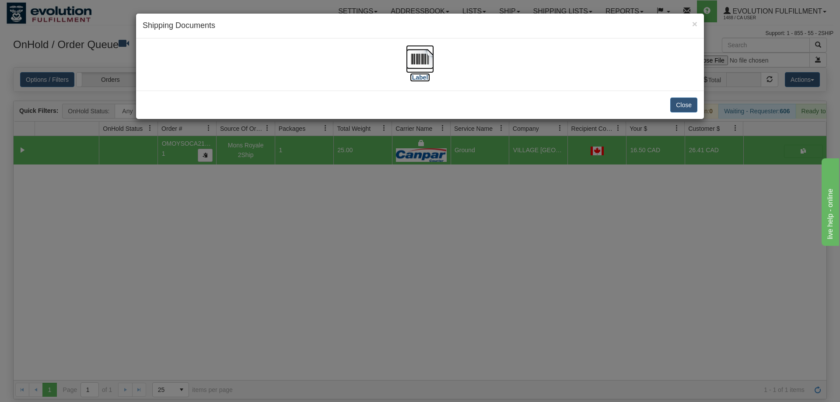
click at [427, 67] on img at bounding box center [420, 59] width 28 height 28
drag, startPoint x: 201, startPoint y: 221, endPoint x: 195, endPoint y: 28, distance: 192.2
click at [201, 204] on div "× Shipping Documents [Label] Close" at bounding box center [420, 201] width 840 height 402
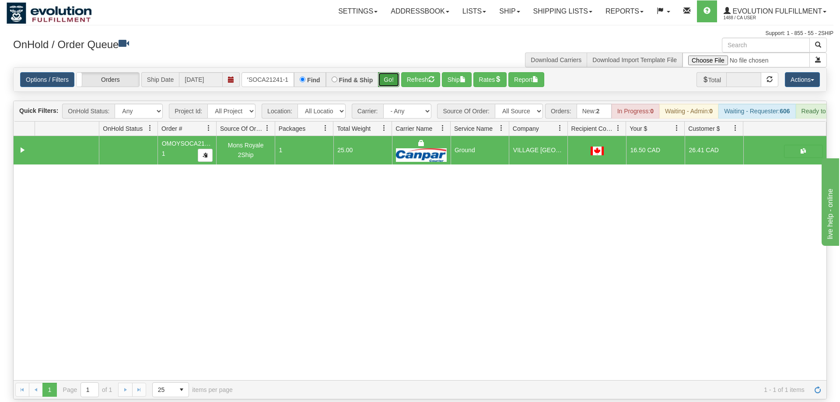
click at [399, 72] on button "Go!" at bounding box center [388, 79] width 21 height 15
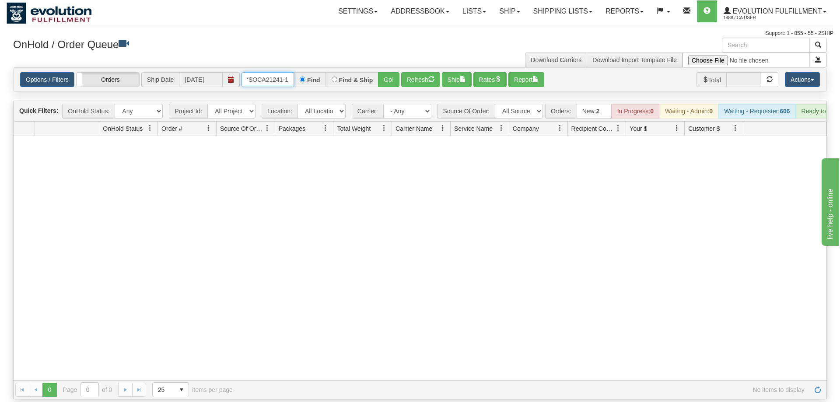
click at [271, 72] on input "OMOYSOCA21241-1" at bounding box center [268, 79] width 53 height 15
drag, startPoint x: 291, startPoint y: 63, endPoint x: 111, endPoint y: 62, distance: 180.3
click at [111, 72] on div "Options / Filters Group Shipments Orders Ship Date 09/10/2025 OMOYSOCA21241-1 F…" at bounding box center [420, 79] width 800 height 15
click at [264, 72] on input "OMOYSOCA21241-1" at bounding box center [268, 79] width 53 height 15
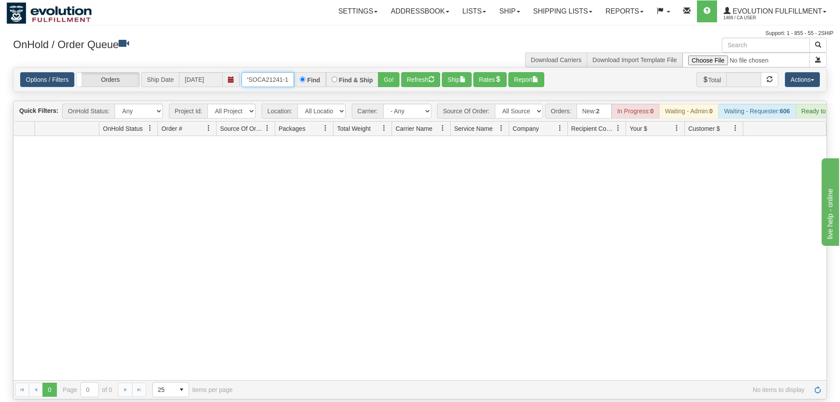
drag, startPoint x: 290, startPoint y: 63, endPoint x: 249, endPoint y: 72, distance: 41.6
click at [249, 72] on input "OMOYSOCA21241-1" at bounding box center [268, 79] width 53 height 15
type input "O"
click at [46, 72] on link "Options / Filters" at bounding box center [47, 79] width 54 height 15
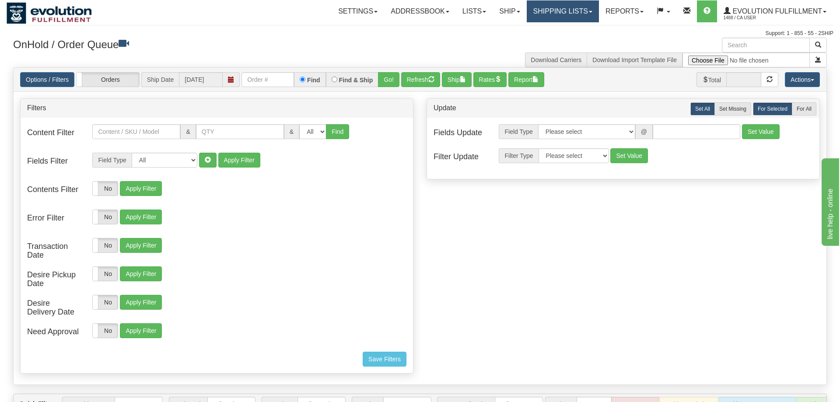
click at [555, 10] on link "Shipping lists" at bounding box center [563, 11] width 72 height 22
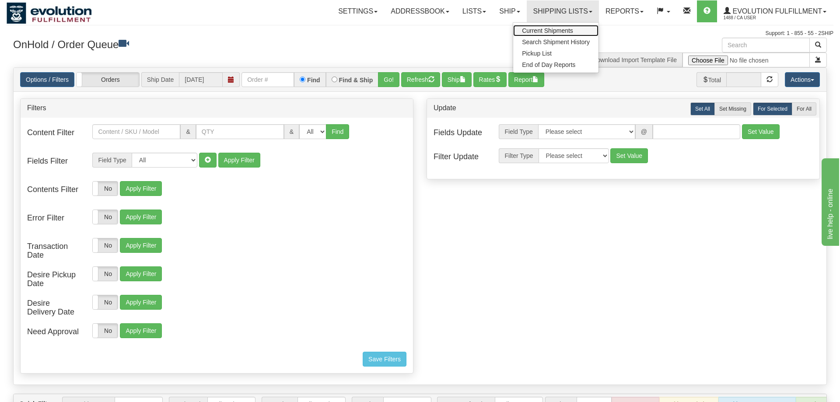
click at [548, 26] on link "Current Shipments" at bounding box center [555, 30] width 85 height 11
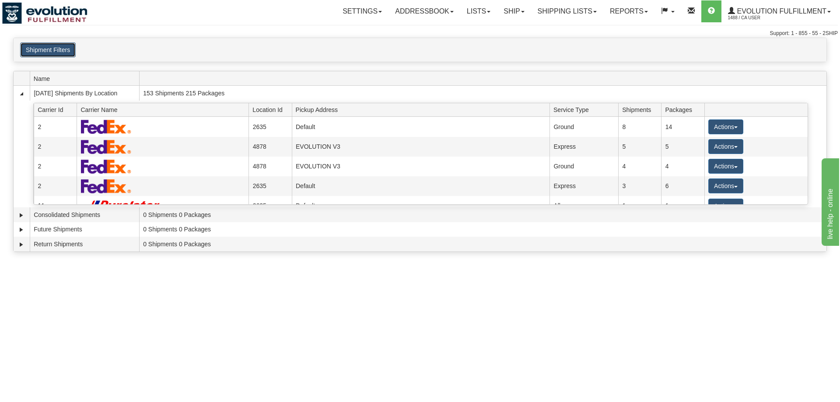
click at [60, 53] on button "Shipment Filters" at bounding box center [48, 49] width 56 height 15
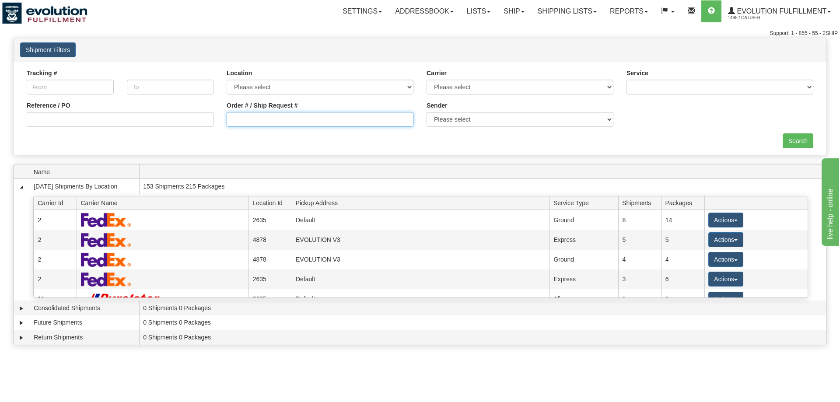
click at [284, 122] on input "Order # / Ship Request #" at bounding box center [320, 119] width 187 height 15
paste input "SOCA21241-1"
type input "SOCA21241-1"
click at [811, 145] on div "Search" at bounding box center [420, 140] width 800 height 15
click at [805, 143] on input "Search" at bounding box center [798, 140] width 31 height 15
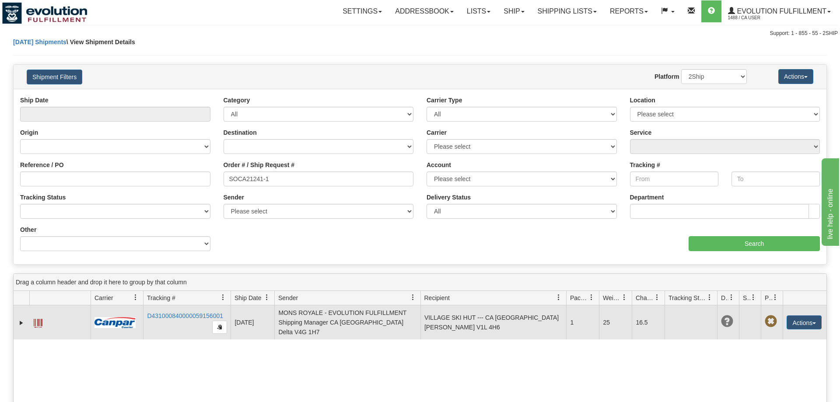
click at [38, 322] on span at bounding box center [38, 323] width 9 height 9
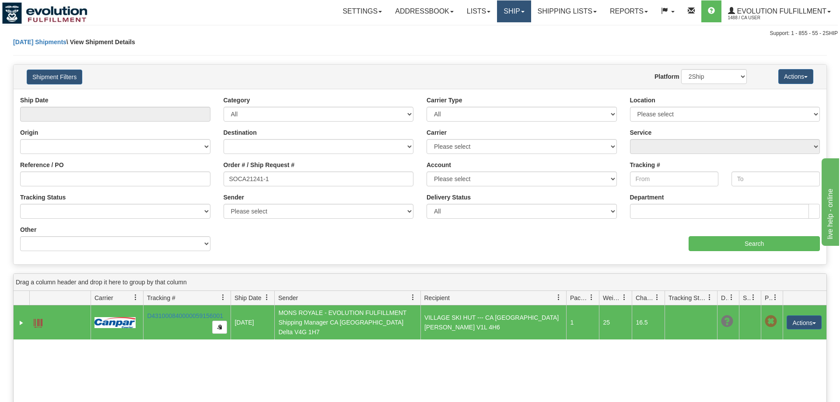
click at [526, 11] on link "Ship" at bounding box center [514, 11] width 34 height 22
click at [489, 41] on span "OnHold / Order Queue" at bounding box center [491, 42] width 62 height 7
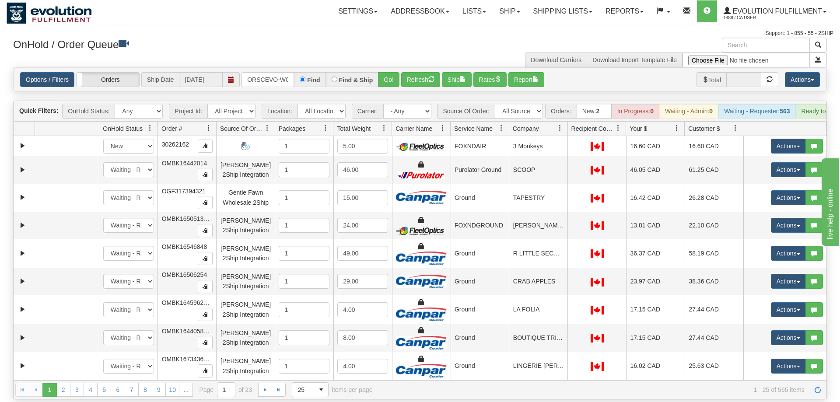
scroll to position [0, 18]
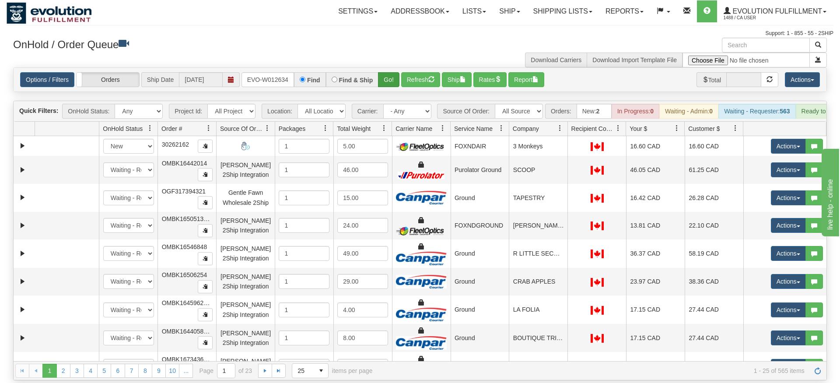
type input "ORSCEVO-W012634"
click at [390, 89] on div "Is equal to Is not equal to Contains Does not contains CAD USD EUR ZAR RON ANG …" at bounding box center [420, 223] width 827 height 313
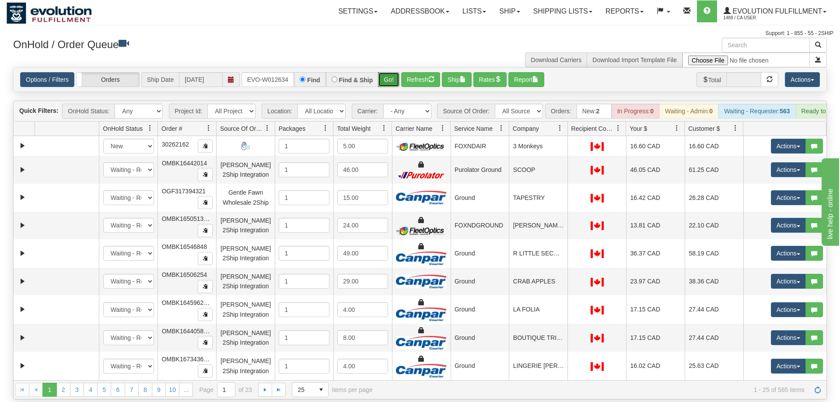
click at [383, 72] on button "Go!" at bounding box center [388, 79] width 21 height 15
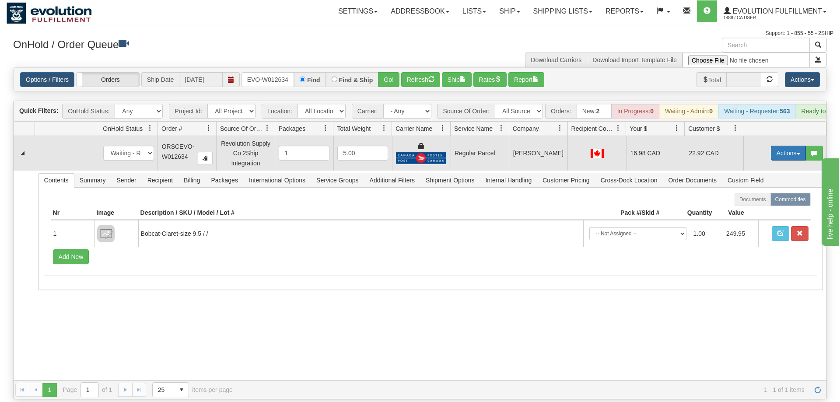
click at [777, 146] on button "Actions" at bounding box center [788, 153] width 35 height 15
click at [759, 189] on span "Rate All Services" at bounding box center [770, 192] width 53 height 7
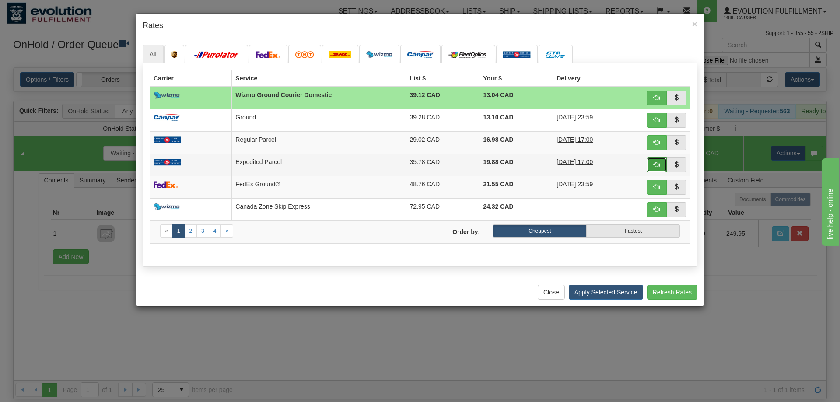
click at [656, 168] on span "button" at bounding box center [657, 164] width 6 height 6
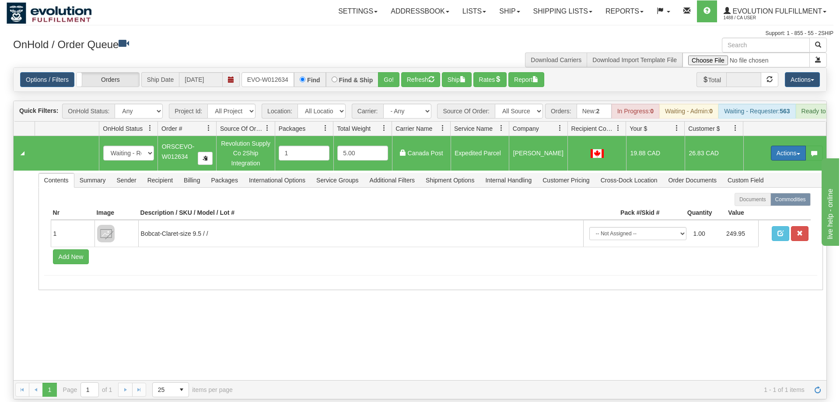
click at [784, 146] on button "Actions" at bounding box center [788, 153] width 35 height 15
click at [754, 200] on span "Ship" at bounding box center [753, 203] width 18 height 7
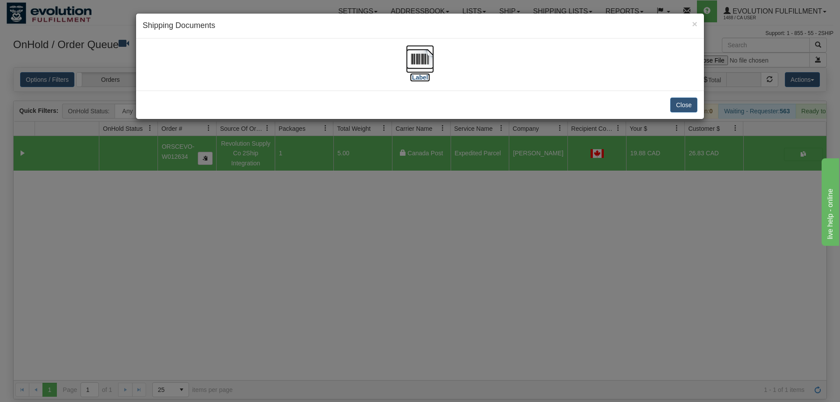
click at [417, 58] on img at bounding box center [420, 59] width 28 height 28
